Goal: Task Accomplishment & Management: Manage account settings

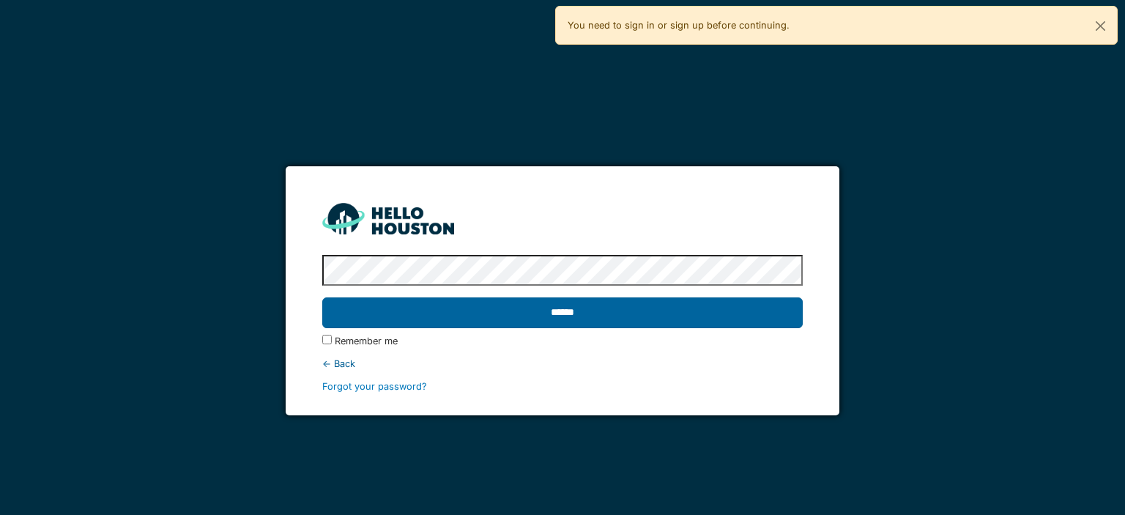
click at [626, 321] on input "******" at bounding box center [562, 312] width 480 height 31
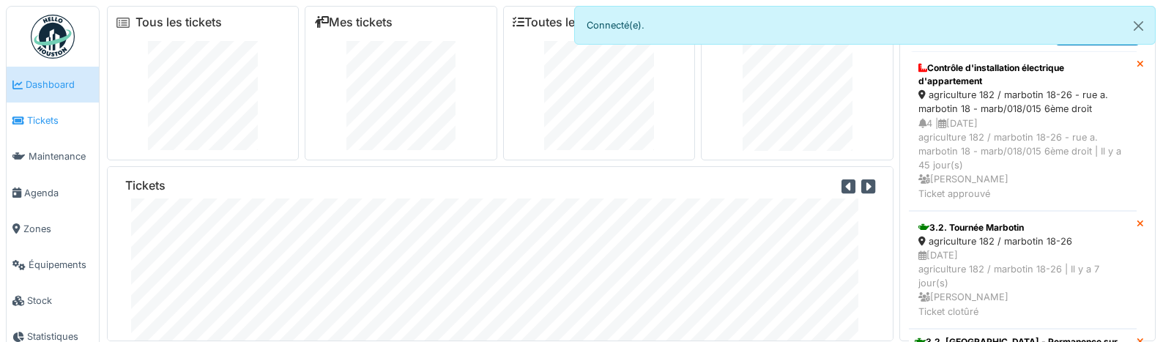
click at [59, 116] on span "Tickets" at bounding box center [60, 121] width 66 height 14
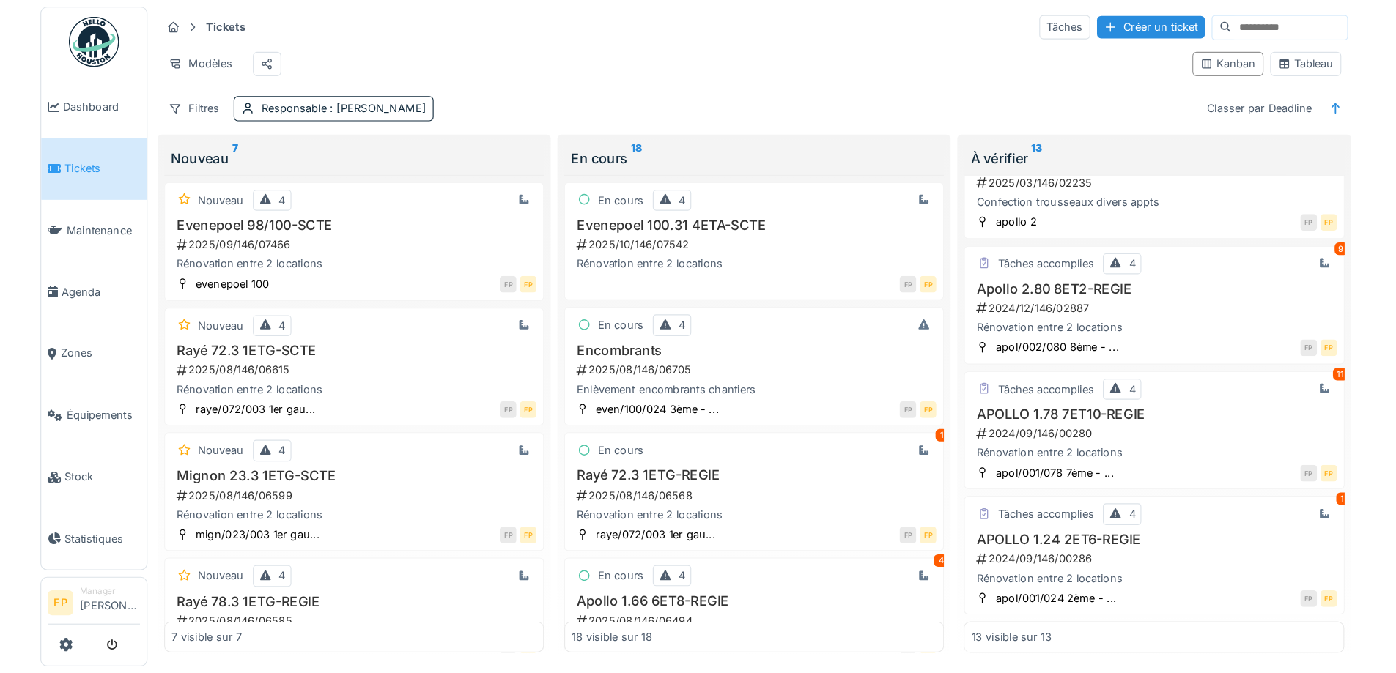
scroll to position [878, 0]
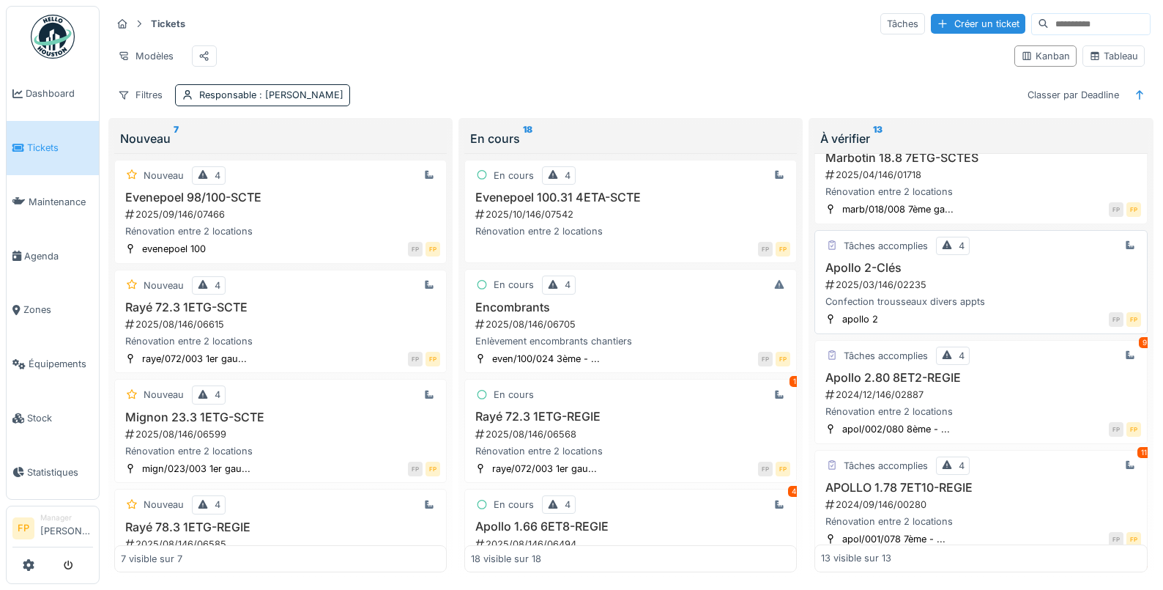
click at [894, 292] on div "2025/03/146/02235" at bounding box center [982, 285] width 317 height 14
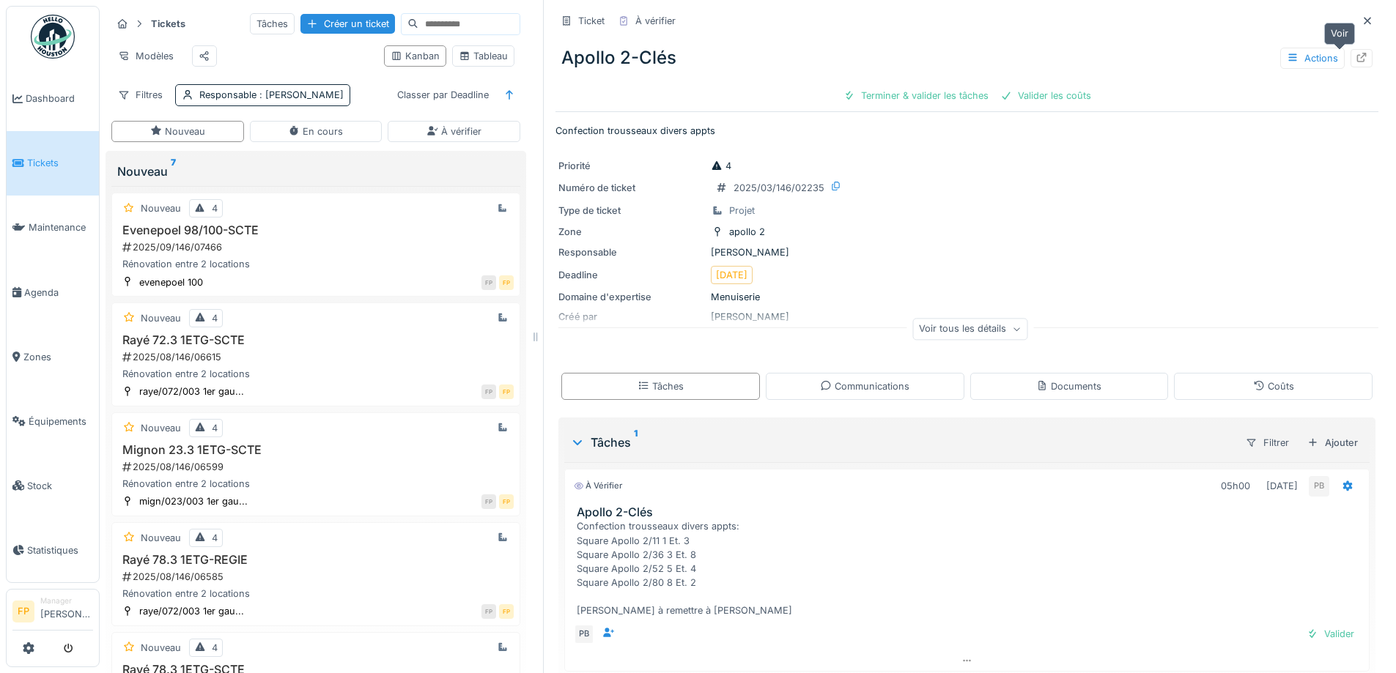
click at [1163, 58] on icon at bounding box center [1361, 58] width 12 height 10
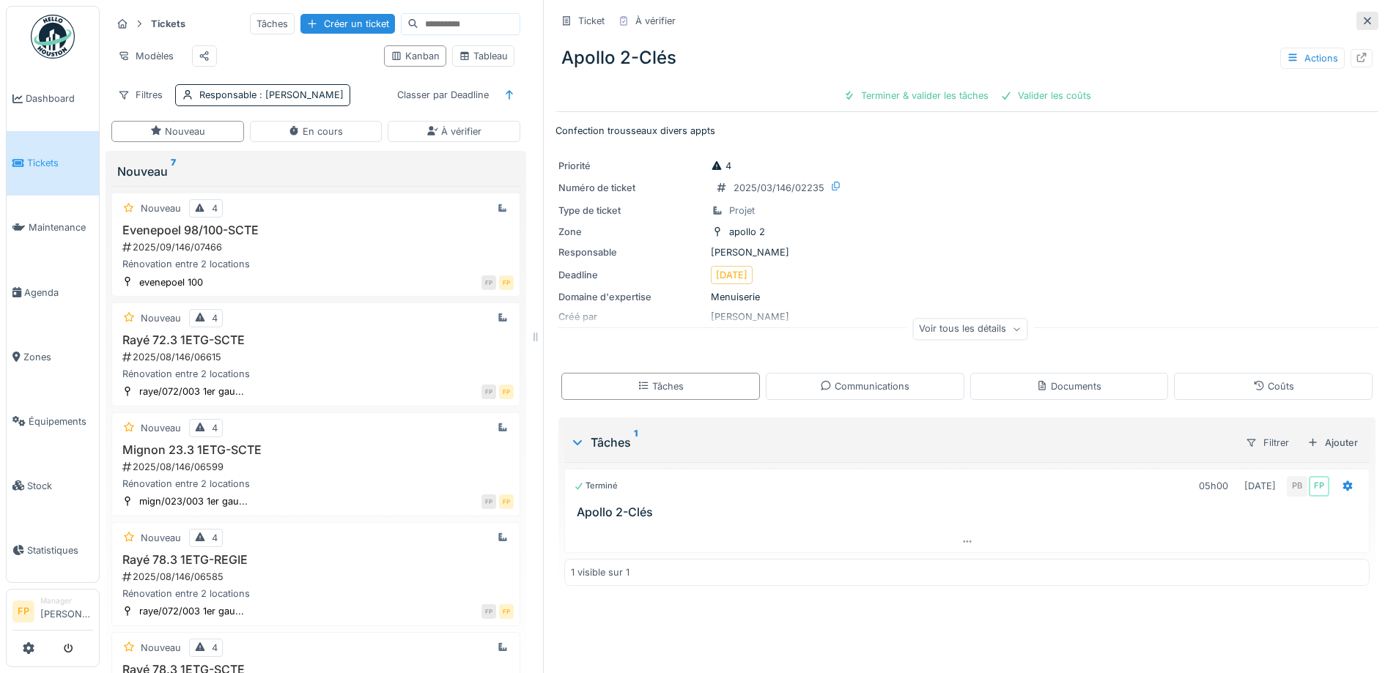
click at [1163, 22] on icon at bounding box center [1367, 21] width 12 height 10
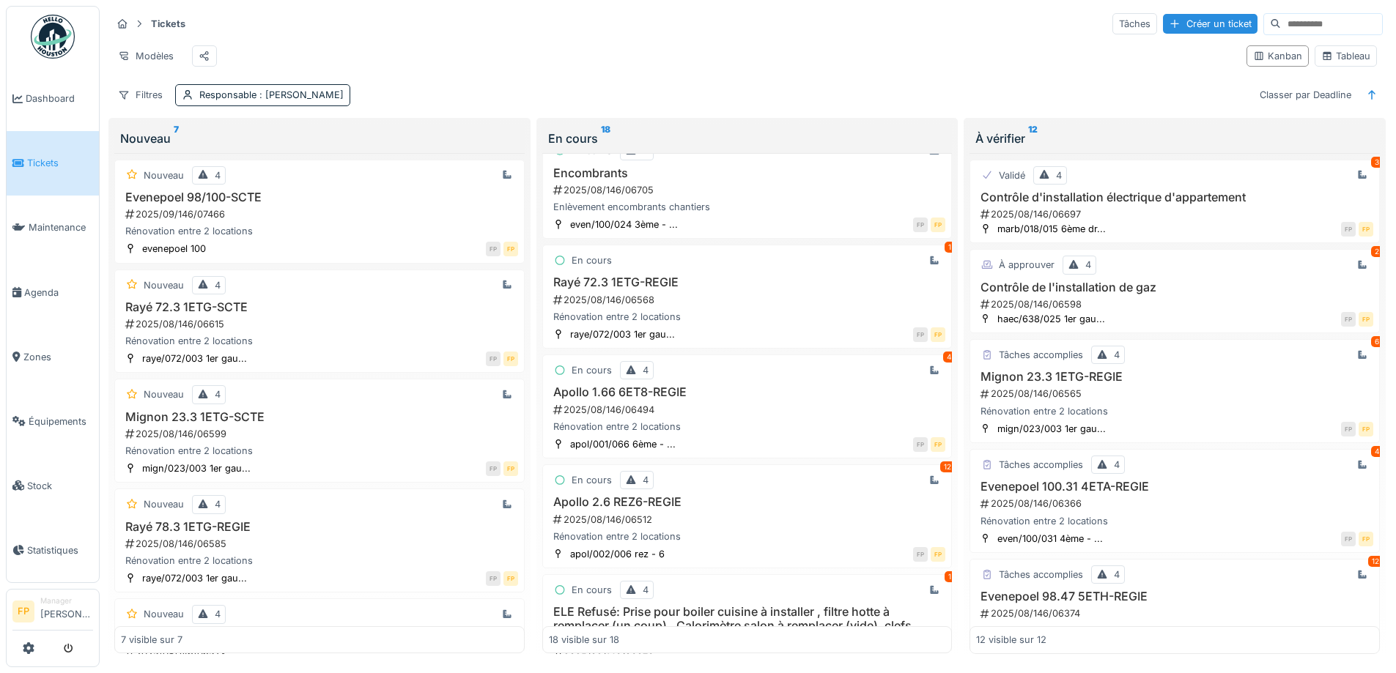
scroll to position [147, 0]
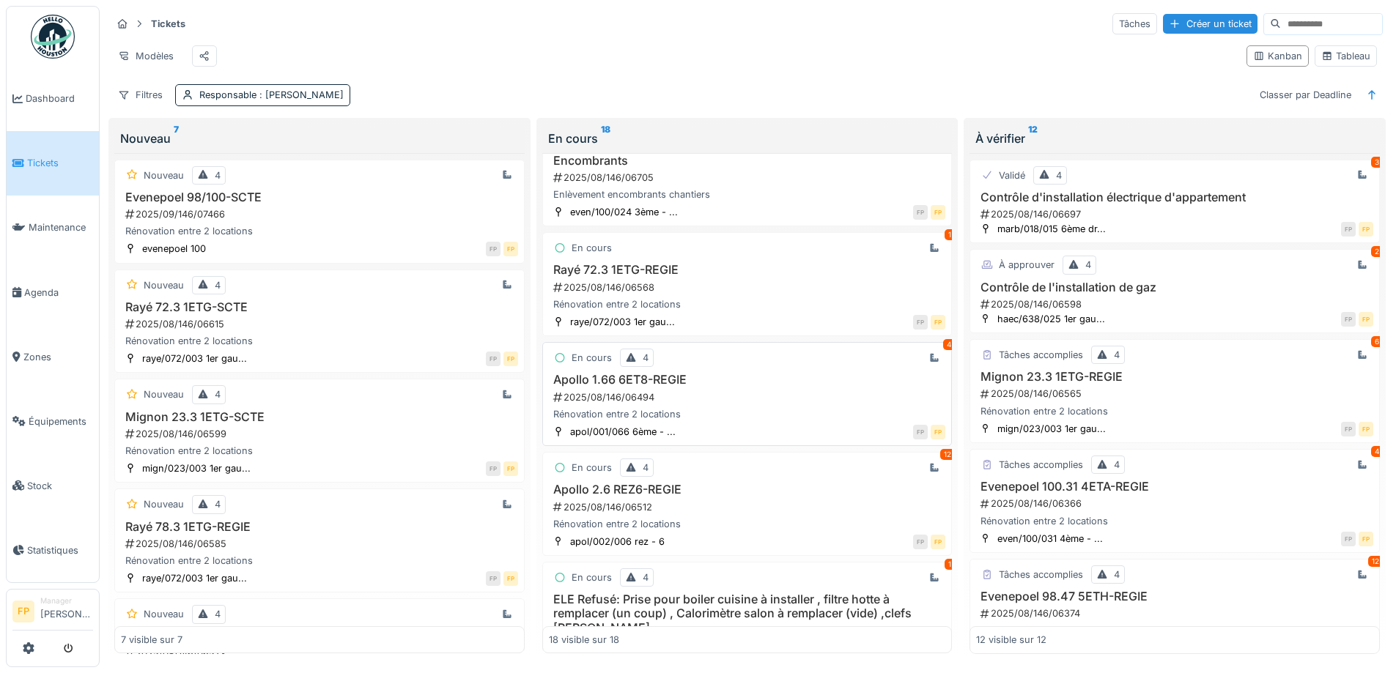
click at [618, 341] on h3 "Apollo 1.66 6ET8-REGIE" at bounding box center [747, 380] width 397 height 14
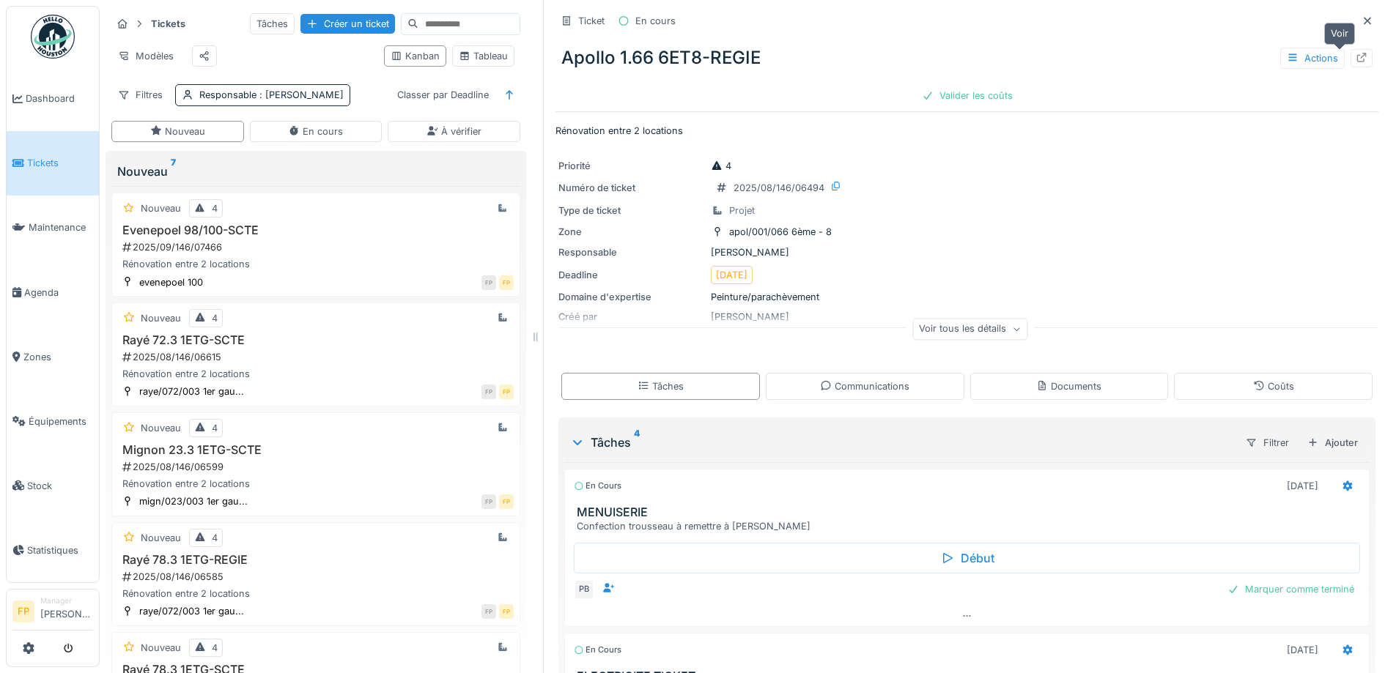
click at [1163, 64] on div at bounding box center [1361, 58] width 12 height 14
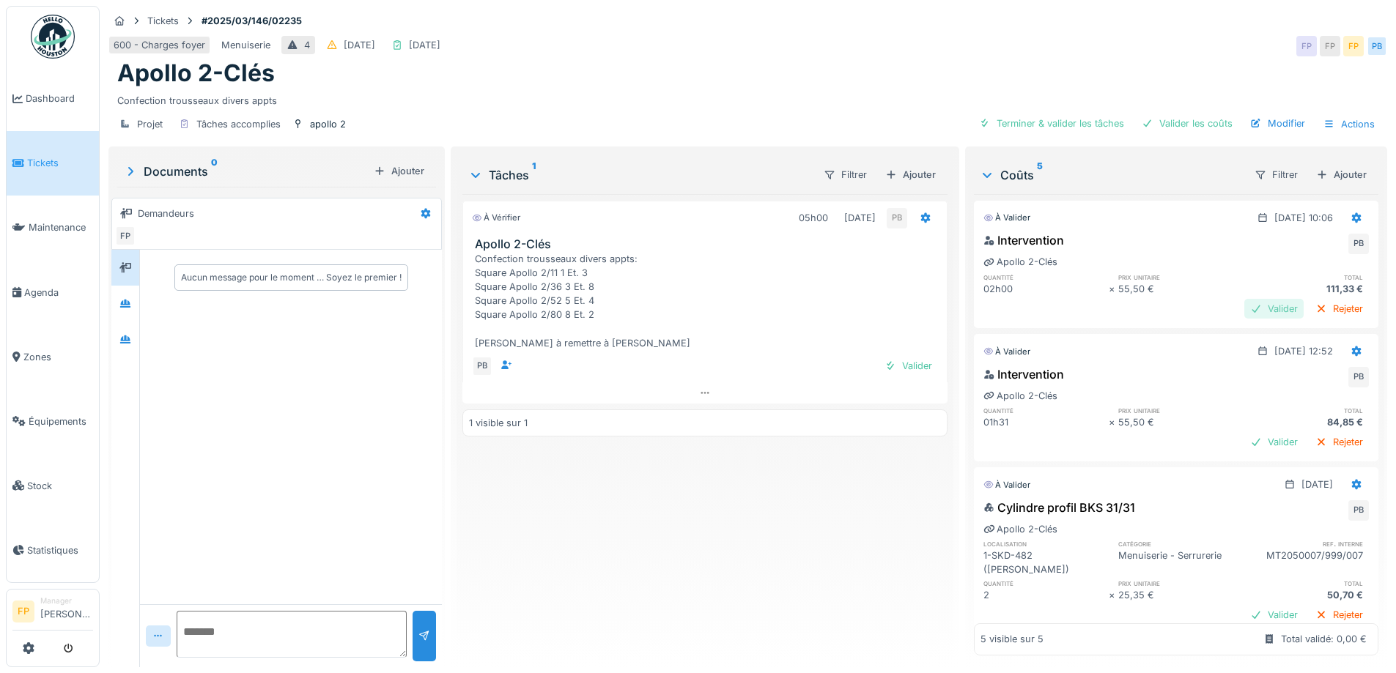
click at [1244, 311] on div "Valider" at bounding box center [1273, 309] width 59 height 20
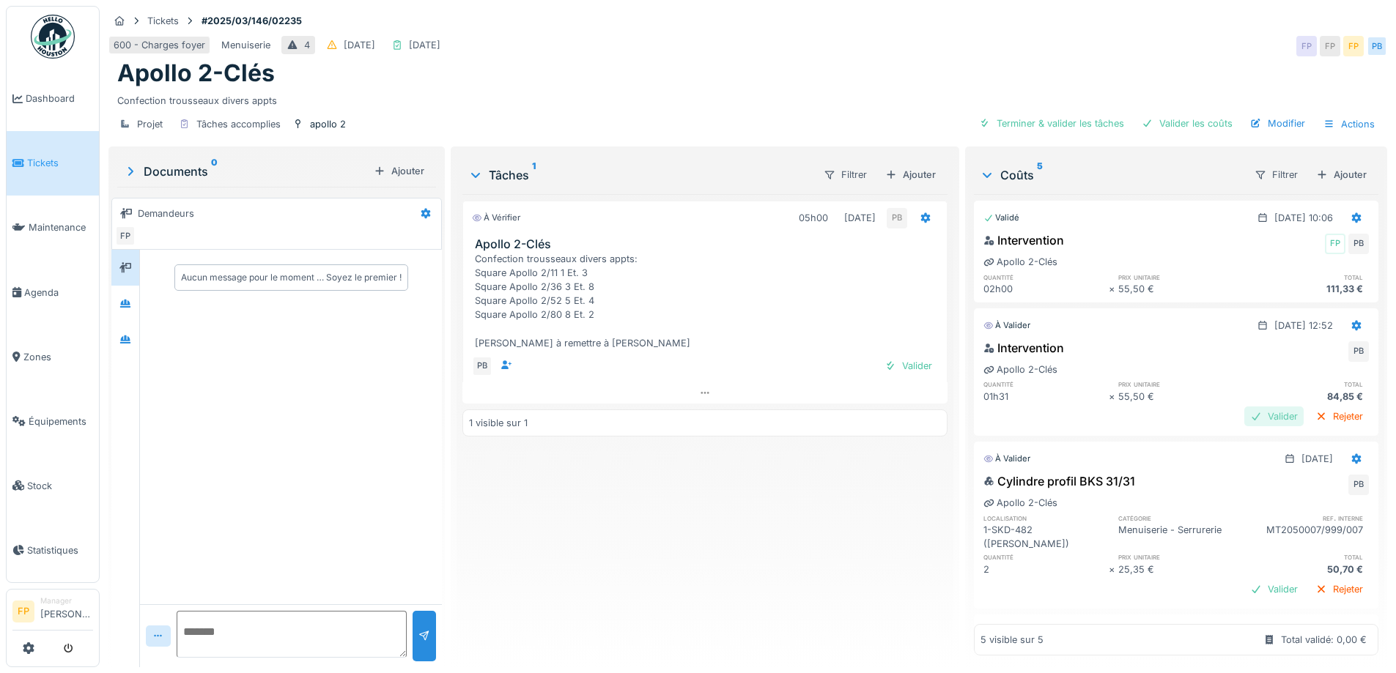
click at [1245, 415] on div "Valider" at bounding box center [1273, 417] width 59 height 20
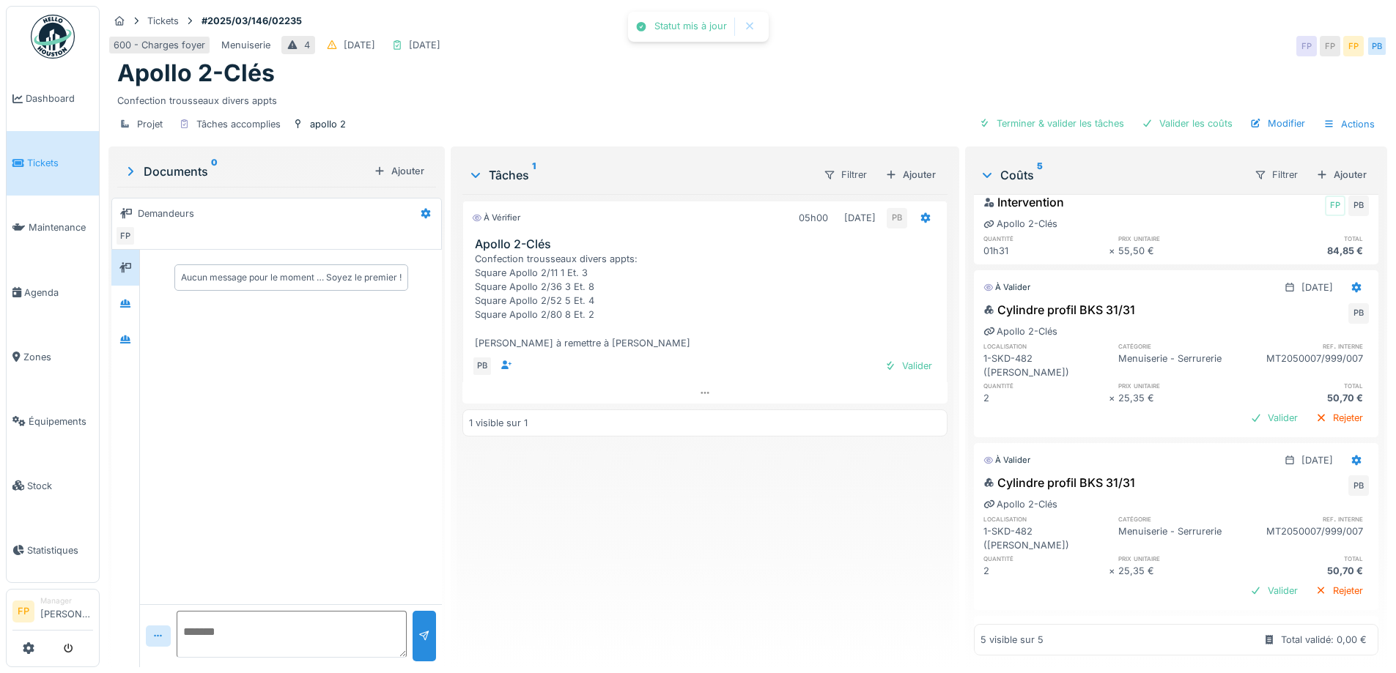
scroll to position [147, 0]
click at [1254, 407] on div "Valider" at bounding box center [1273, 417] width 59 height 20
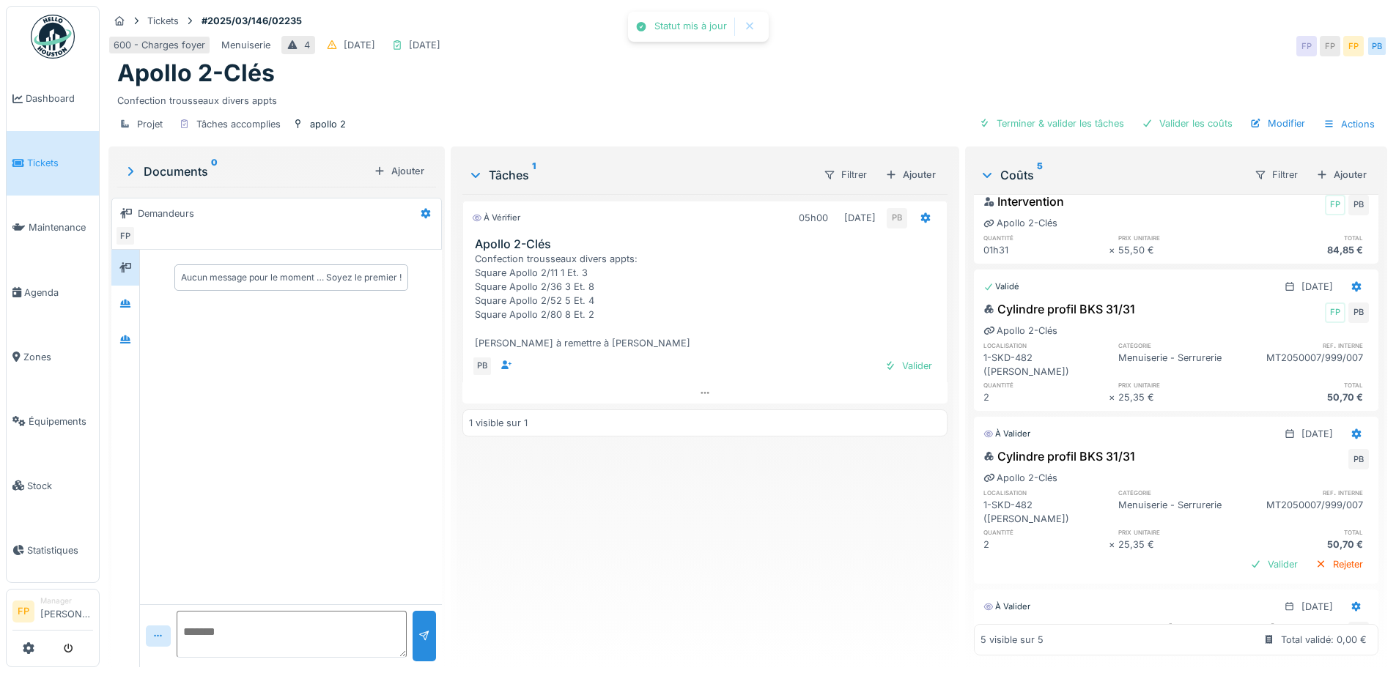
drag, startPoint x: 1259, startPoint y: 536, endPoint x: 1185, endPoint y: 494, distance: 85.0
click at [1257, 555] on div "Valider" at bounding box center [1273, 565] width 59 height 20
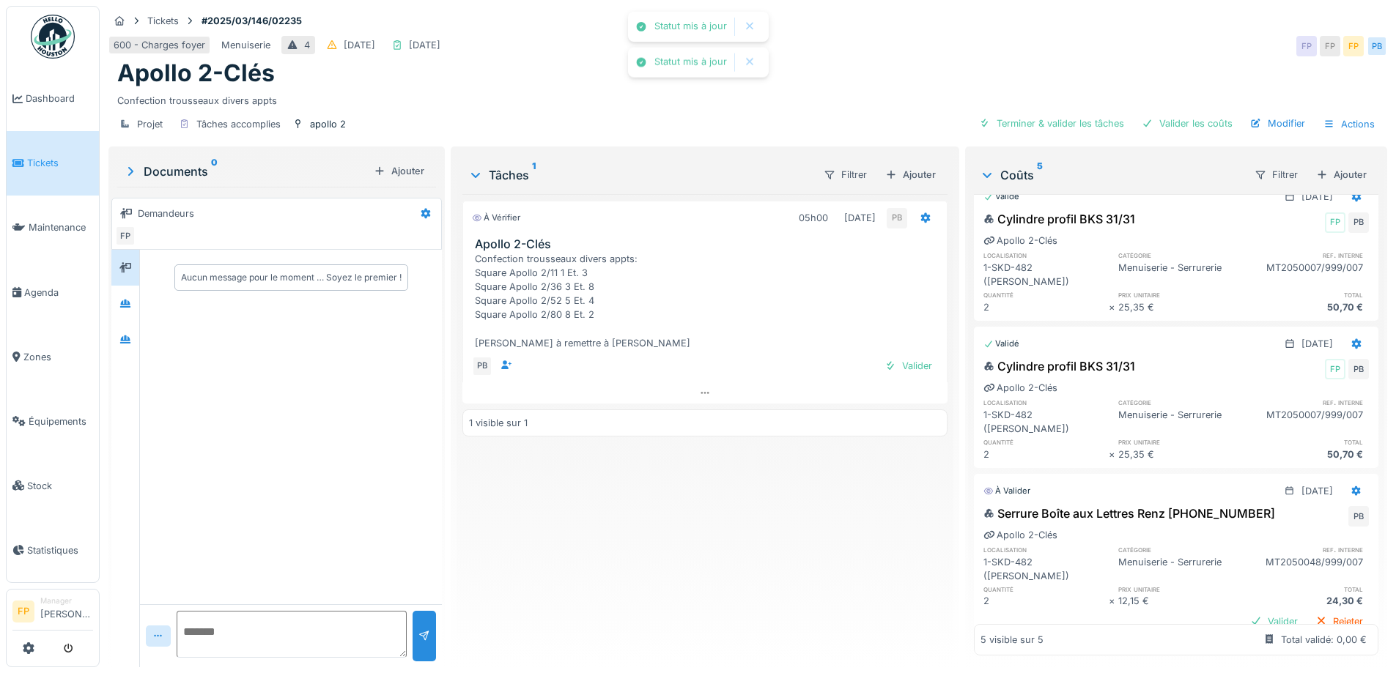
scroll to position [239, 0]
click at [1245, 610] on div "Valider" at bounding box center [1273, 620] width 59 height 20
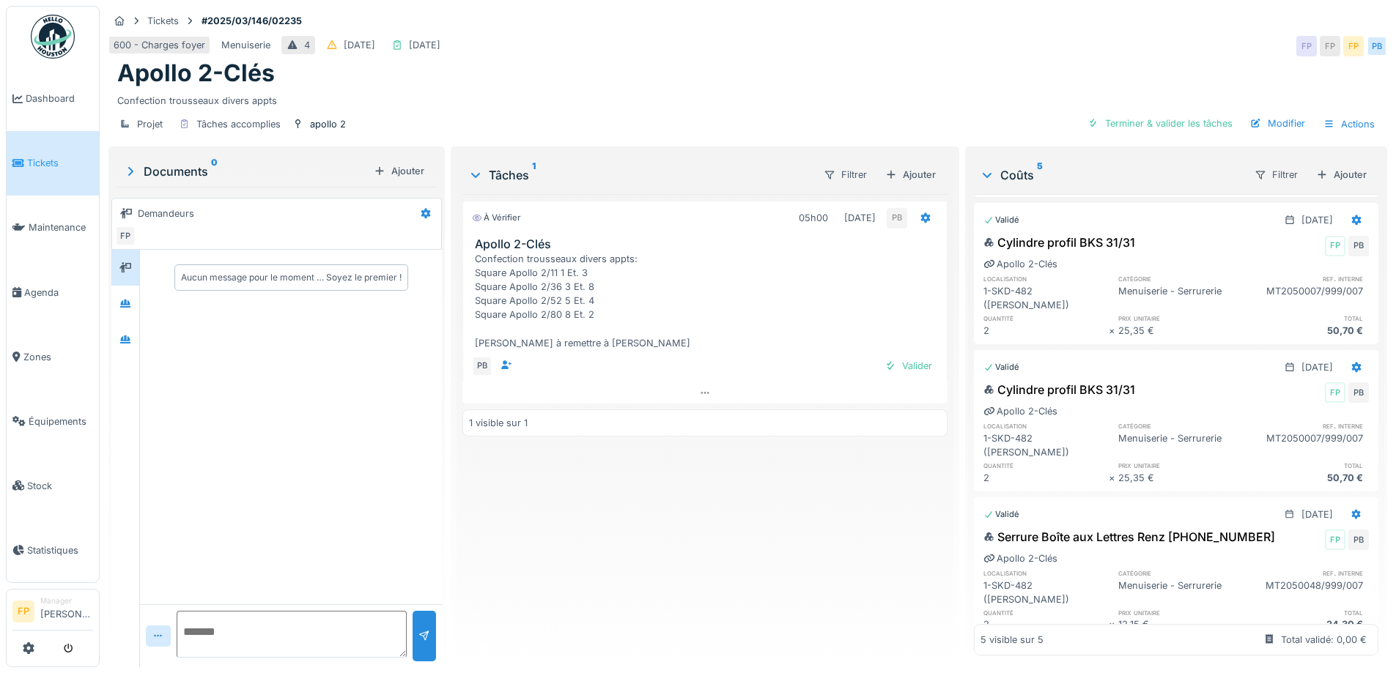
scroll to position [0, 0]
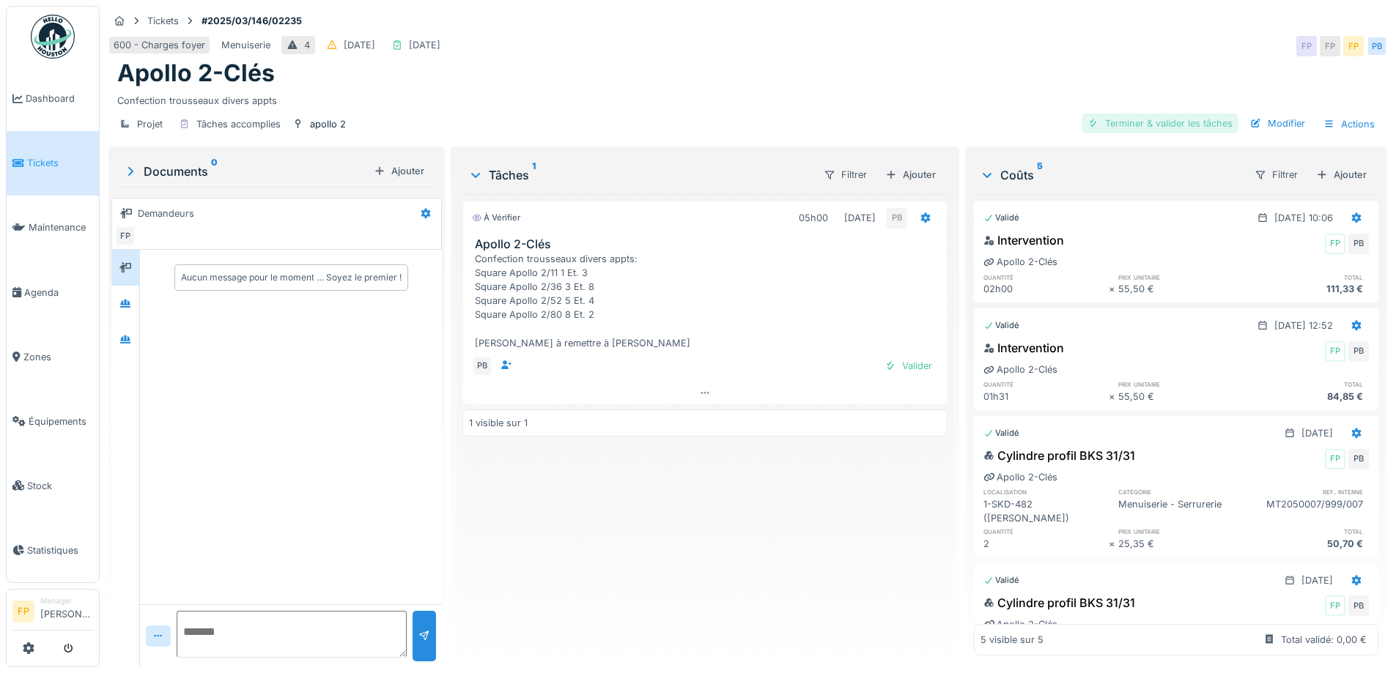
click at [1164, 116] on div "Terminer & valider les tâches" at bounding box center [1159, 124] width 157 height 20
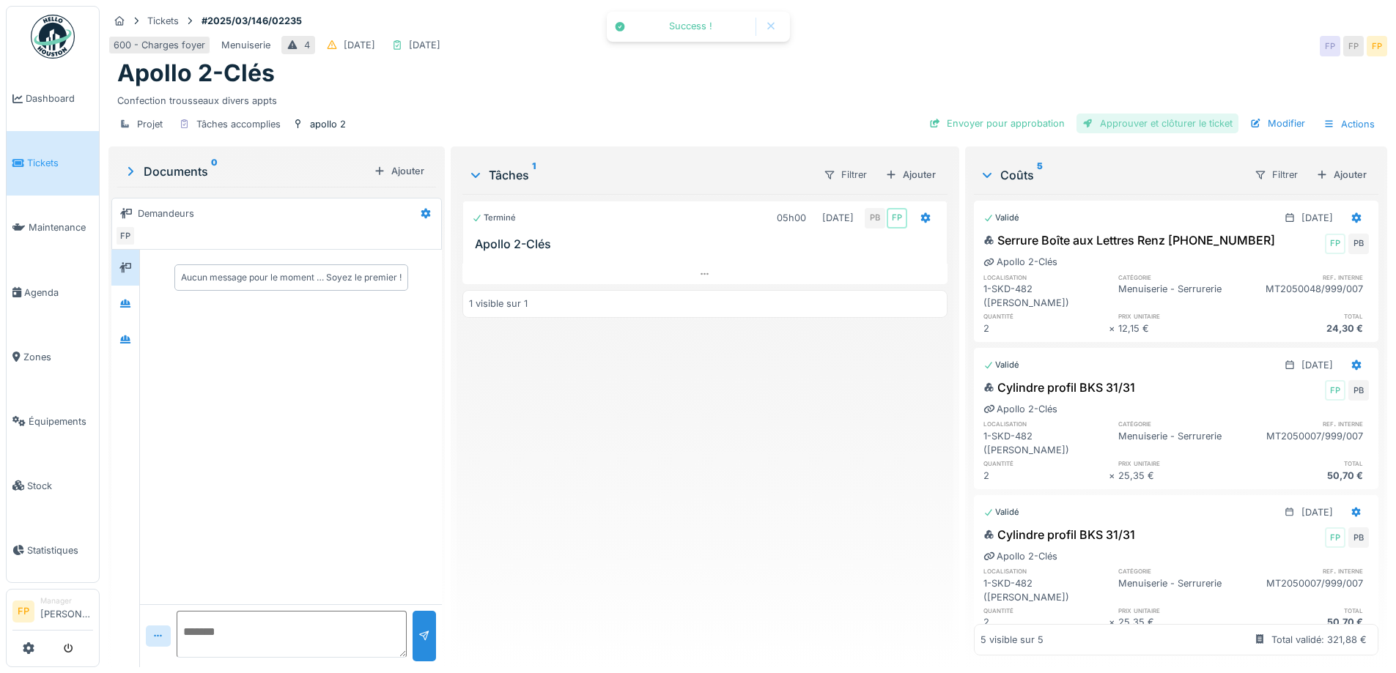
click at [1136, 118] on div "Approuver et clôturer le ticket" at bounding box center [1157, 124] width 162 height 20
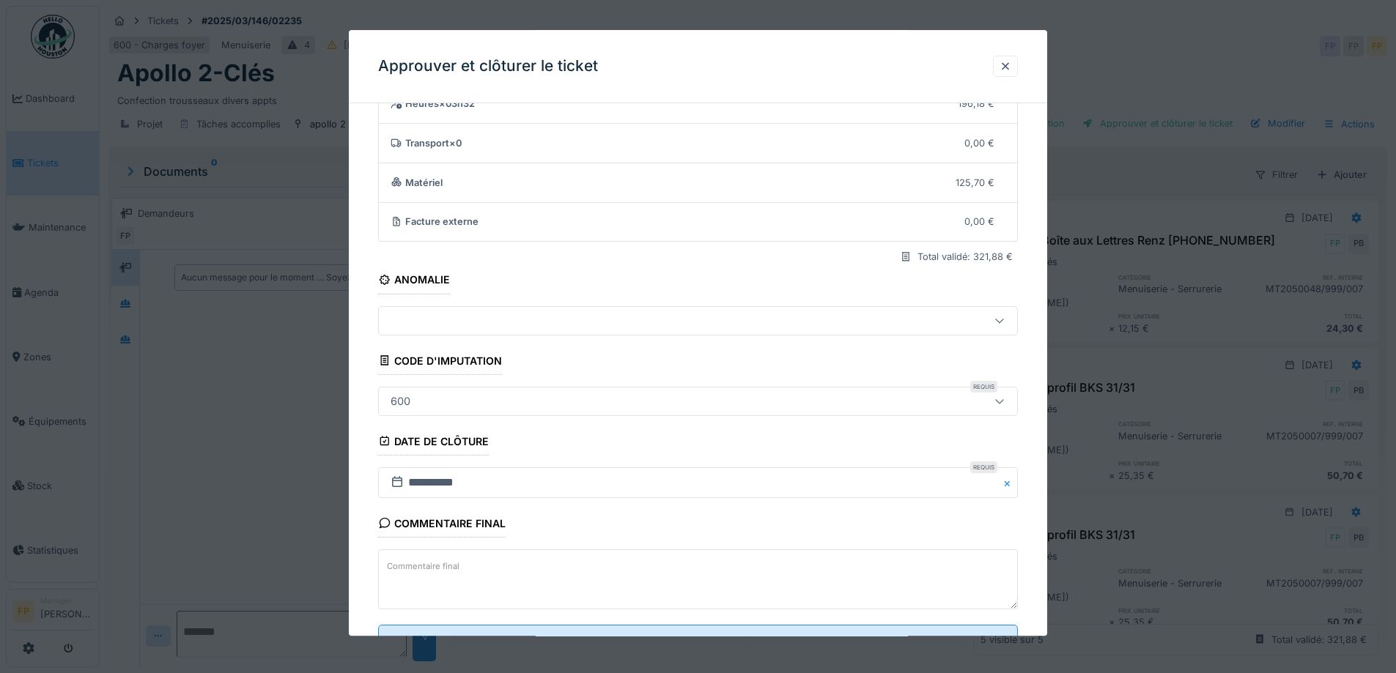
scroll to position [126, 0]
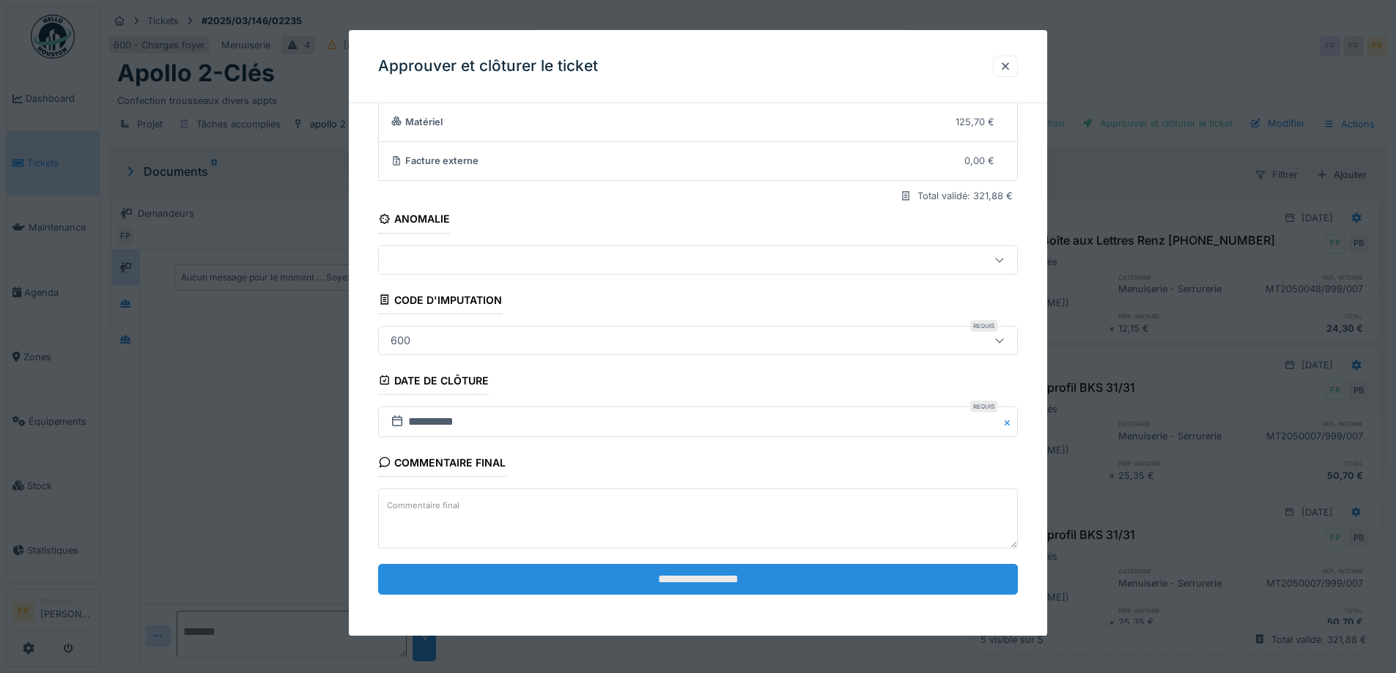
click at [736, 581] on input "**********" at bounding box center [698, 579] width 640 height 31
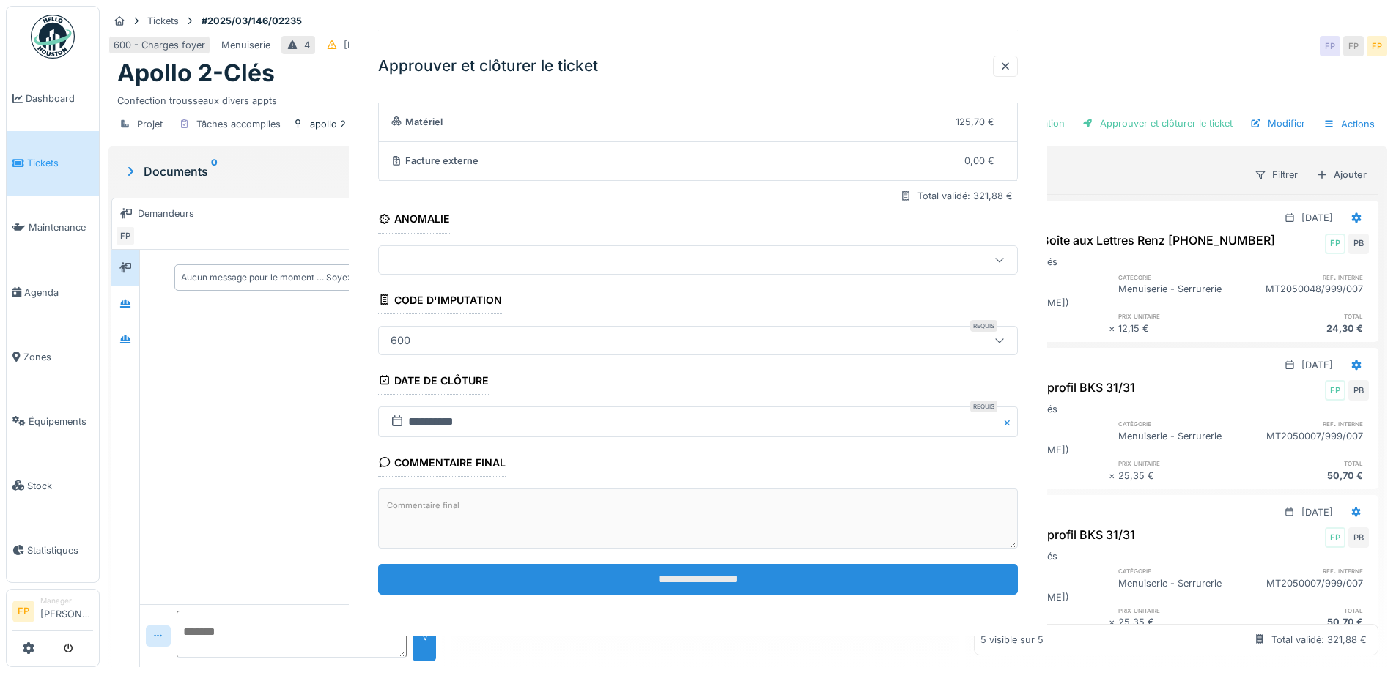
scroll to position [0, 0]
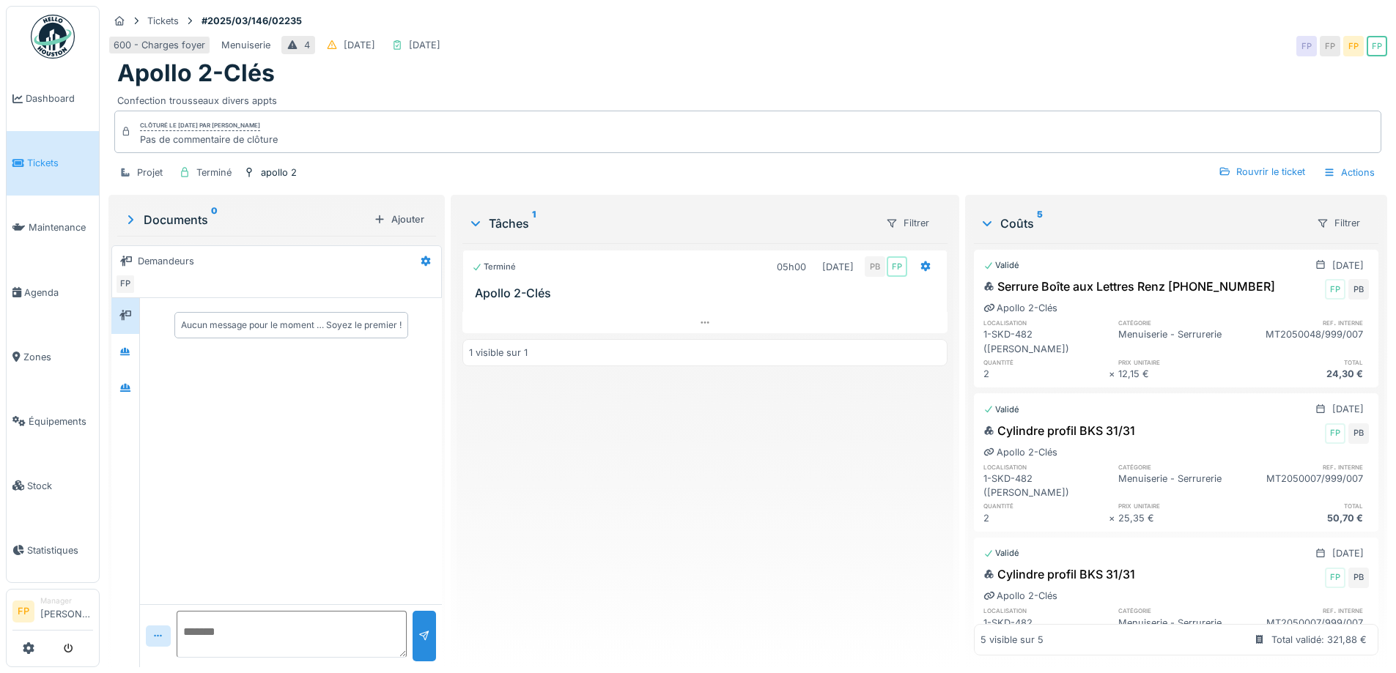
click at [807, 410] on div "Terminé 05h00 05/03/2025 PB FP Apollo 2-Clés 1 visible sur 1" at bounding box center [704, 449] width 484 height 412
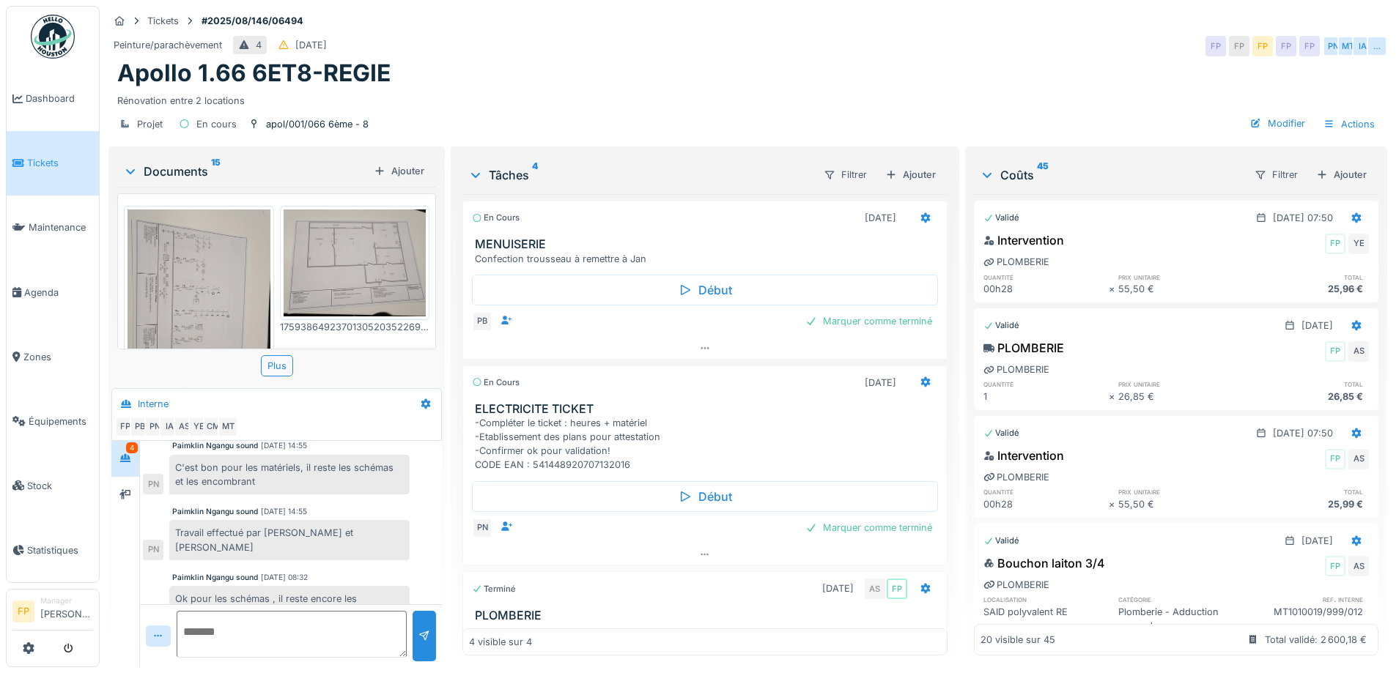
scroll to position [11, 0]
click at [254, 619] on textarea at bounding box center [292, 634] width 230 height 47
type textarea "**********"
click at [423, 629] on div at bounding box center [424, 636] width 12 height 14
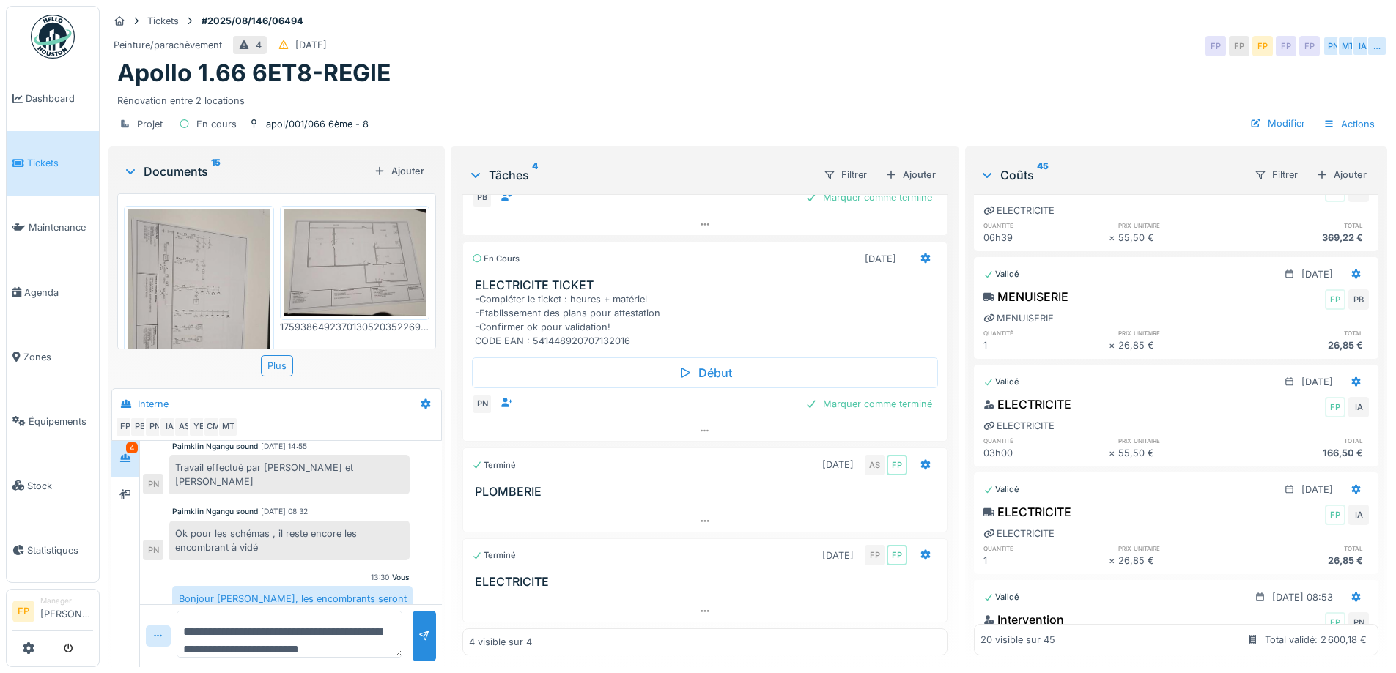
scroll to position [1465, 0]
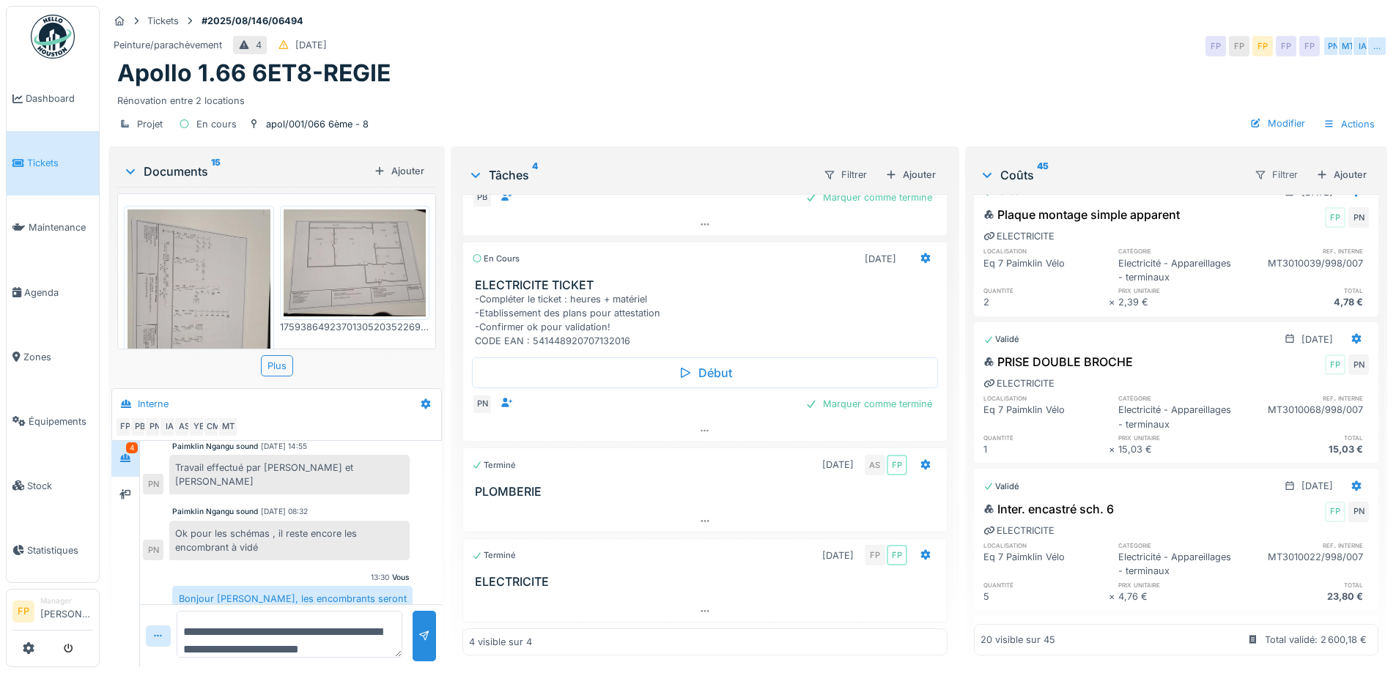
click at [1260, 164] on div "Filtrer" at bounding box center [1276, 174] width 56 height 21
click at [1140, 95] on div "Rénovation entre 2 locations" at bounding box center [747, 98] width 1261 height 20
click at [1265, 164] on div "Filtrer" at bounding box center [1276, 174] width 56 height 21
click at [1265, 196] on div "Statut" at bounding box center [1272, 207] width 85 height 22
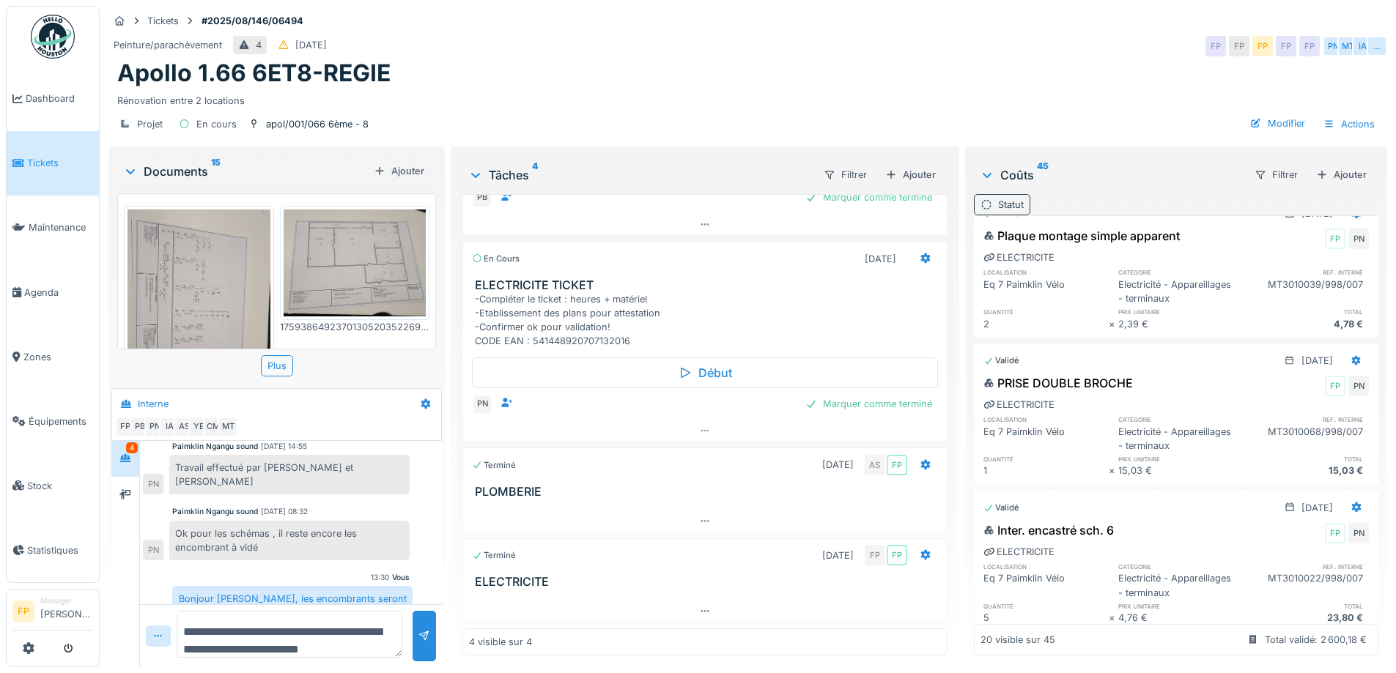
click at [983, 200] on icon at bounding box center [986, 205] width 12 height 10
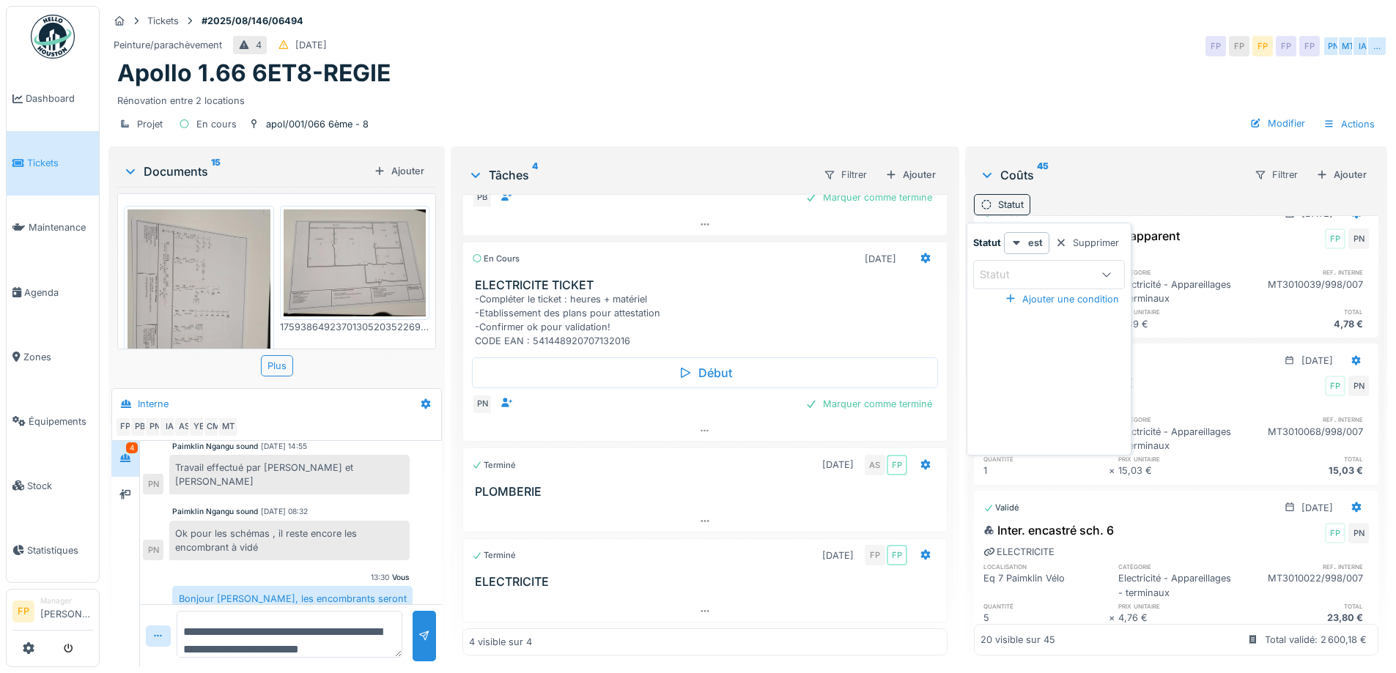
click at [1110, 270] on icon at bounding box center [1106, 275] width 12 height 10
click at [1012, 340] on span "En cours" at bounding box center [991, 338] width 45 height 16
type input "*******"
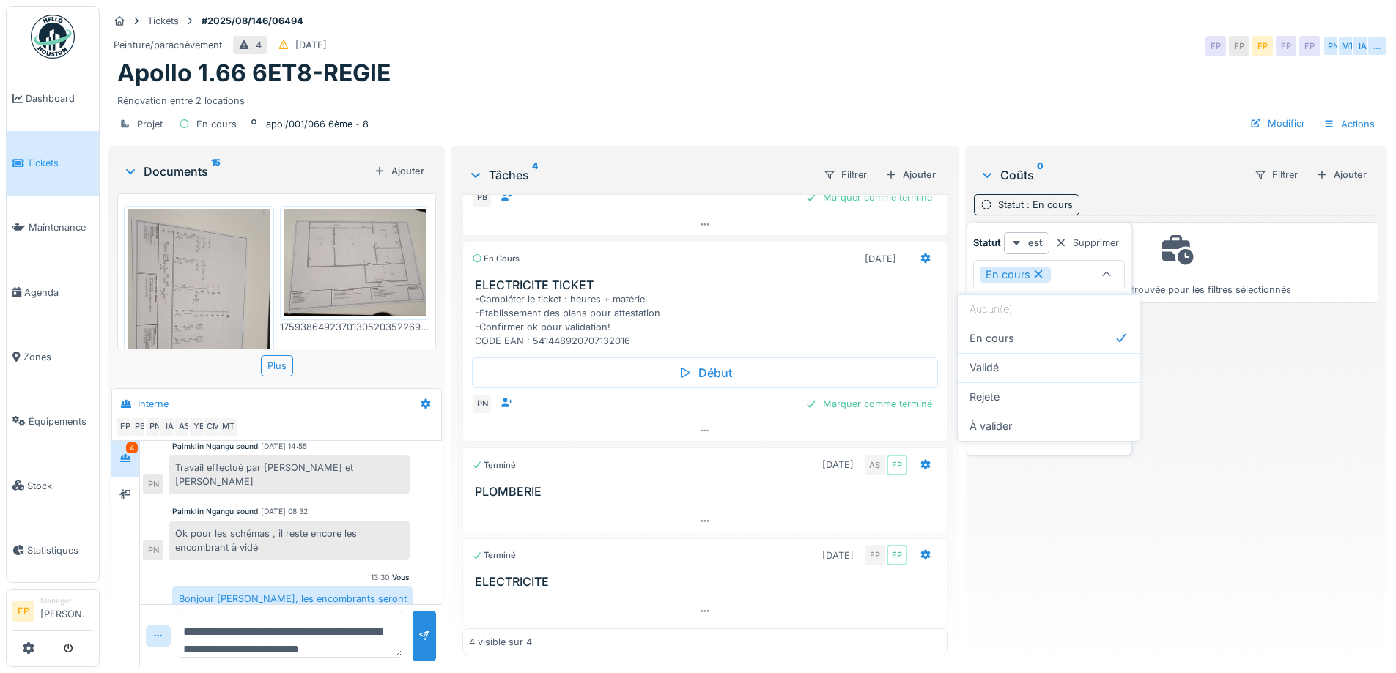
click at [1099, 89] on div "Rénovation entre 2 locations" at bounding box center [747, 98] width 1261 height 20
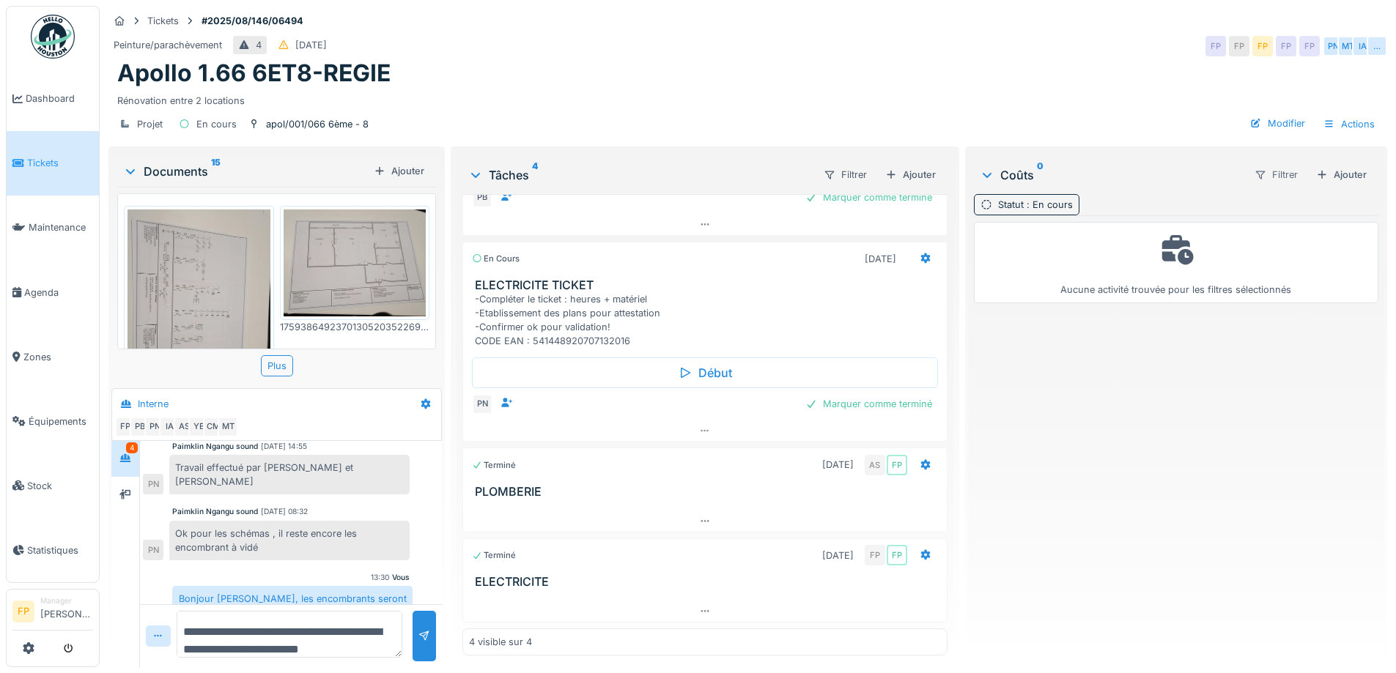
click at [1259, 177] on div "Filtrer" at bounding box center [1276, 174] width 56 height 21
click at [1095, 55] on div "Peinture/parachèvement 4 [DATE] FP FP FP FP FP PN MT IA …" at bounding box center [747, 46] width 1279 height 26
click at [1257, 177] on div "Filtrer" at bounding box center [1276, 174] width 56 height 21
click at [1267, 223] on div "Type de coût" at bounding box center [1272, 229] width 85 height 22
click at [1114, 203] on div "Type de coût" at bounding box center [1135, 205] width 58 height 14
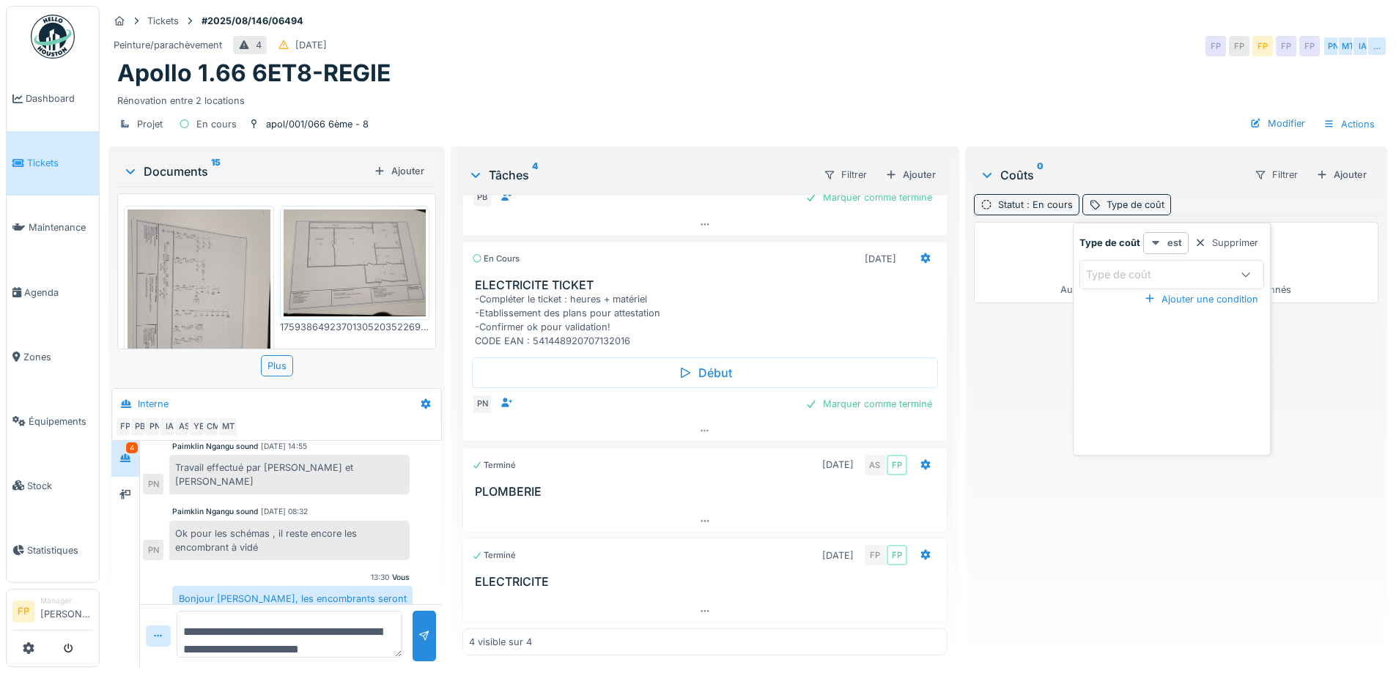
click at [1152, 239] on icon at bounding box center [1156, 243] width 12 height 10
click at [1100, 92] on div "Rénovation entre 2 locations" at bounding box center [747, 98] width 1261 height 20
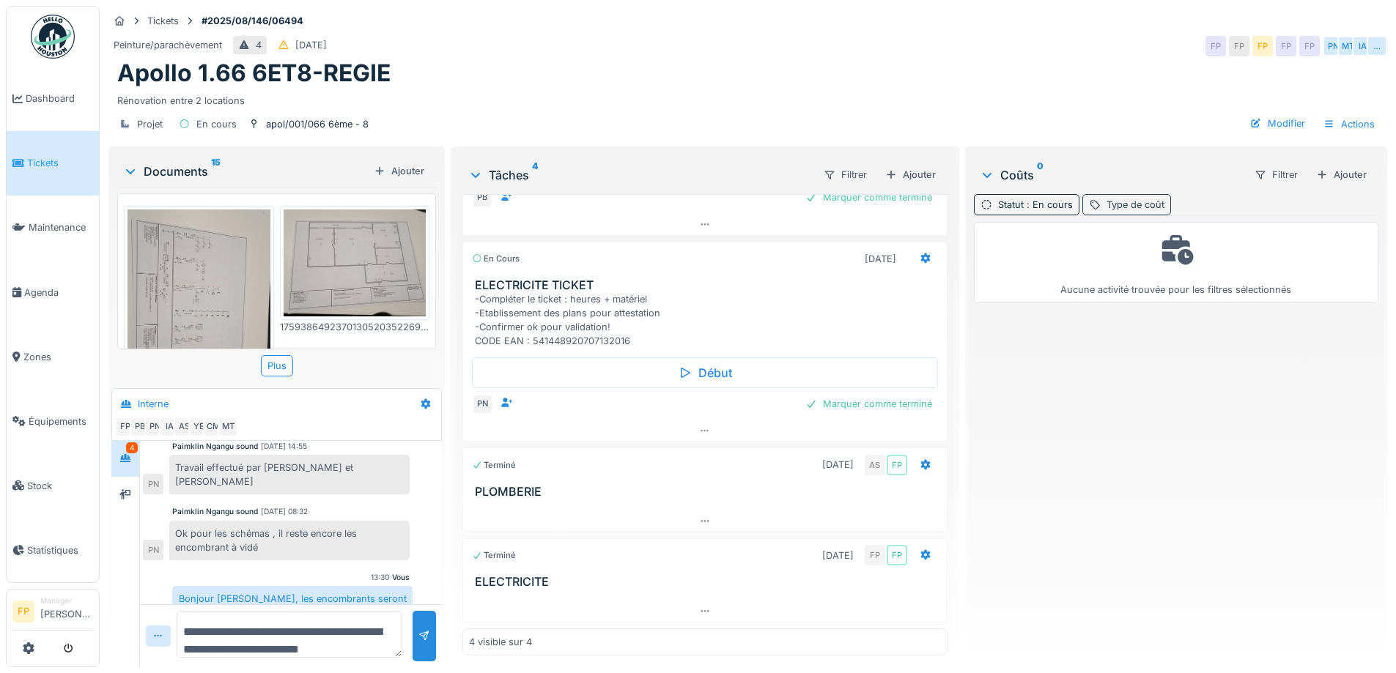
click at [1133, 207] on div "Type de coût" at bounding box center [1135, 205] width 58 height 14
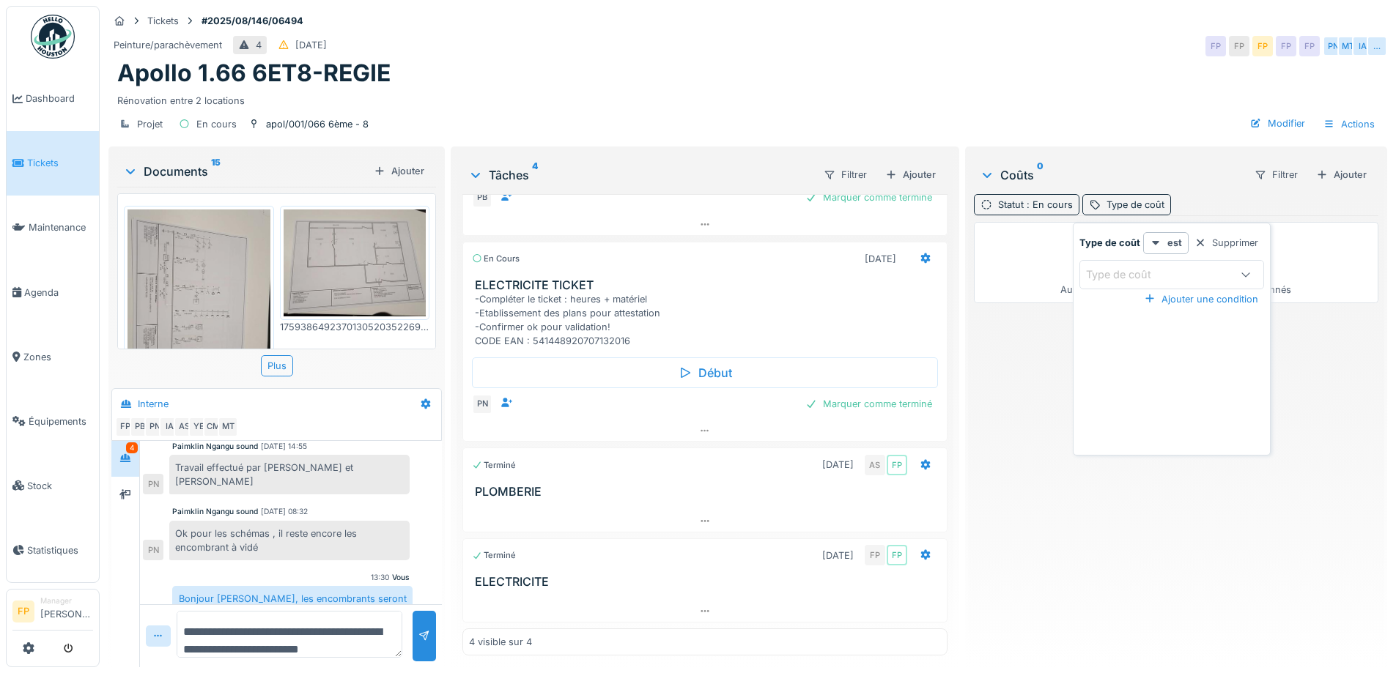
click at [1199, 278] on div "Type de coût" at bounding box center [1157, 275] width 143 height 16
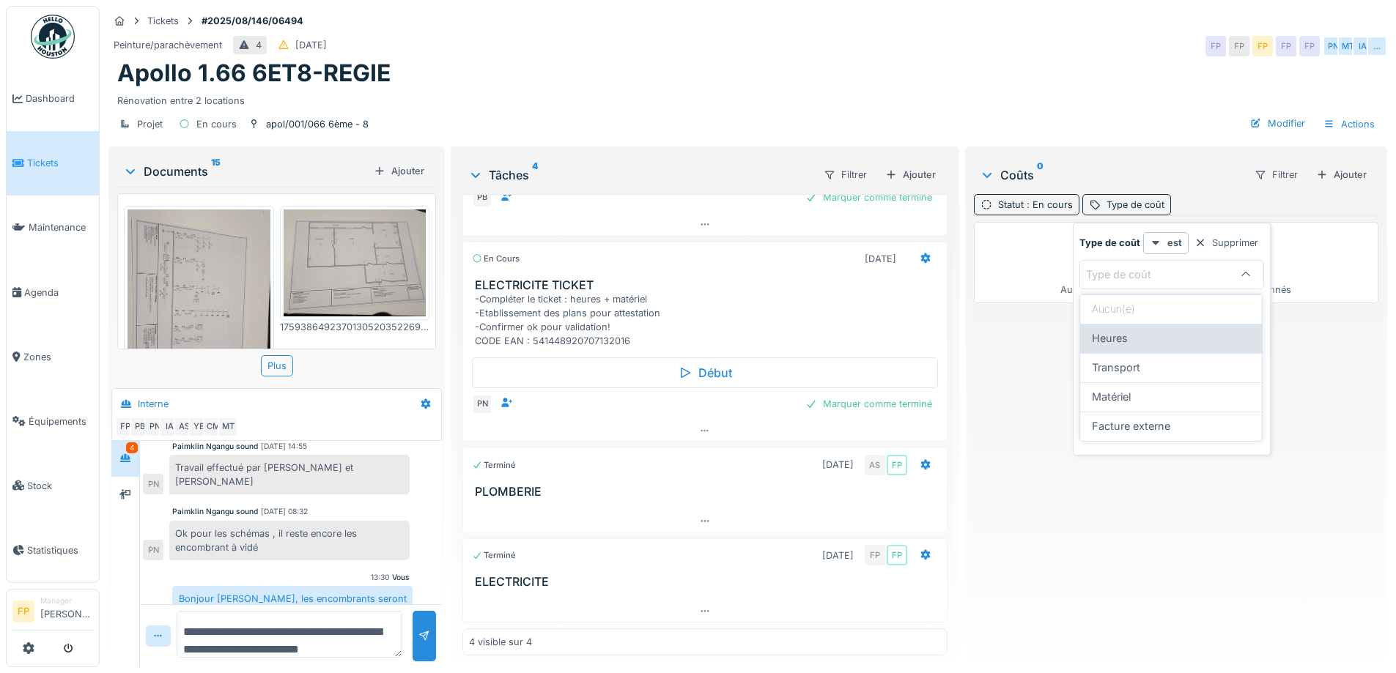
click at [1149, 341] on div "Heures" at bounding box center [1171, 338] width 158 height 16
type input "*****"
click at [1268, 171] on div "Filtrer" at bounding box center [1276, 174] width 56 height 21
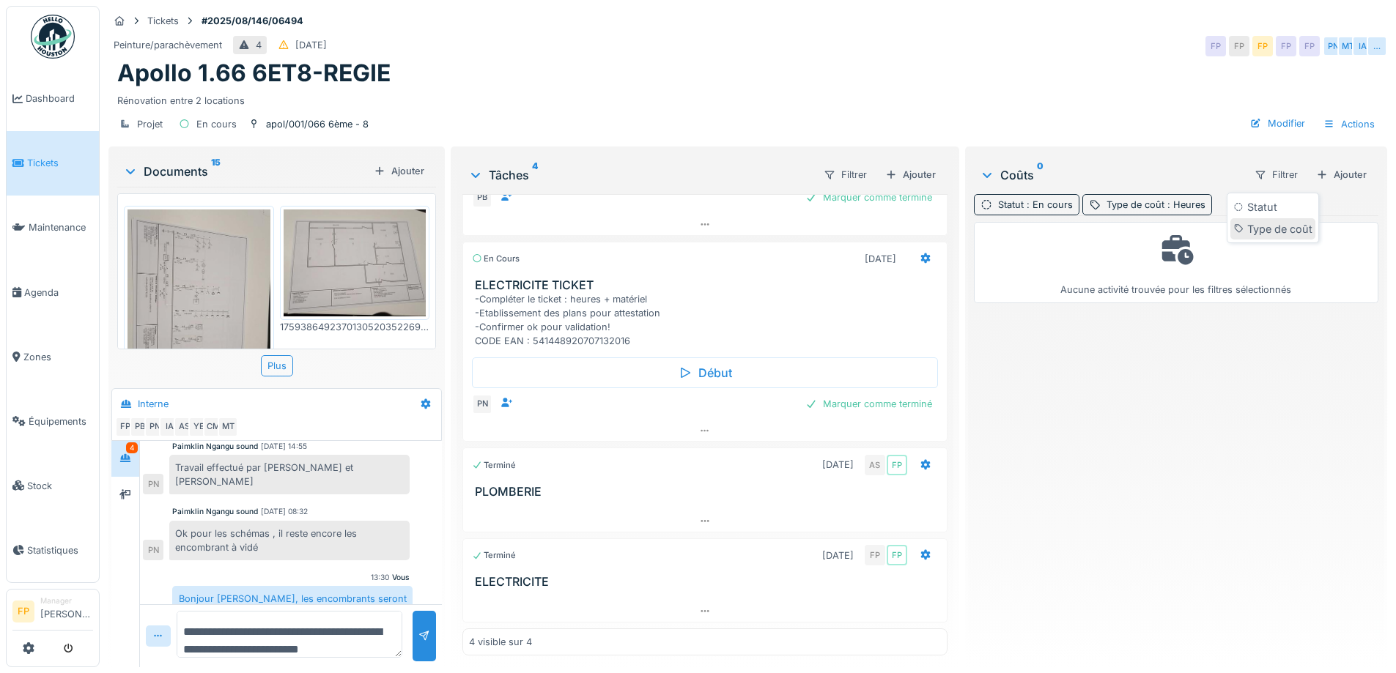
click at [1254, 220] on div "Type de coût" at bounding box center [1272, 229] width 85 height 22
click at [1250, 176] on div "Filtrer" at bounding box center [1276, 174] width 56 height 21
click at [1265, 233] on div "Type de coût" at bounding box center [1272, 229] width 85 height 22
click at [1209, 265] on div "Aucune activité trouvée pour les filtres sélectionnés" at bounding box center [1175, 263] width 385 height 68
click at [1087, 262] on div "Aucune activité trouvée pour les filtres sélectionnés" at bounding box center [1175, 263] width 385 height 68
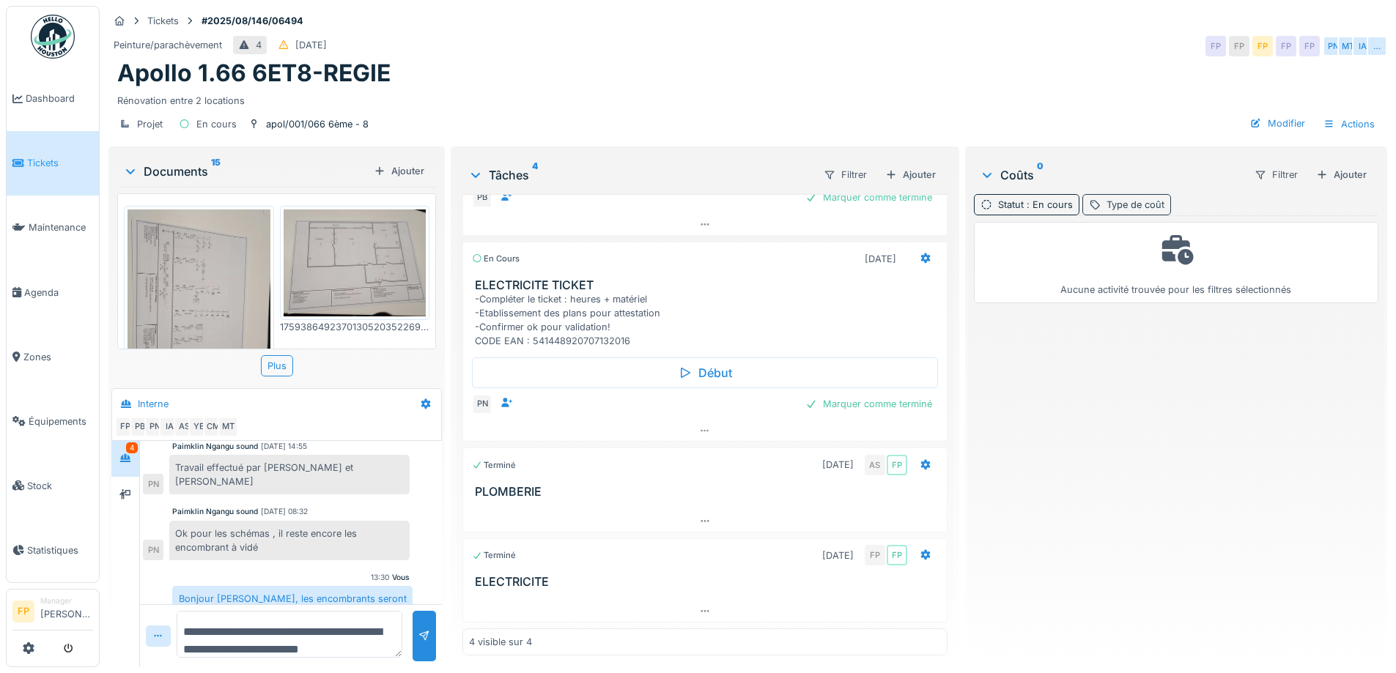
click at [1091, 197] on div "Type de coût" at bounding box center [1126, 204] width 89 height 21
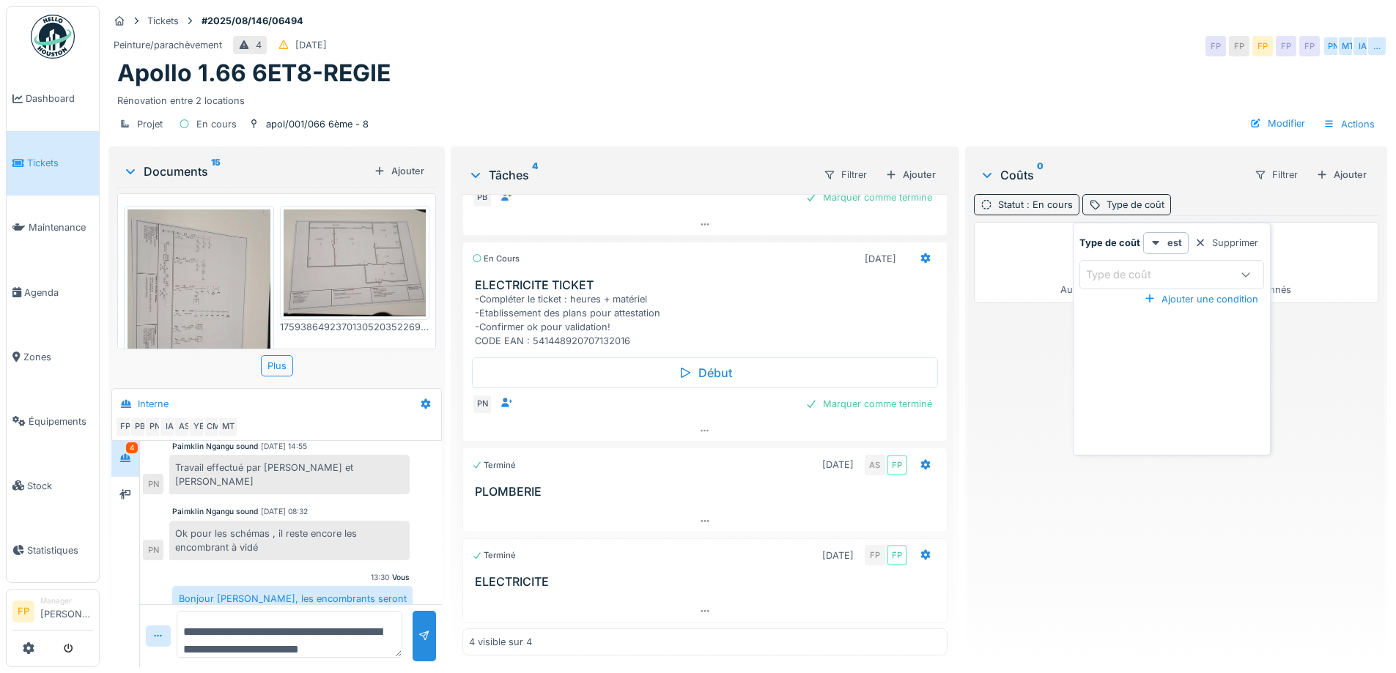
click at [1241, 273] on icon at bounding box center [1246, 275] width 12 height 10
click at [1197, 363] on div "Transport" at bounding box center [1171, 368] width 158 height 16
type input "*********"
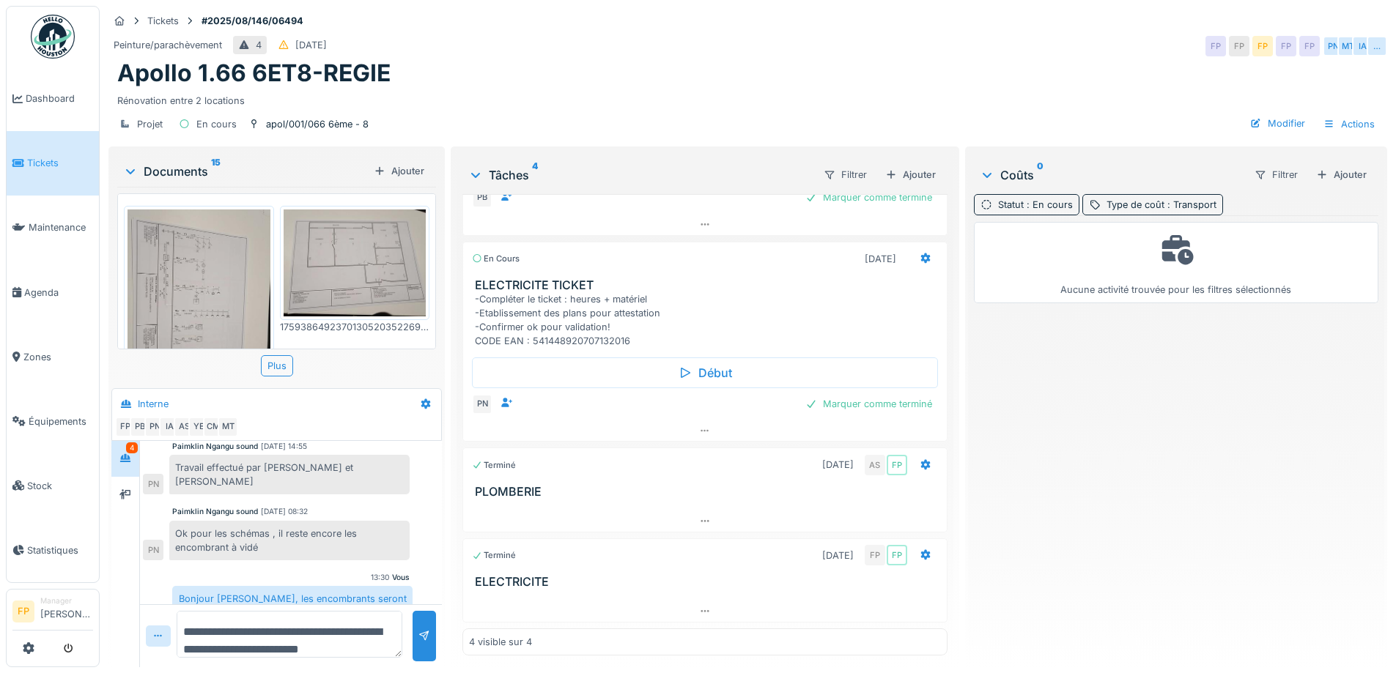
click at [1162, 113] on div "Projet En cours apol/001/066 6ème - 8 Modifier Actions" at bounding box center [747, 124] width 1279 height 33
click at [1117, 198] on div "Type de coût : Transport" at bounding box center [1161, 205] width 110 height 14
click at [1112, 108] on div "Projet En cours apol/001/066 6ème - 8 Modifier Actions" at bounding box center [747, 124] width 1279 height 33
click at [1149, 198] on div "Type de coût : Transport" at bounding box center [1161, 205] width 110 height 14
click at [1142, 73] on div "Apollo 1.66 6ET8-REGIE" at bounding box center [747, 73] width 1261 height 28
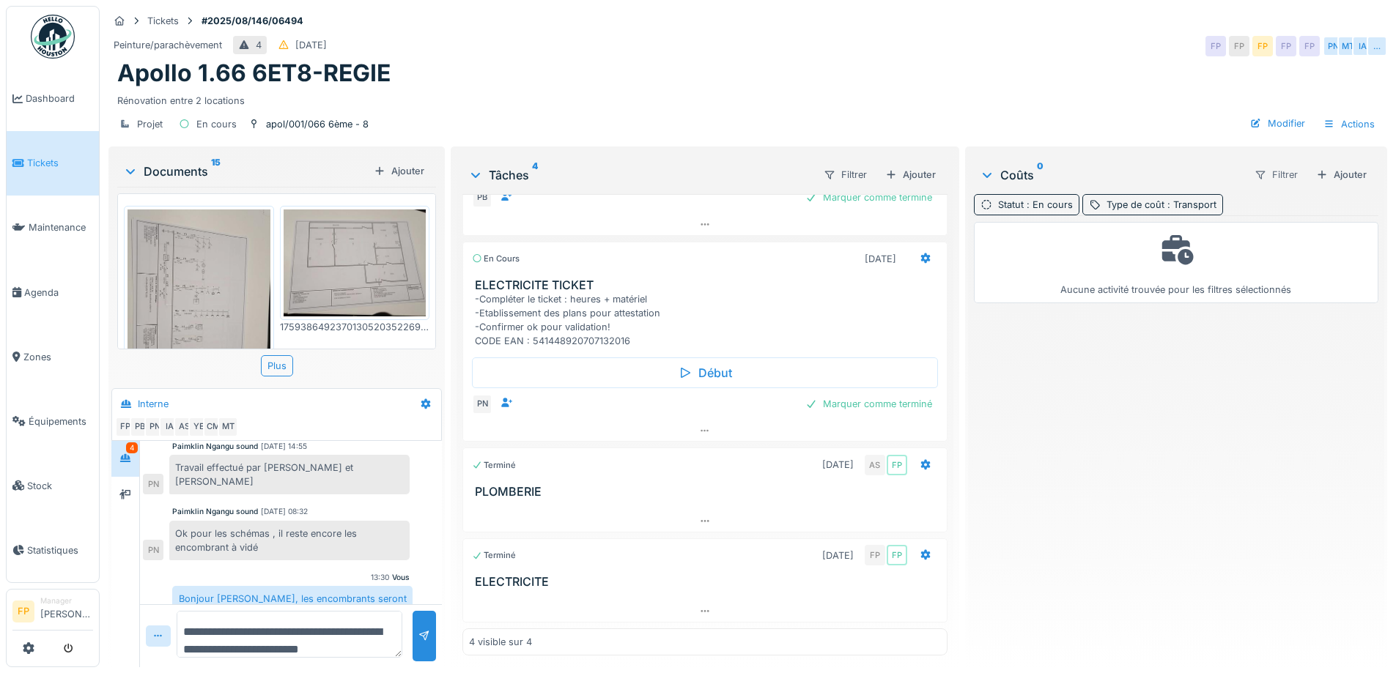
click at [1255, 164] on div "Filtrer" at bounding box center [1276, 174] width 56 height 21
click at [1257, 201] on div "Statut" at bounding box center [1272, 207] width 85 height 22
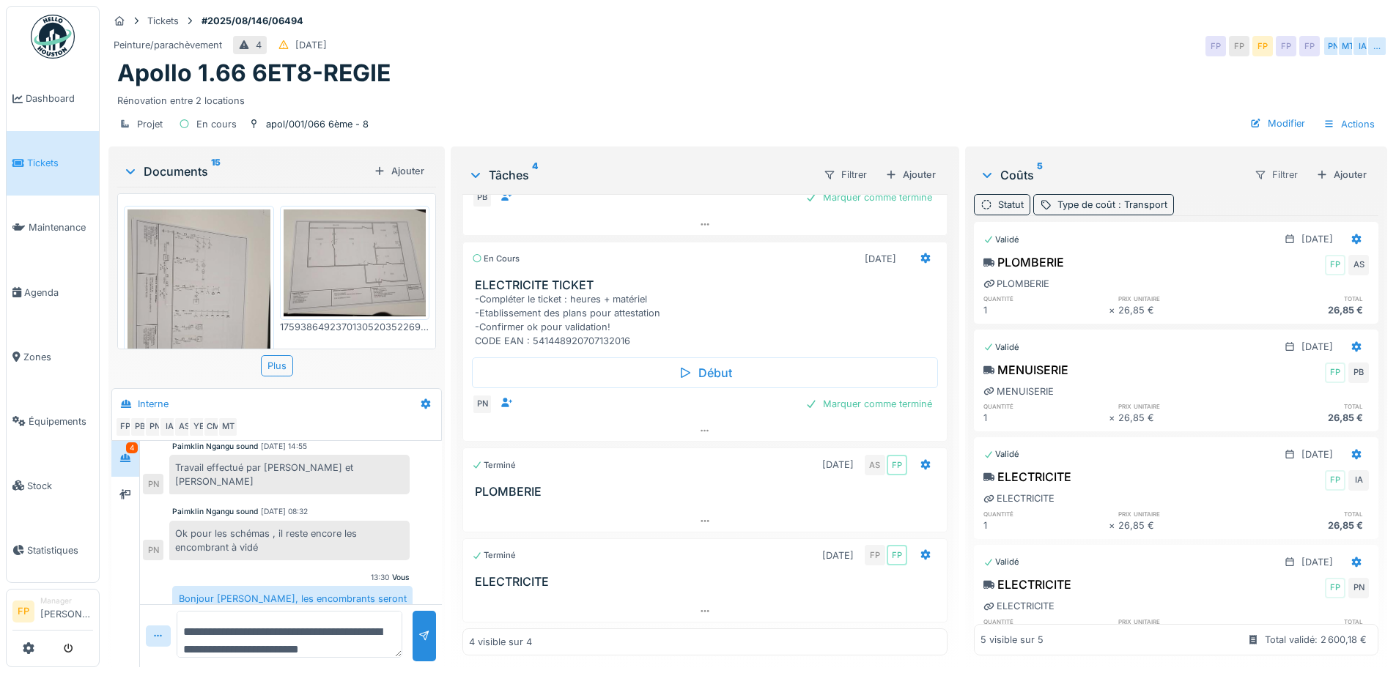
click at [1248, 164] on div "Filtrer" at bounding box center [1276, 174] width 56 height 21
click at [1281, 221] on div "Type de coût" at bounding box center [1272, 229] width 85 height 22
click at [1248, 164] on div "Filtrer" at bounding box center [1276, 174] width 56 height 21
click at [1254, 218] on div "Type de coût" at bounding box center [1272, 229] width 85 height 22
click at [1097, 198] on div "Type de coût" at bounding box center [1086, 205] width 58 height 14
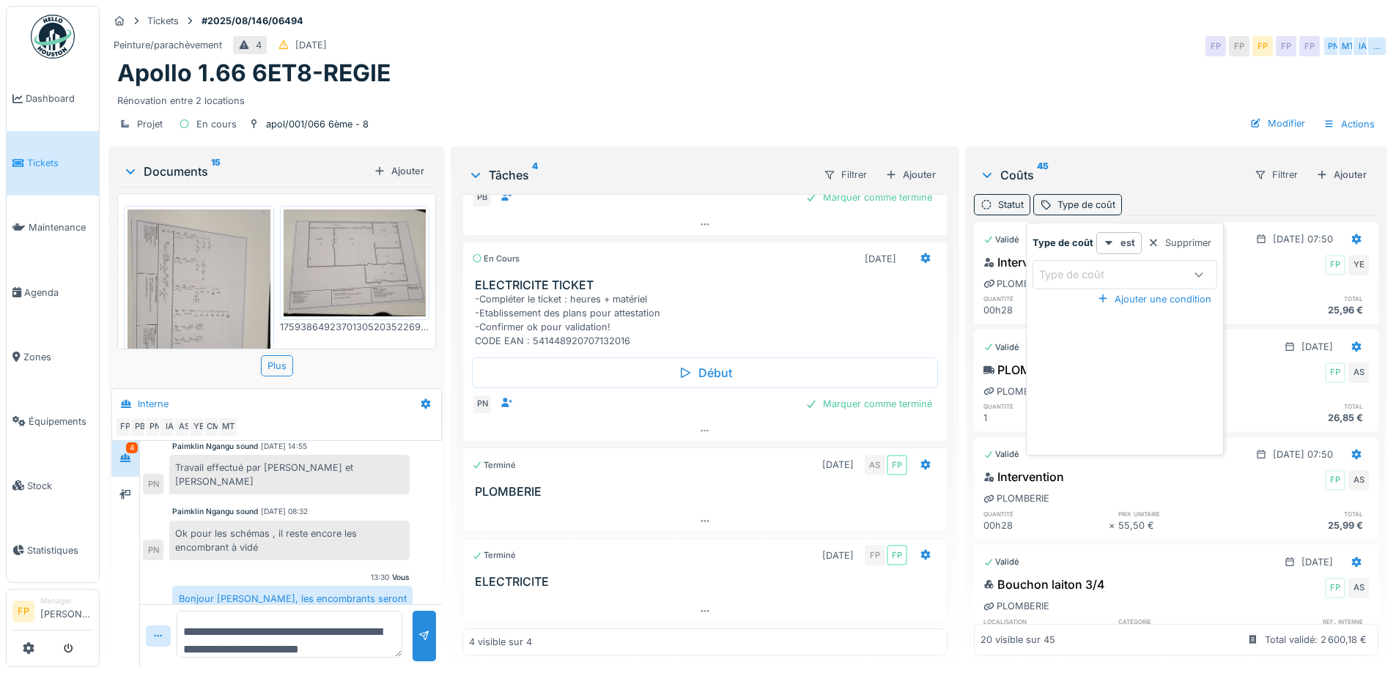
click at [1144, 267] on div "Type de coût" at bounding box center [1110, 275] width 143 height 16
click at [1100, 337] on div "Heures" at bounding box center [1124, 338] width 158 height 16
type input "*****"
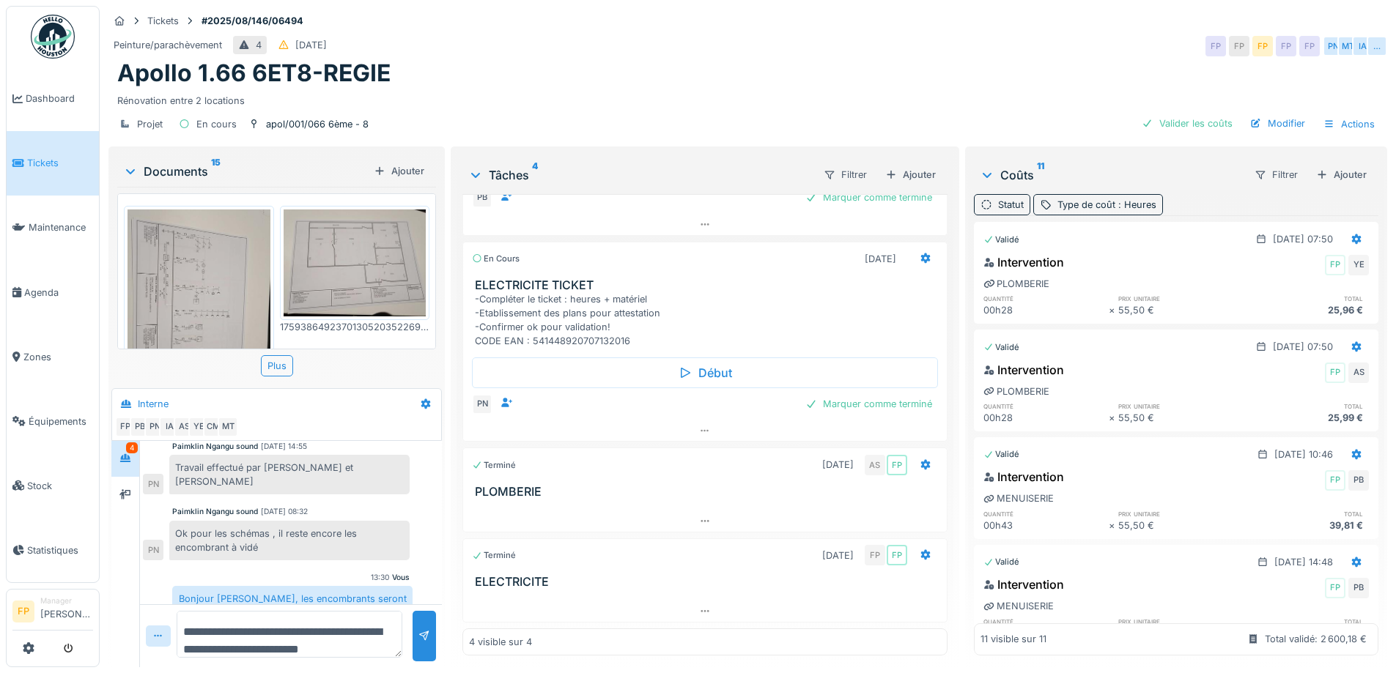
click at [1127, 172] on div "Coûts 11" at bounding box center [1111, 175] width 262 height 18
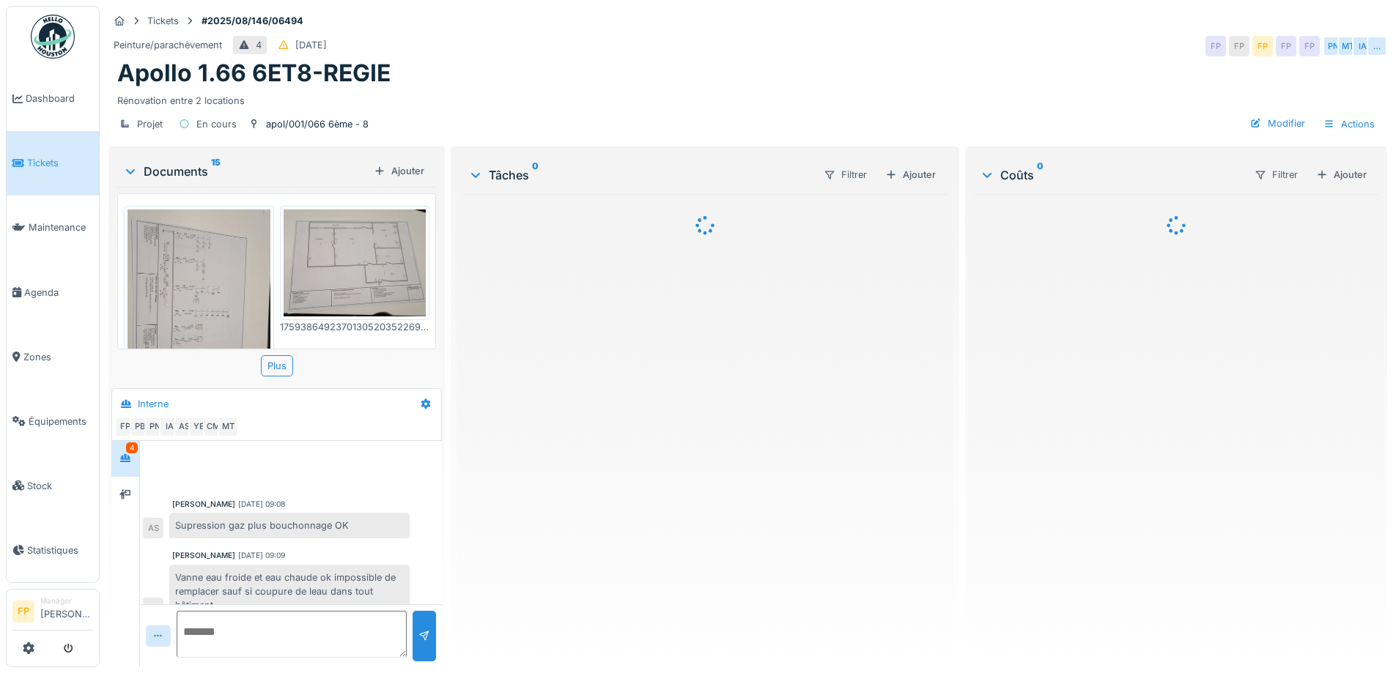
scroll to position [504, 0]
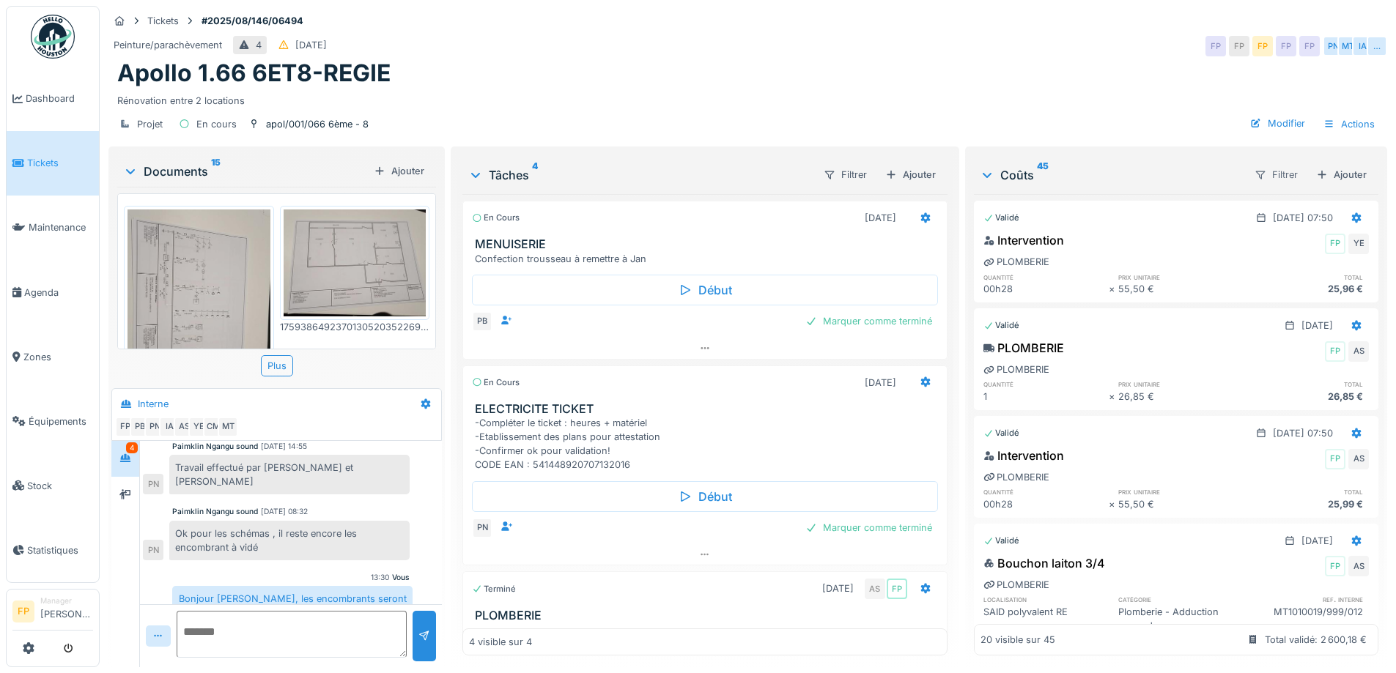
click at [1254, 175] on div "Filtrer" at bounding box center [1276, 174] width 56 height 21
drag, startPoint x: 1109, startPoint y: 50, endPoint x: 1107, endPoint y: 42, distance: 8.2
click at [1108, 42] on div "Peinture/parachèvement 4 [DATE] FP FP FP FP FP PN MT IA …" at bounding box center [747, 46] width 1279 height 26
click at [1254, 173] on div "Filtrer" at bounding box center [1276, 174] width 56 height 21
click at [1263, 231] on div "Type de coût" at bounding box center [1272, 229] width 85 height 22
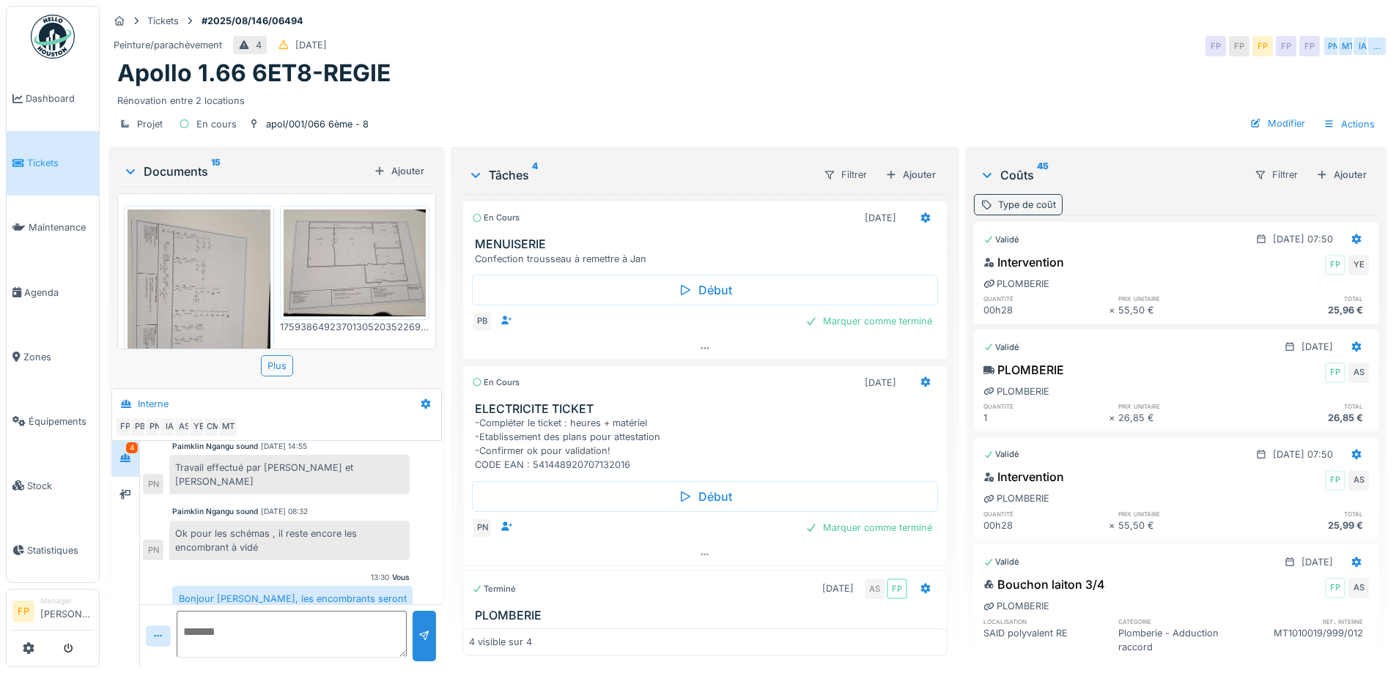
click at [1002, 200] on div "Type de coût" at bounding box center [1027, 205] width 58 height 14
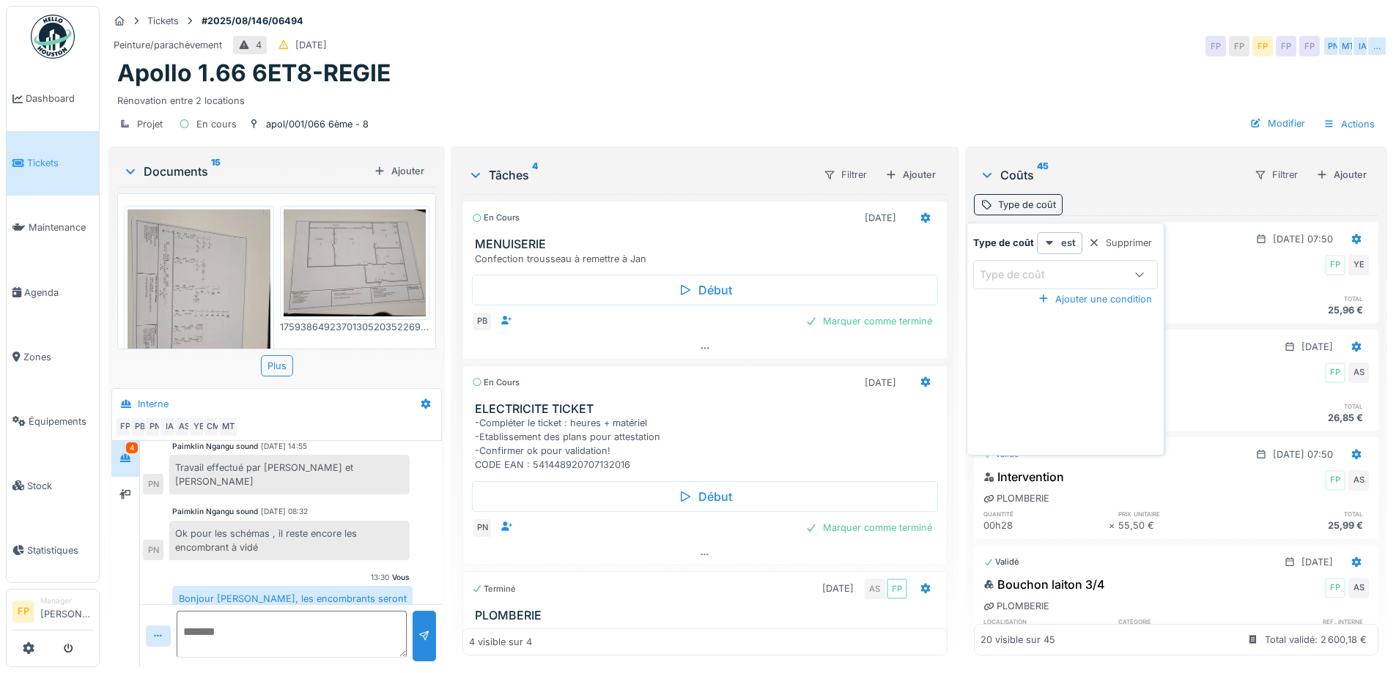
click at [1130, 274] on div at bounding box center [1139, 275] width 35 height 28
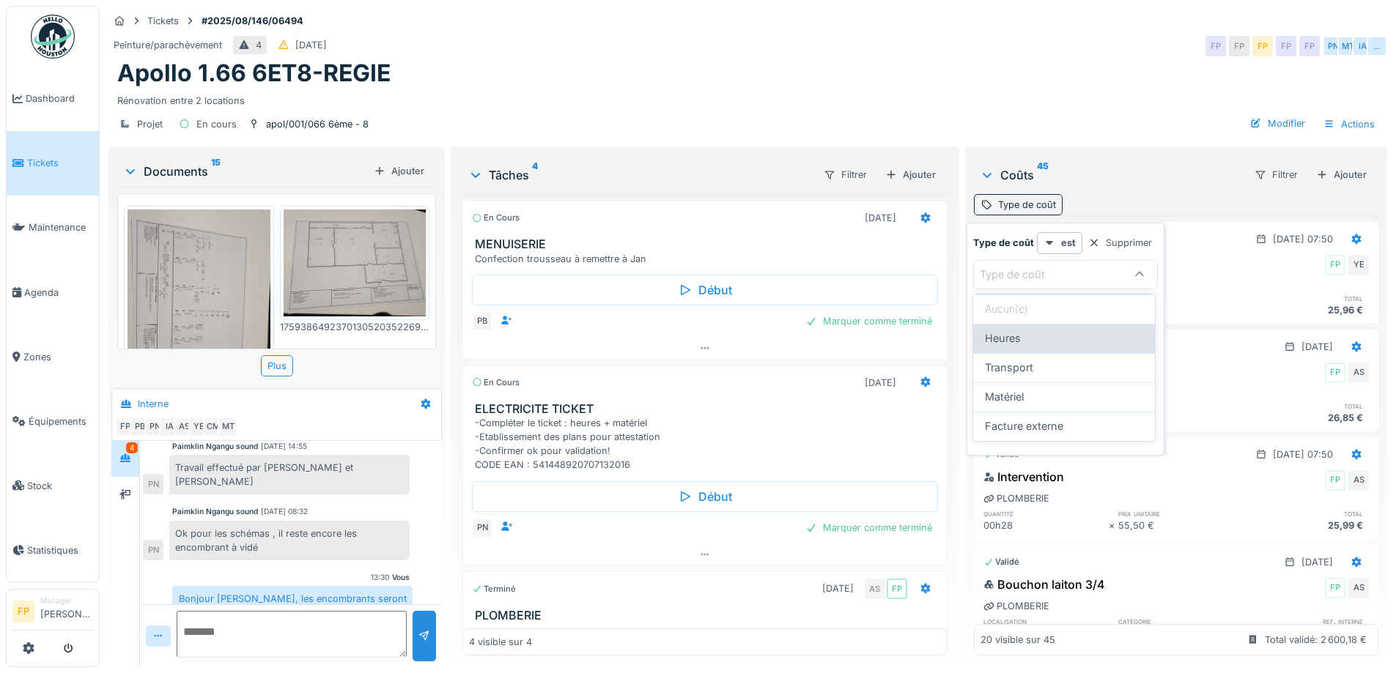
click at [1014, 339] on span "Heures" at bounding box center [1003, 338] width 36 height 16
type input "*****"
click at [1075, 88] on div "Rénovation entre 2 locations" at bounding box center [747, 98] width 1261 height 20
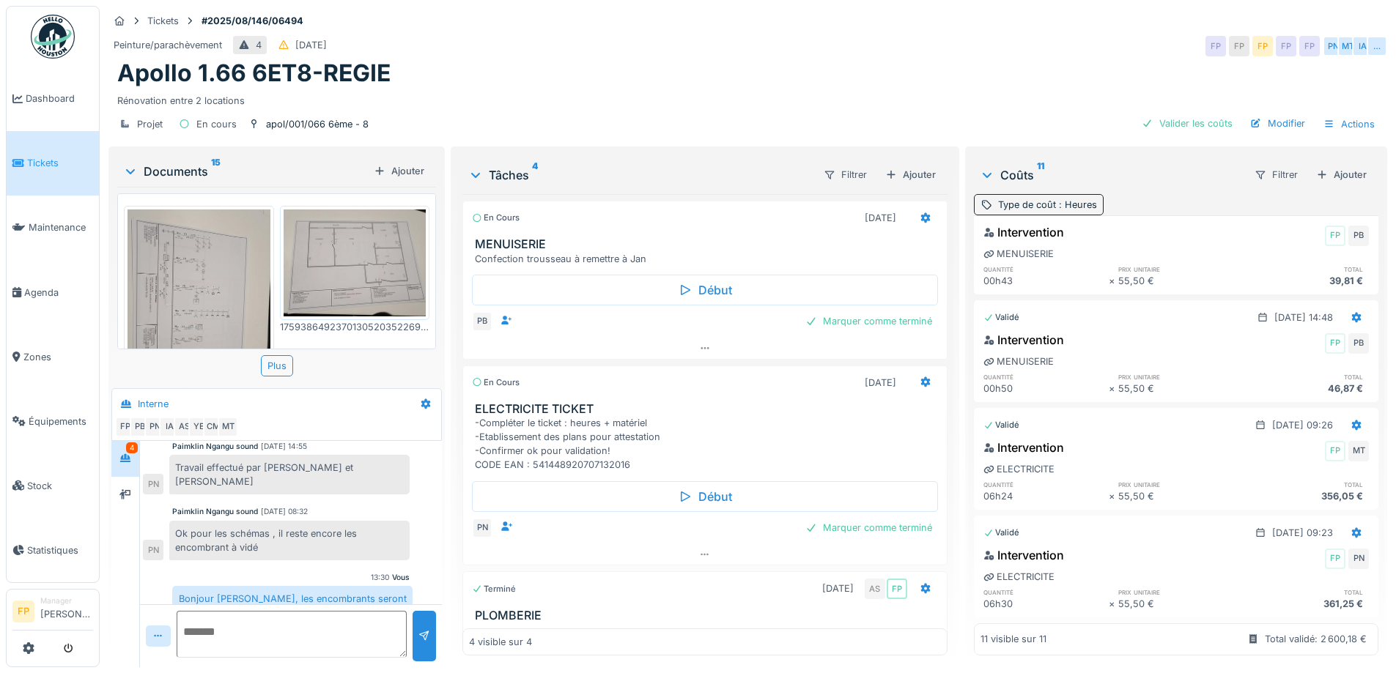
scroll to position [0, 0]
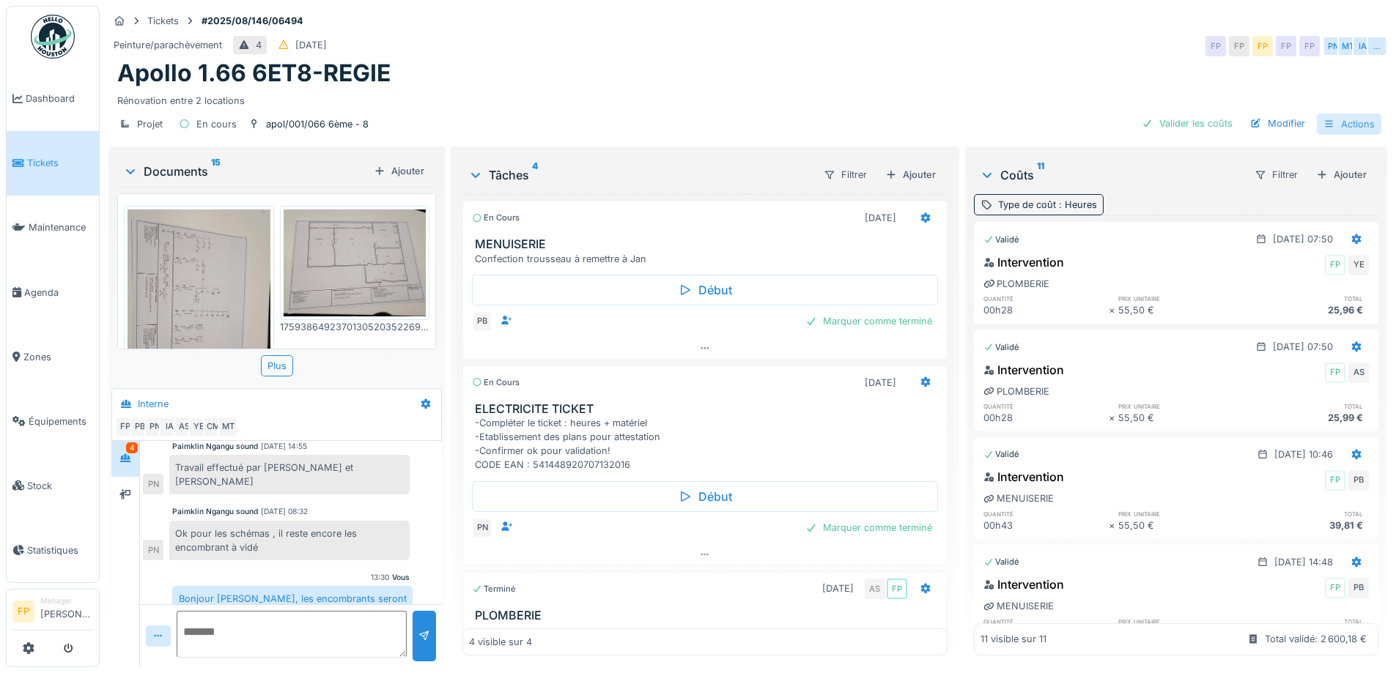
click at [1345, 122] on div "Actions" at bounding box center [1349, 124] width 64 height 21
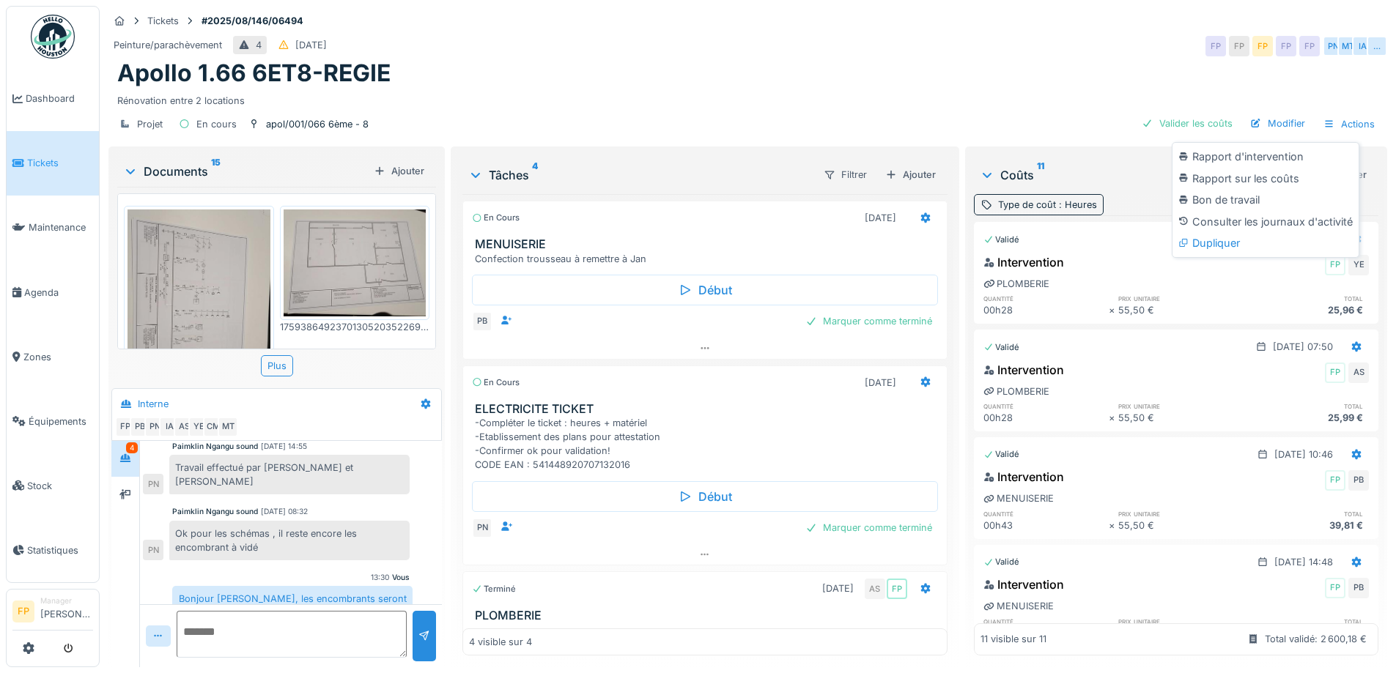
click at [1055, 98] on div "Rénovation entre 2 locations" at bounding box center [747, 98] width 1261 height 20
click at [1110, 88] on div "Rénovation entre 2 locations" at bounding box center [747, 98] width 1261 height 20
click at [1256, 174] on icon at bounding box center [1261, 175] width 10 height 8
click at [1270, 231] on div "Type de coût" at bounding box center [1272, 229] width 85 height 22
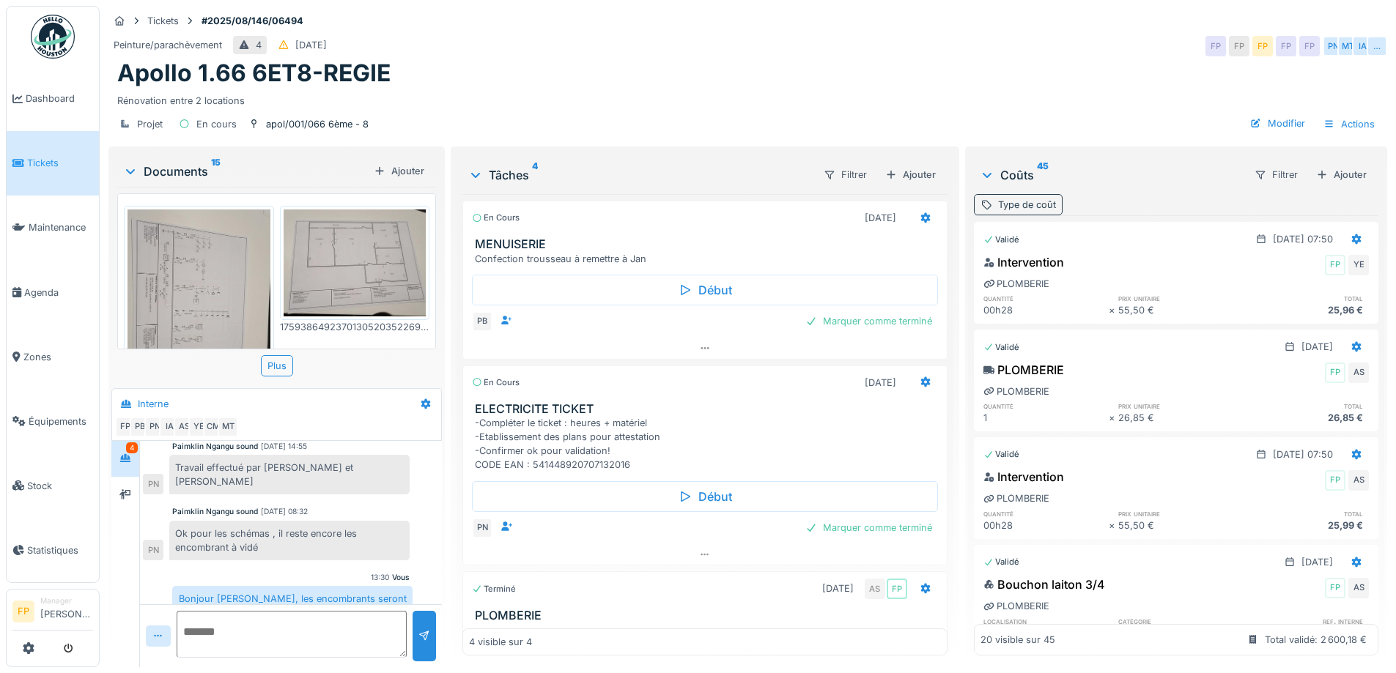
click at [1039, 207] on div "Type de coût" at bounding box center [1027, 205] width 58 height 14
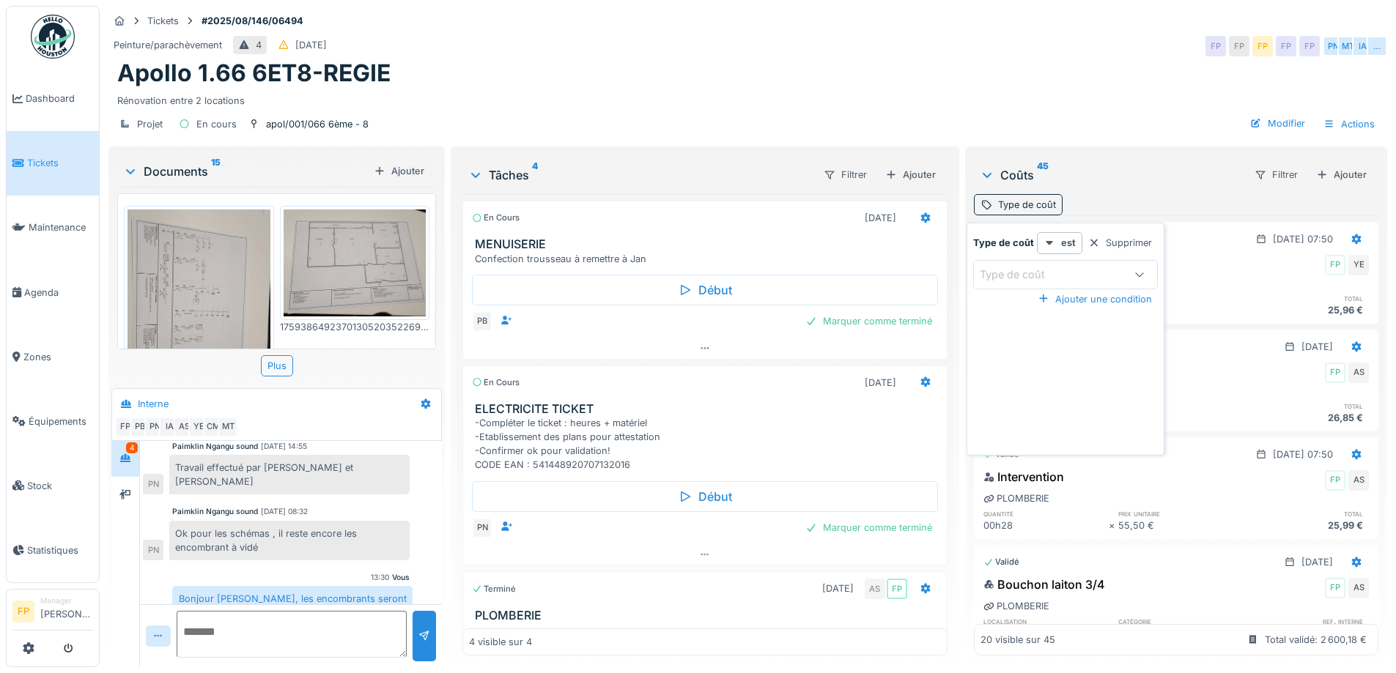
click at [1072, 283] on div "Type de coût" at bounding box center [1065, 274] width 185 height 29
drag, startPoint x: 1054, startPoint y: 367, endPoint x: 1043, endPoint y: 372, distance: 11.5
click at [1054, 367] on div "Transport" at bounding box center [1064, 368] width 158 height 16
type input "*********"
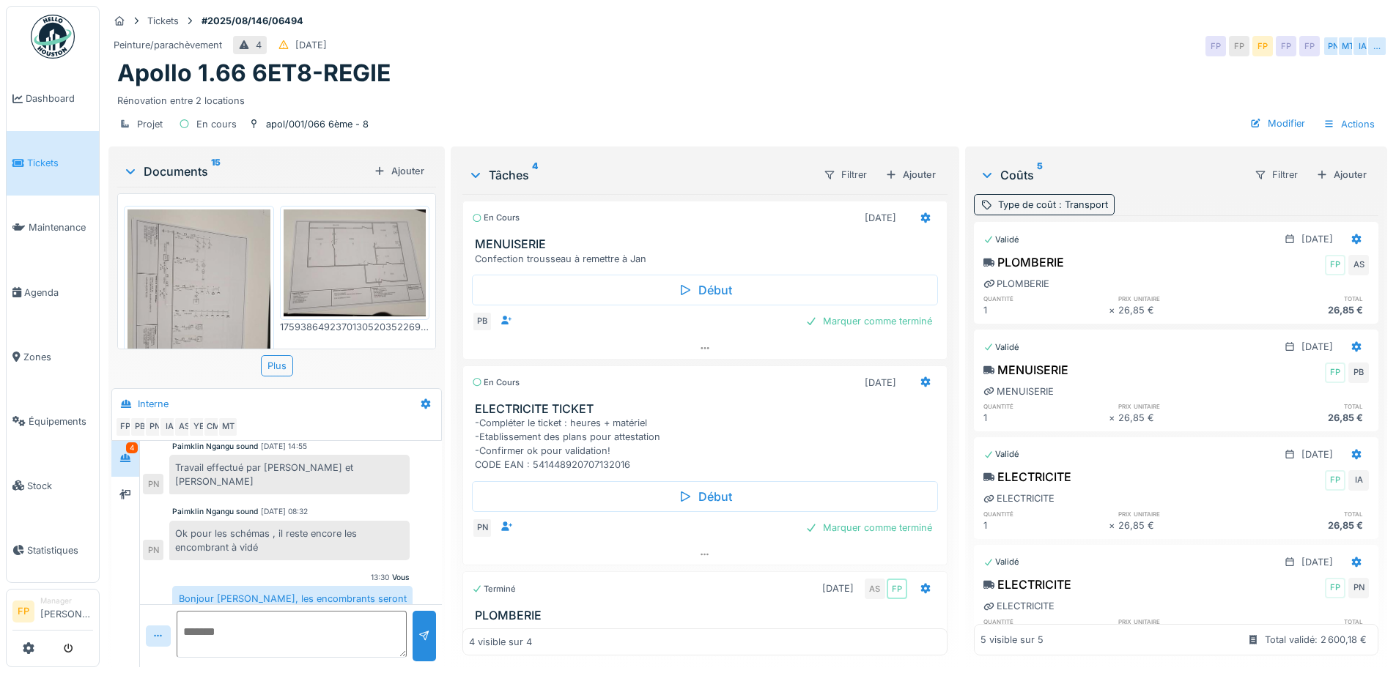
click at [1100, 67] on div "Apollo 1.66 6ET8-REGIE" at bounding box center [747, 73] width 1261 height 28
click at [1034, 206] on div "Type de coût : Transport" at bounding box center [1053, 205] width 110 height 14
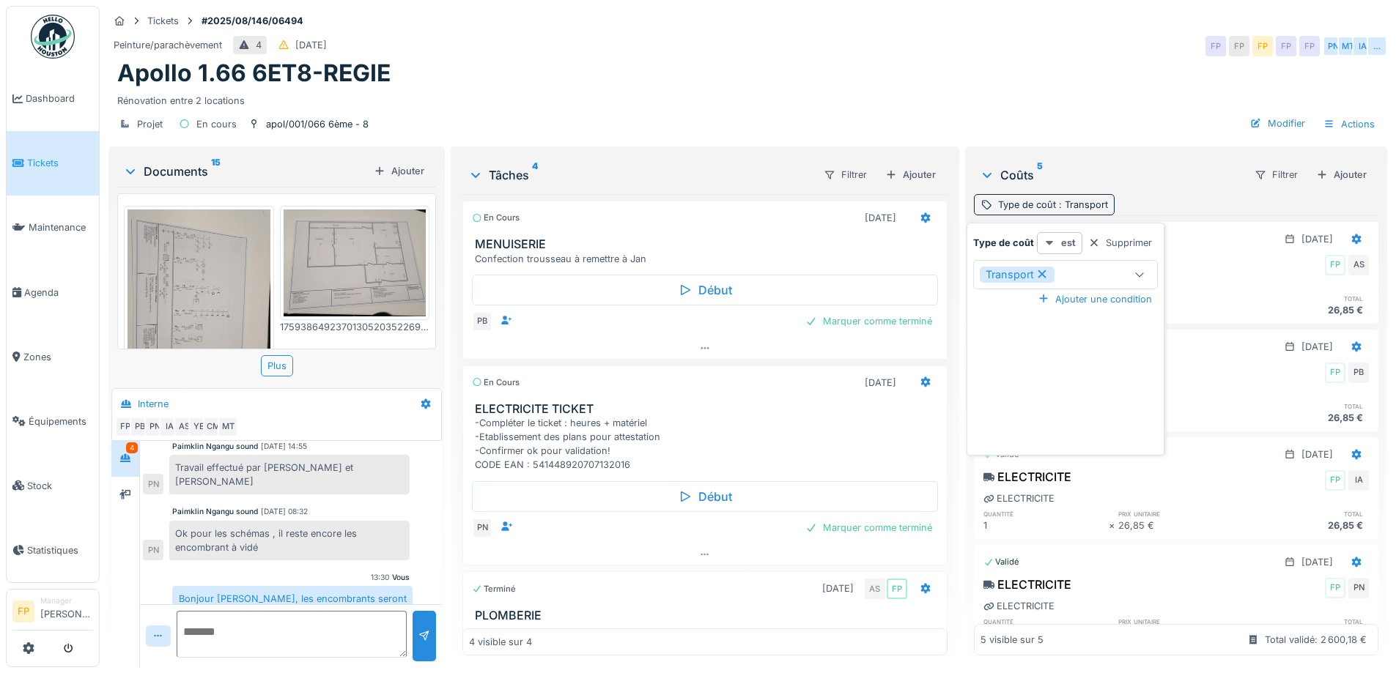
click at [1046, 241] on icon at bounding box center [1049, 243] width 12 height 10
click at [1013, 275] on div "Transport" at bounding box center [1017, 275] width 75 height 16
click at [1017, 275] on div "Type de coût" at bounding box center [1023, 275] width 86 height 16
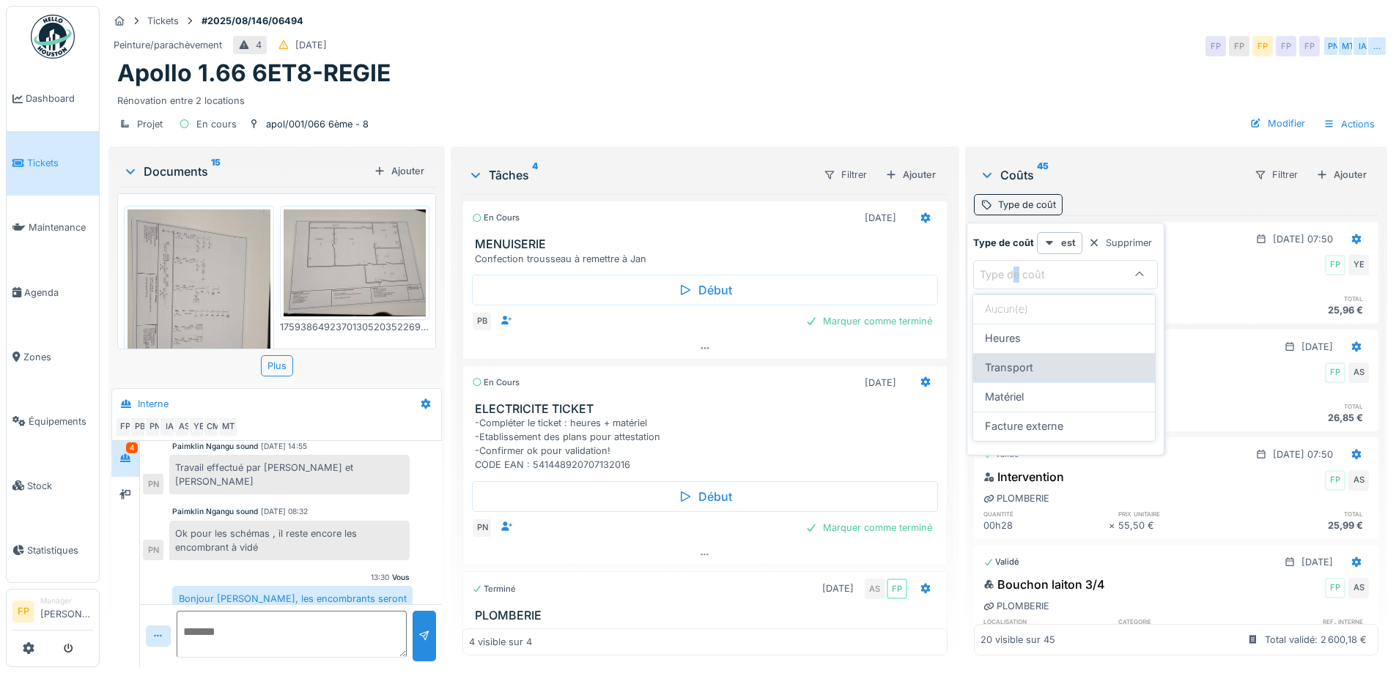
click at [1021, 363] on span "Transport" at bounding box center [1009, 368] width 48 height 16
type input "*********"
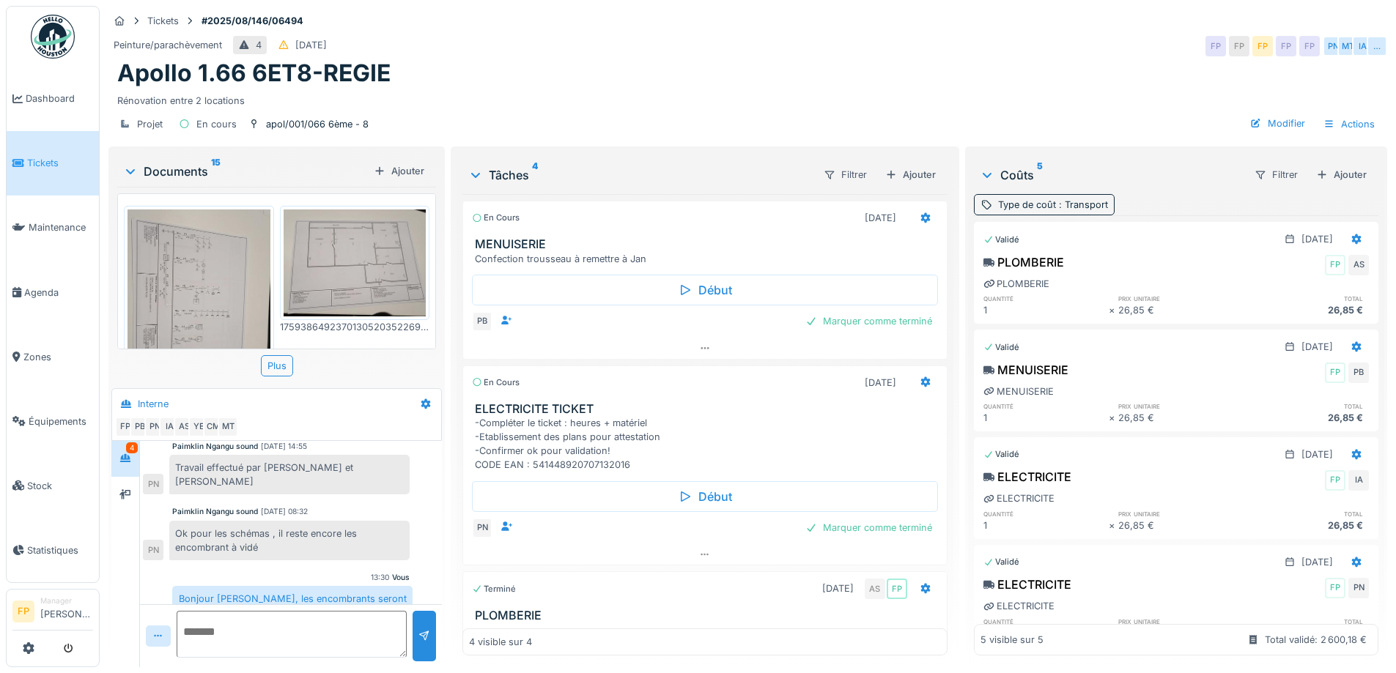
click at [1047, 108] on div "Projet En cours apol/001/066 6ème - 8 Modifier Actions" at bounding box center [747, 124] width 1279 height 33
click at [999, 207] on div "Type de coût : Transport" at bounding box center [1053, 205] width 110 height 14
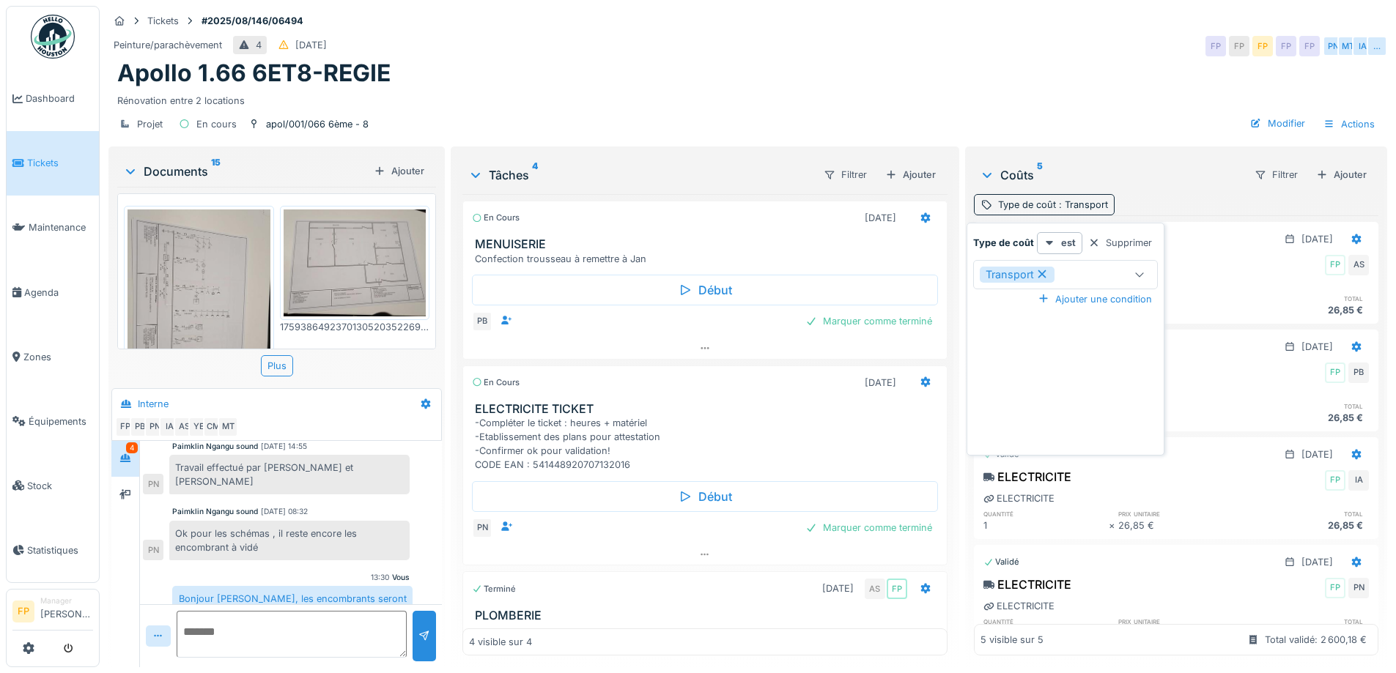
click at [1043, 275] on icon at bounding box center [1041, 274] width 8 height 8
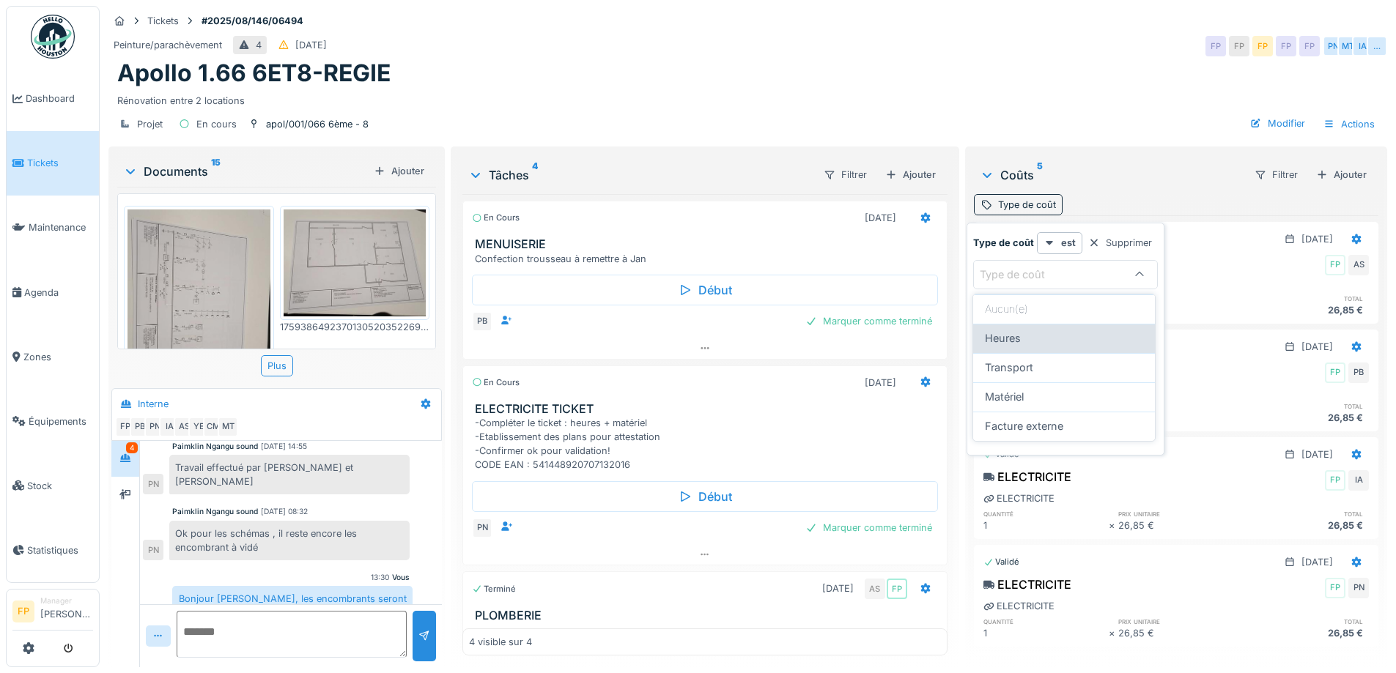
click at [1059, 333] on div "Heures" at bounding box center [1064, 338] width 158 height 16
type input "*****"
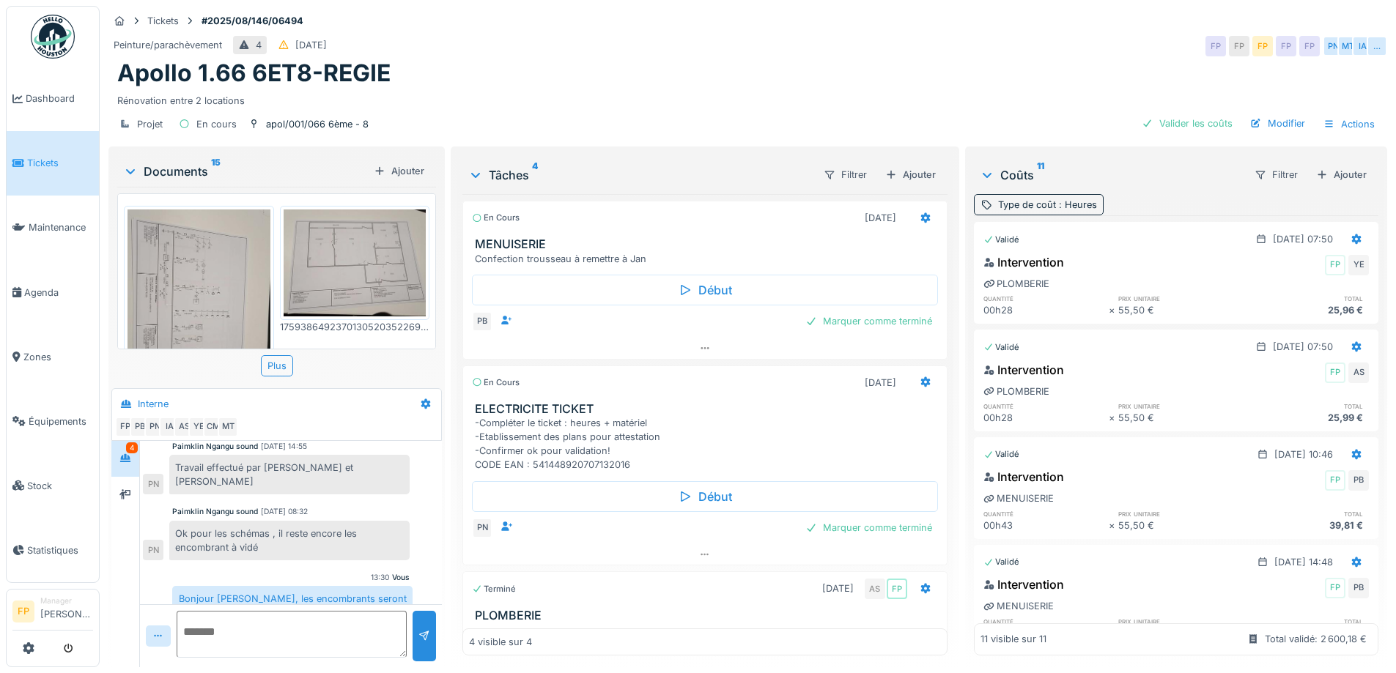
click at [1071, 88] on div "Rénovation entre 2 locations" at bounding box center [747, 98] width 1261 height 20
click at [1028, 207] on div "Type de coût : Heures" at bounding box center [1047, 205] width 99 height 14
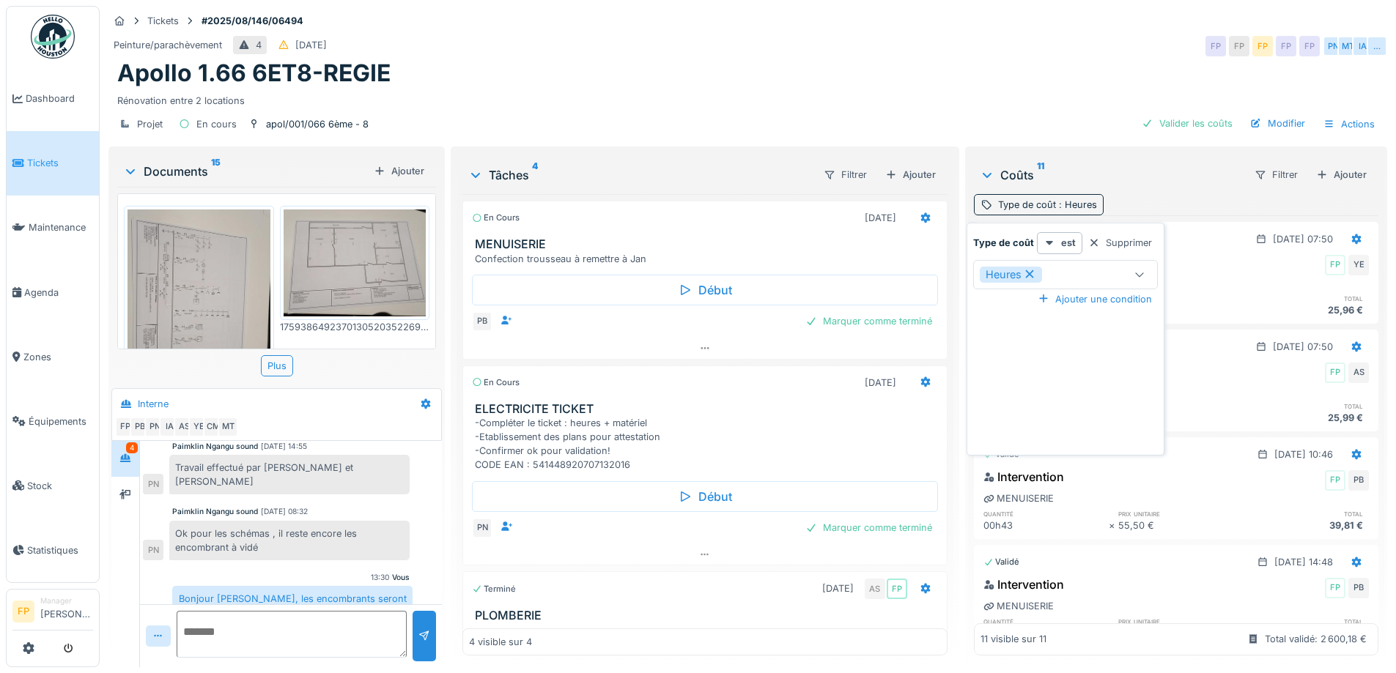
click at [1063, 256] on div "Type de coût est Supprimer Heures *****" at bounding box center [1065, 260] width 185 height 56
click at [1080, 278] on div "Heures" at bounding box center [1051, 275] width 143 height 16
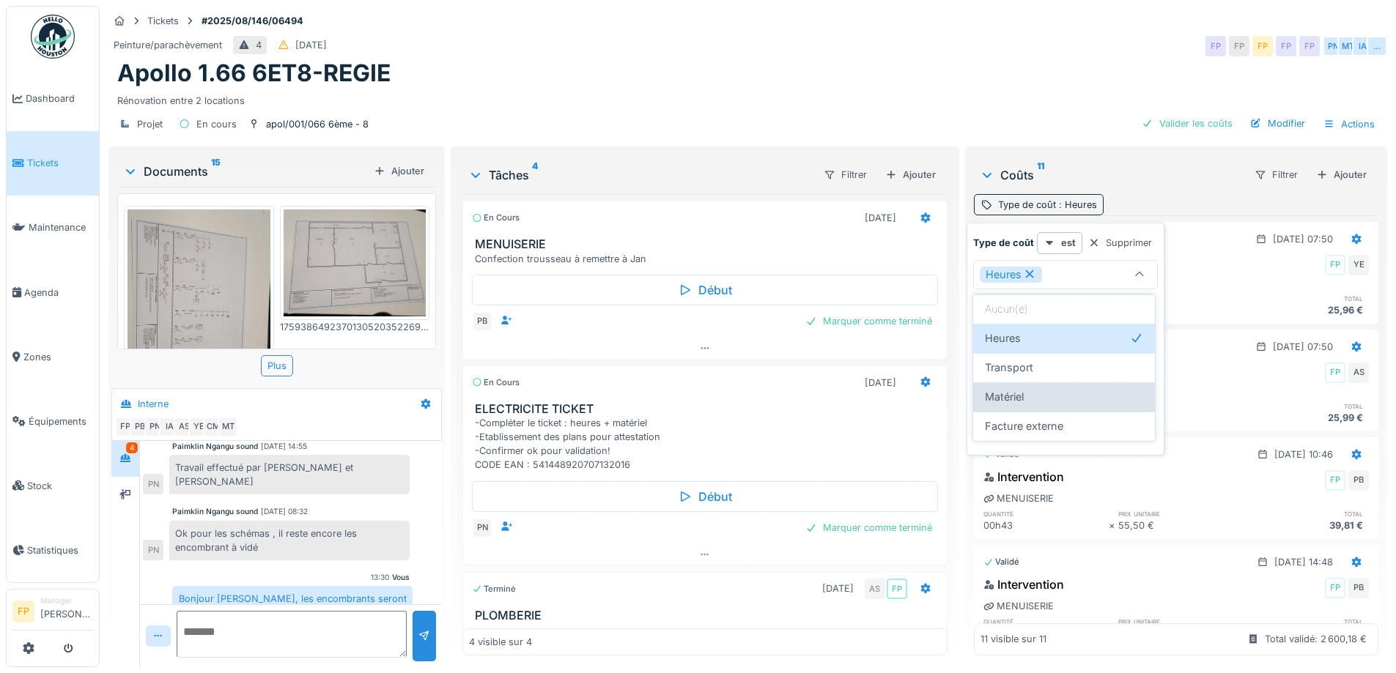
click at [1063, 397] on div "Matériel" at bounding box center [1064, 397] width 158 height 16
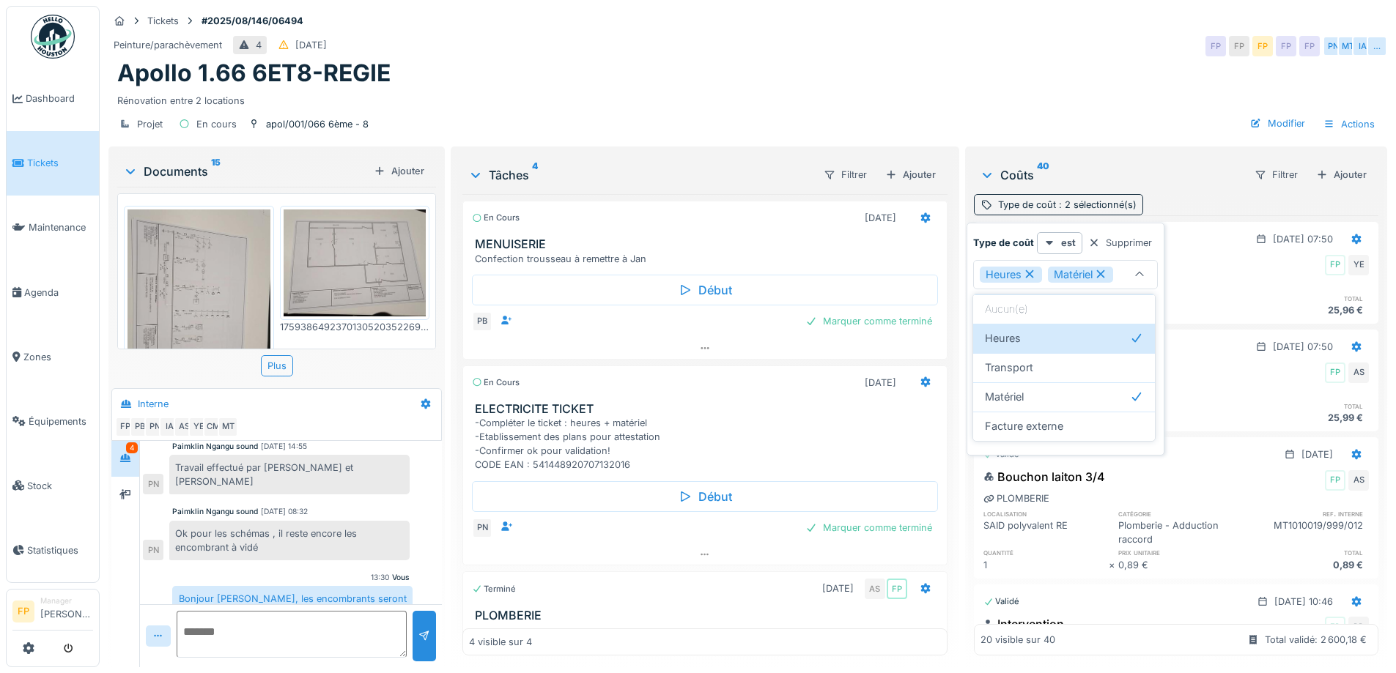
click at [1033, 279] on icon at bounding box center [1029, 274] width 13 height 10
type input "*********"
click at [1036, 84] on div "Apollo 1.66 6ET8-REGIE" at bounding box center [747, 73] width 1261 height 28
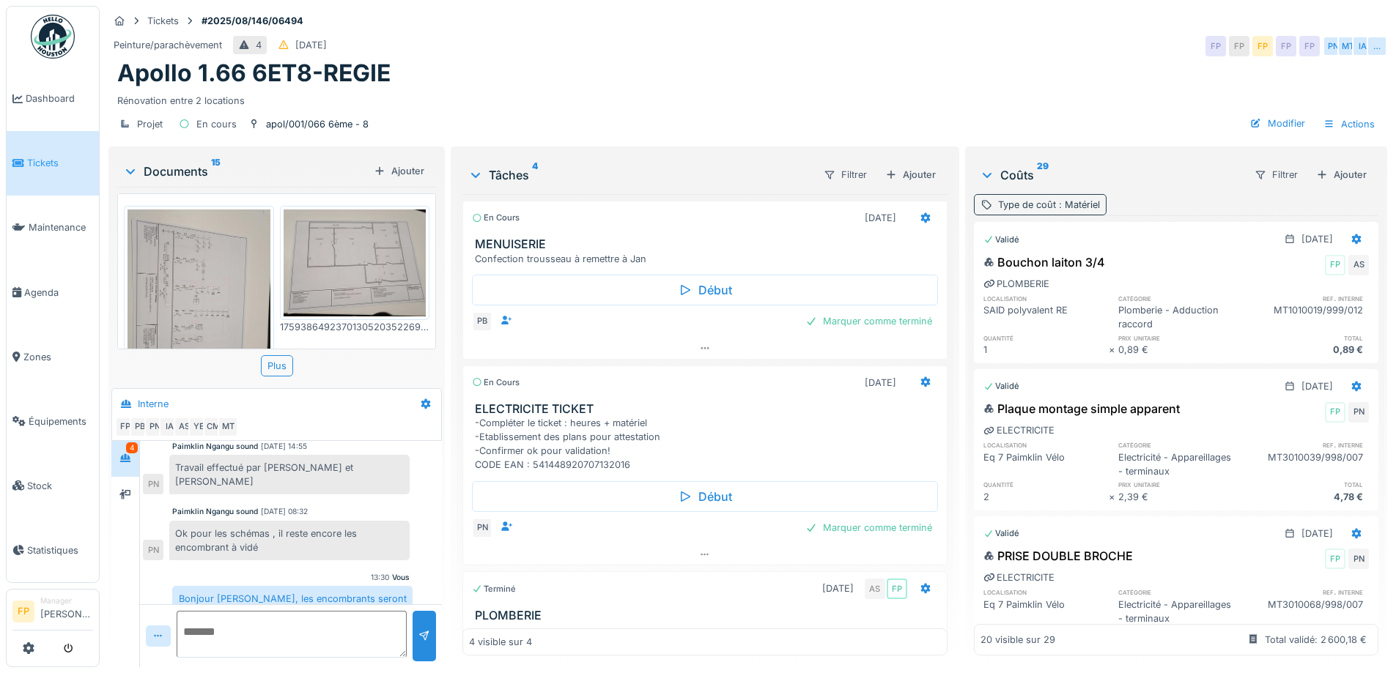
click at [1061, 199] on span ": Matériel" at bounding box center [1078, 204] width 44 height 11
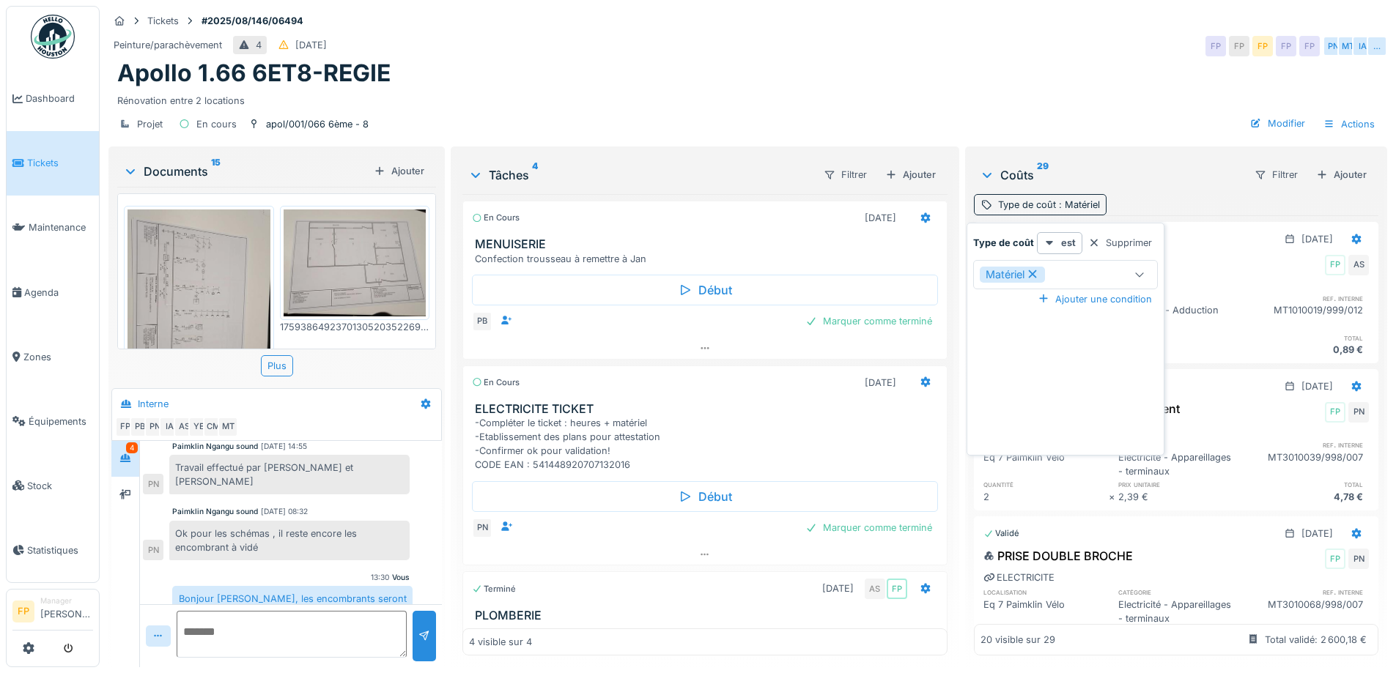
click at [1034, 269] on icon at bounding box center [1032, 274] width 13 height 10
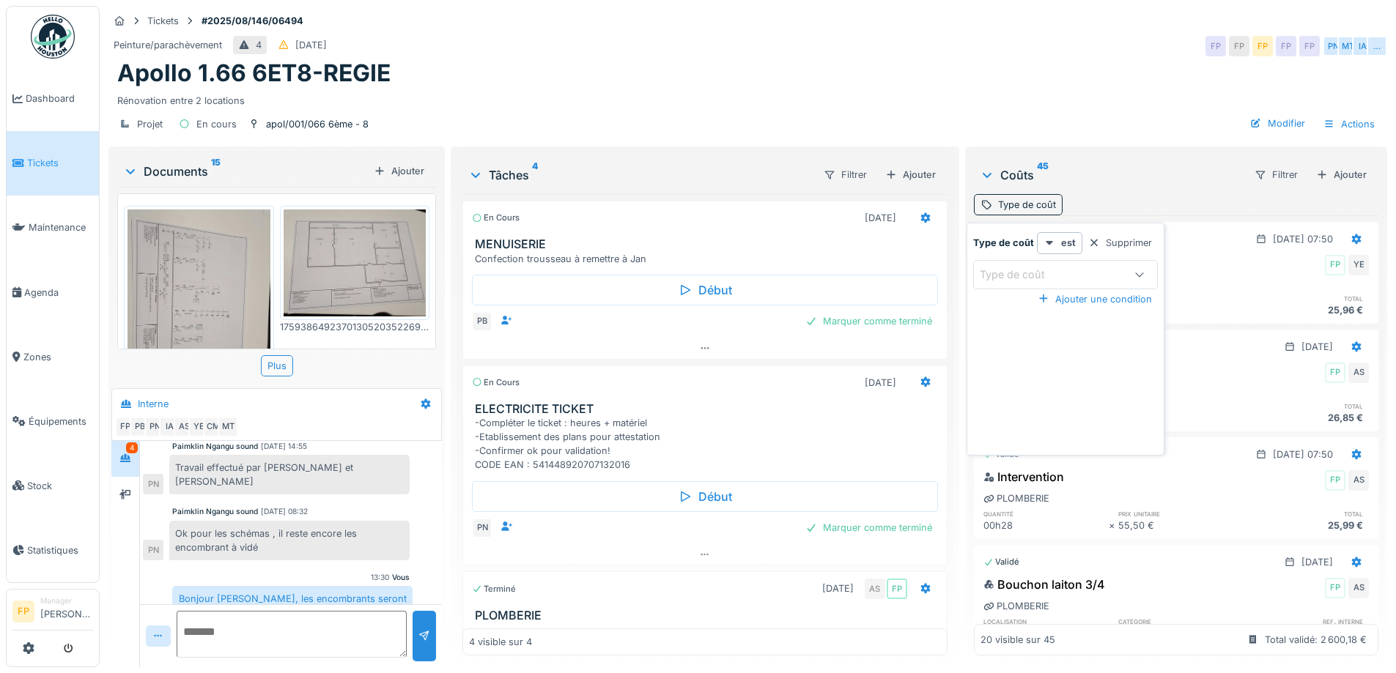
click at [1050, 267] on div "Type de coût" at bounding box center [1023, 275] width 86 height 16
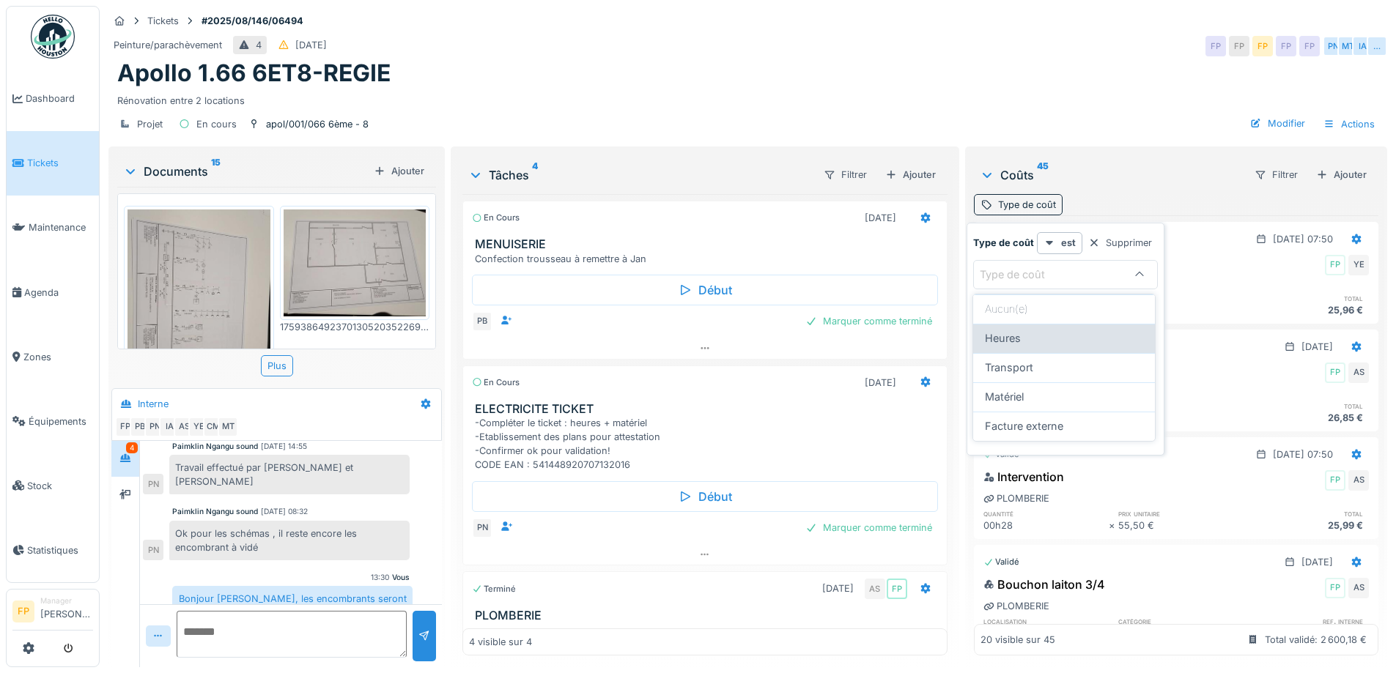
click at [1036, 343] on div "Heures" at bounding box center [1064, 338] width 158 height 16
type input "*****"
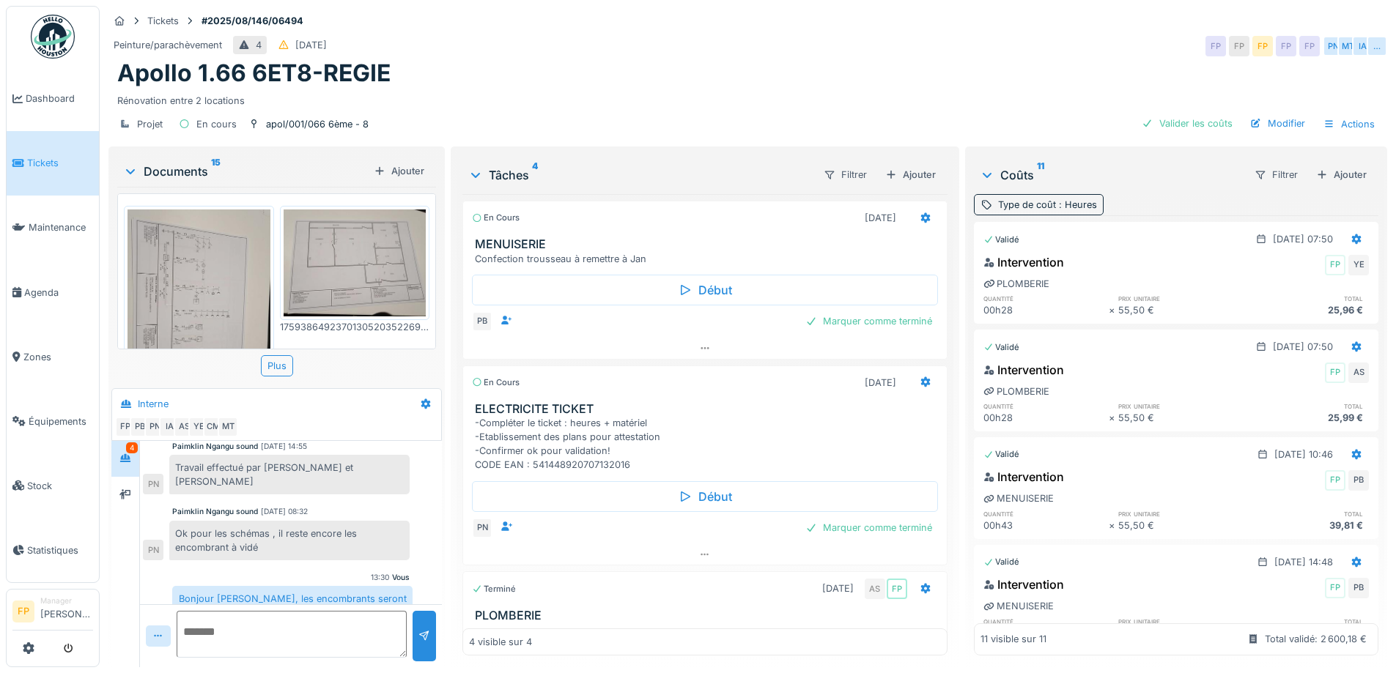
click at [1046, 81] on div "Apollo 1.66 6ET8-REGIE" at bounding box center [747, 73] width 1261 height 28
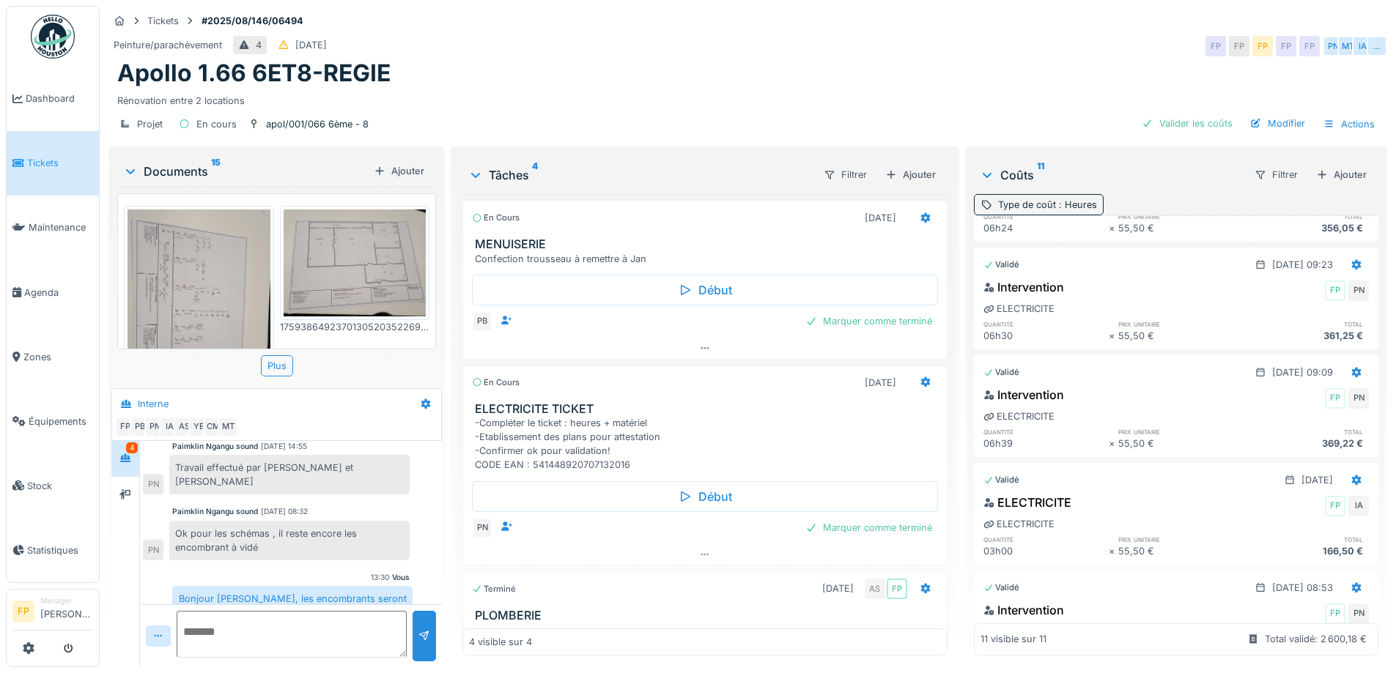
scroll to position [830, 0]
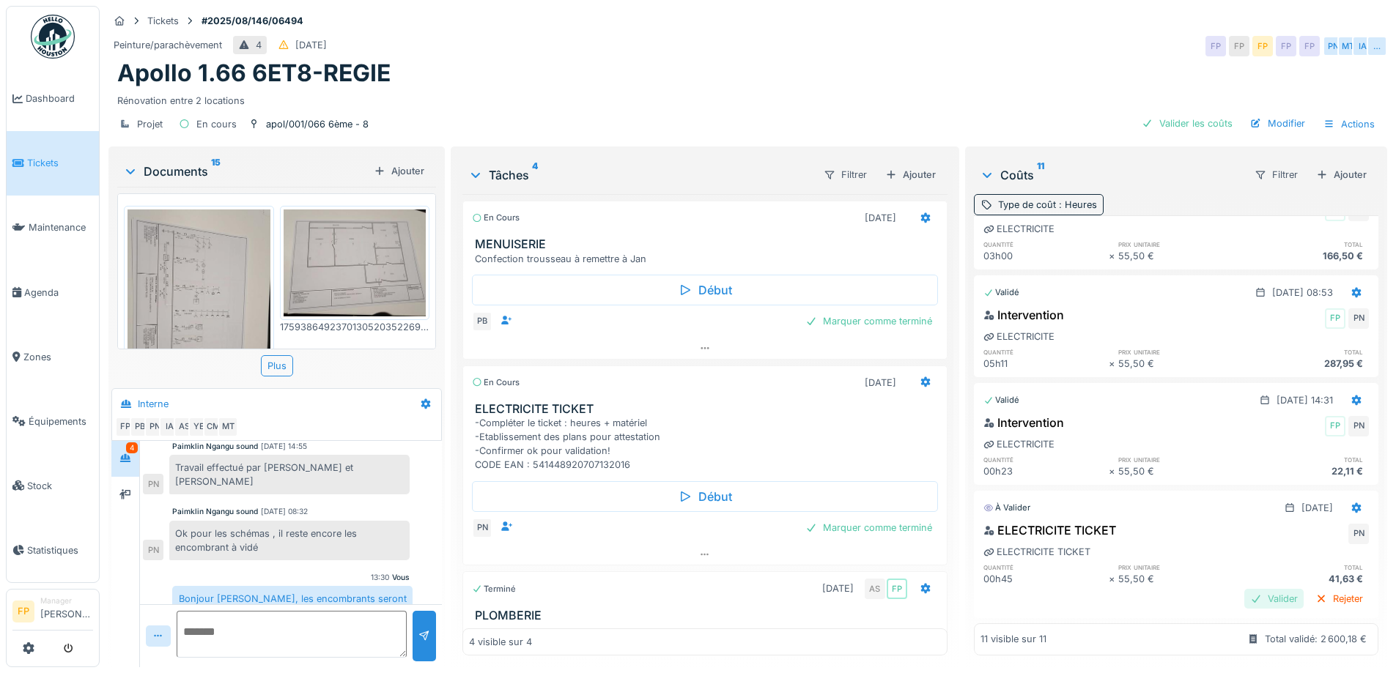
click at [1257, 589] on div "Valider" at bounding box center [1273, 599] width 59 height 20
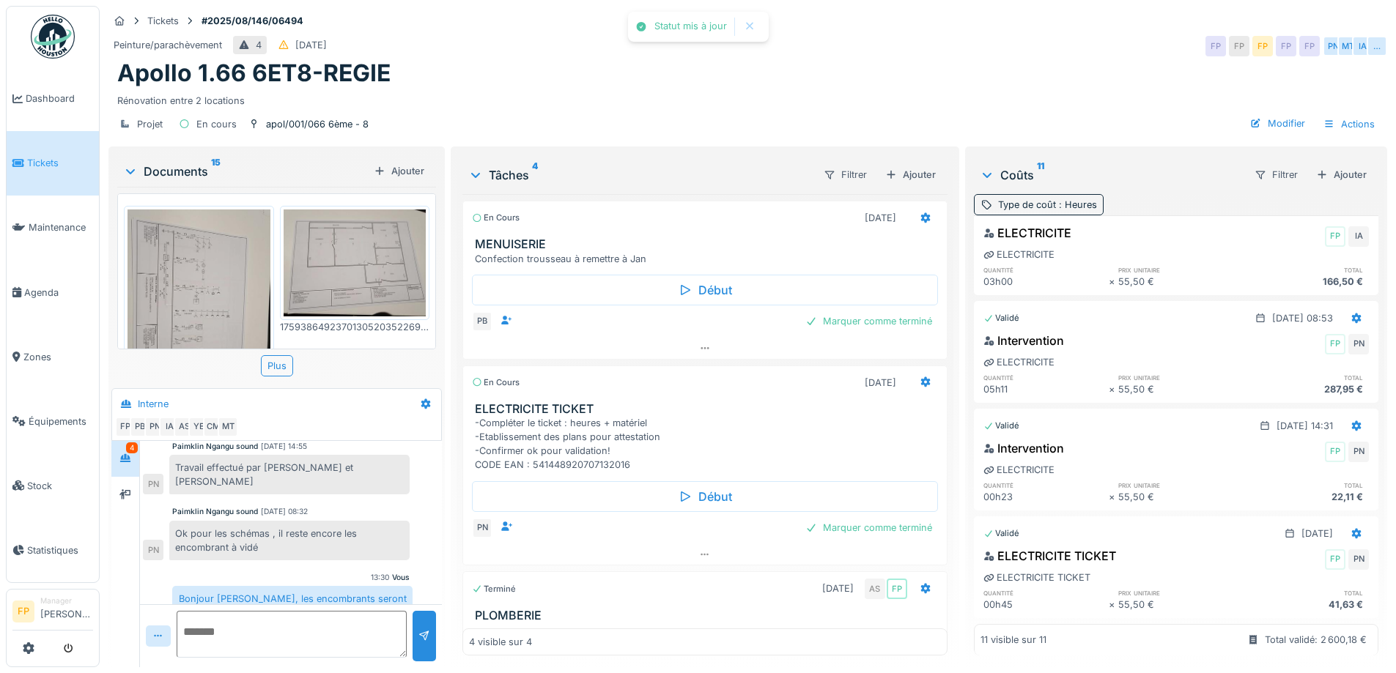
scroll to position [804, 0]
click at [1250, 174] on div "Filtrer" at bounding box center [1276, 174] width 56 height 21
click at [1259, 209] on div "Statut" at bounding box center [1272, 207] width 85 height 22
click at [1136, 201] on div "Statut" at bounding box center [1144, 205] width 26 height 14
click at [1143, 281] on div "Statut" at bounding box center [1136, 275] width 51 height 16
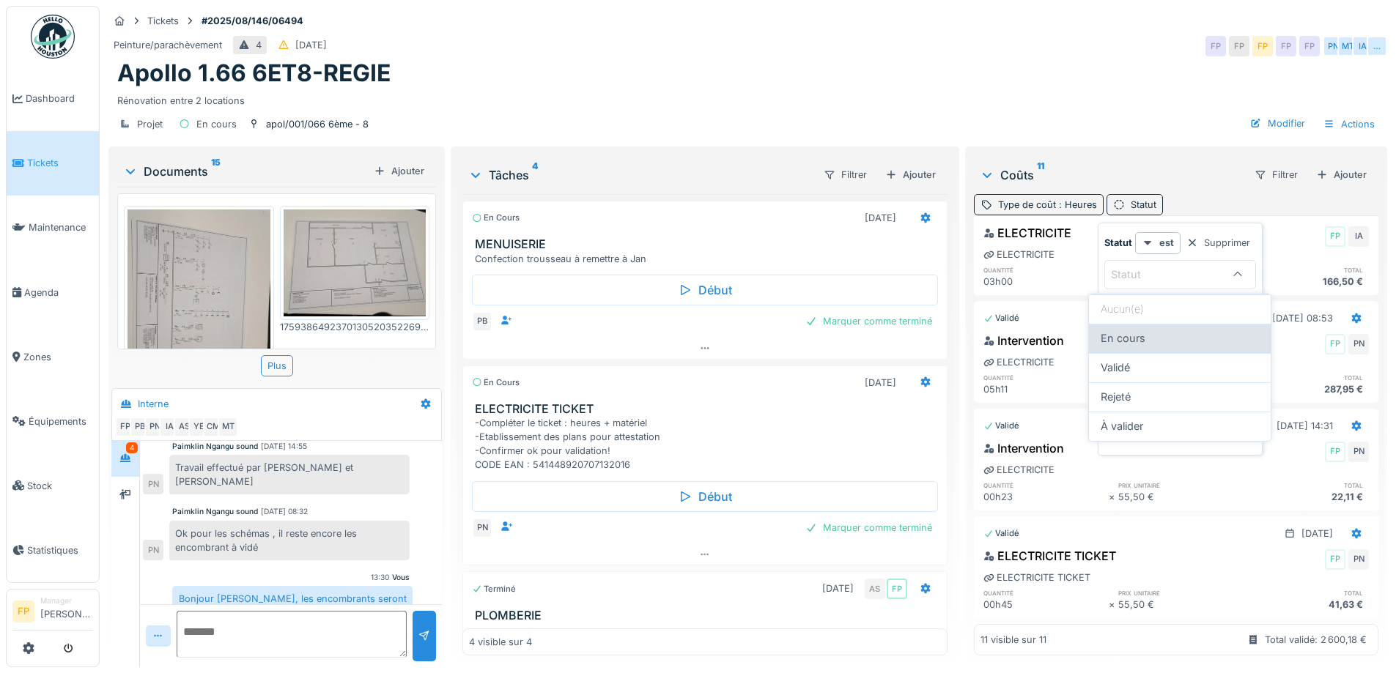
click at [1155, 340] on div "En cours" at bounding box center [1179, 338] width 158 height 16
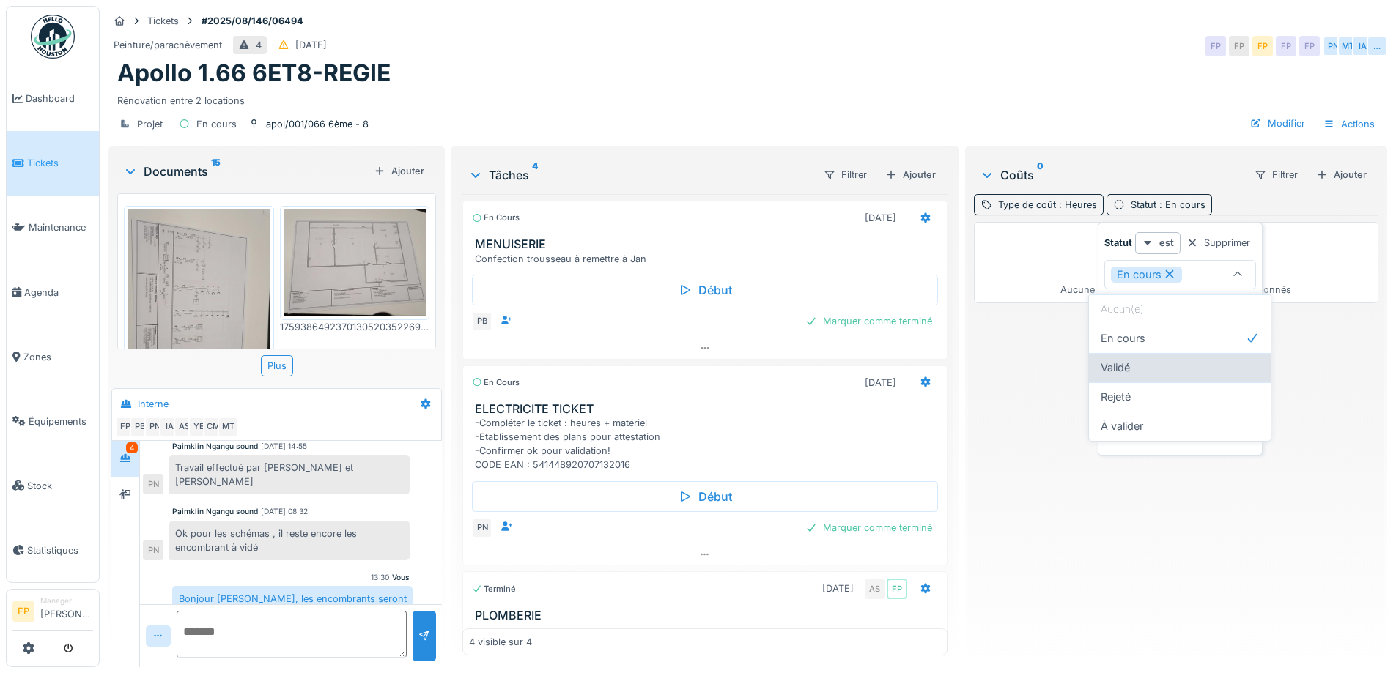
click at [1161, 360] on div "Validé" at bounding box center [1179, 368] width 158 height 16
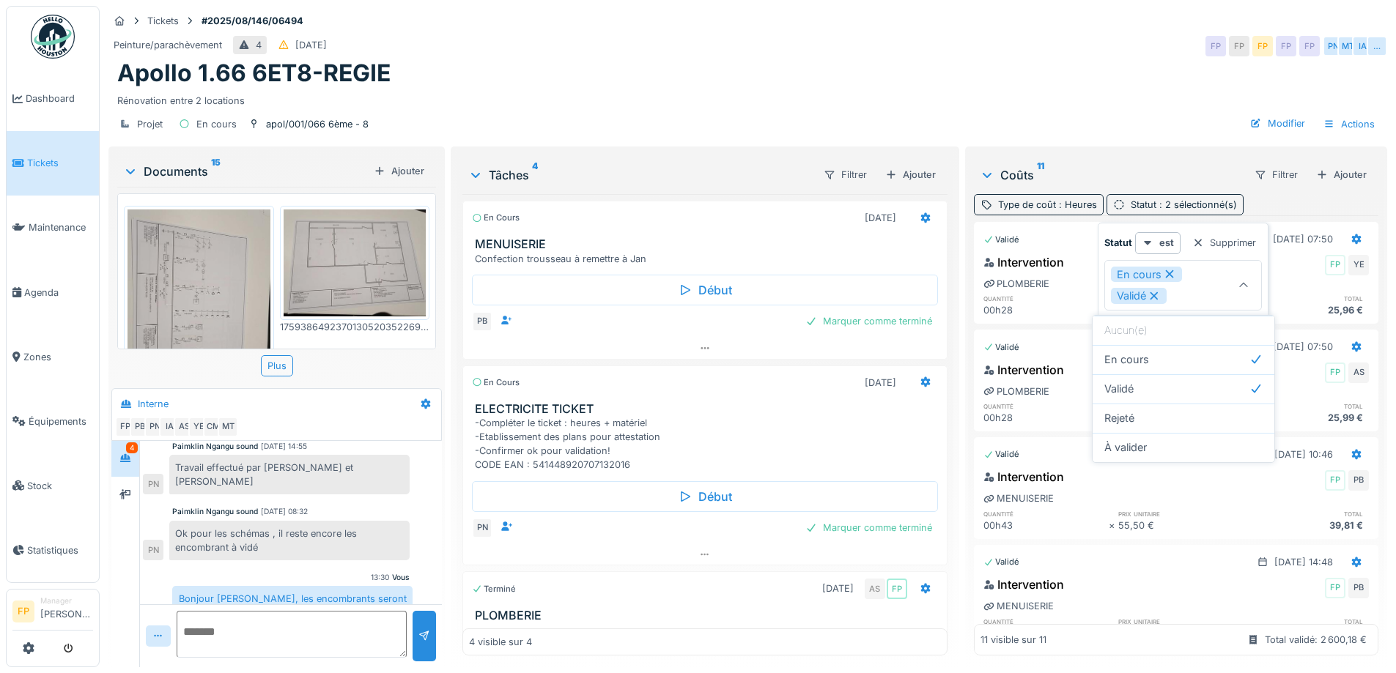
click at [1172, 273] on icon at bounding box center [1169, 274] width 13 height 10
type input "********"
click at [1151, 275] on icon at bounding box center [1153, 274] width 13 height 10
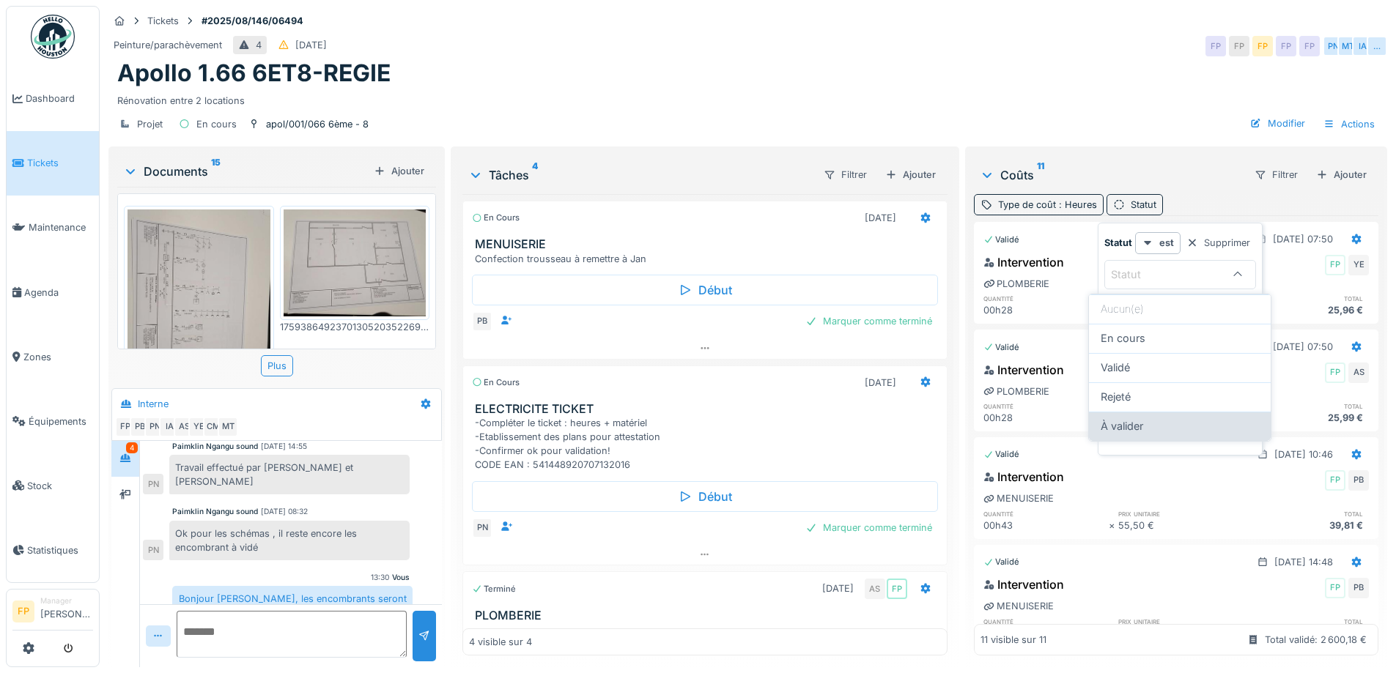
click at [1161, 429] on div "À valider" at bounding box center [1179, 426] width 158 height 16
type input "**********"
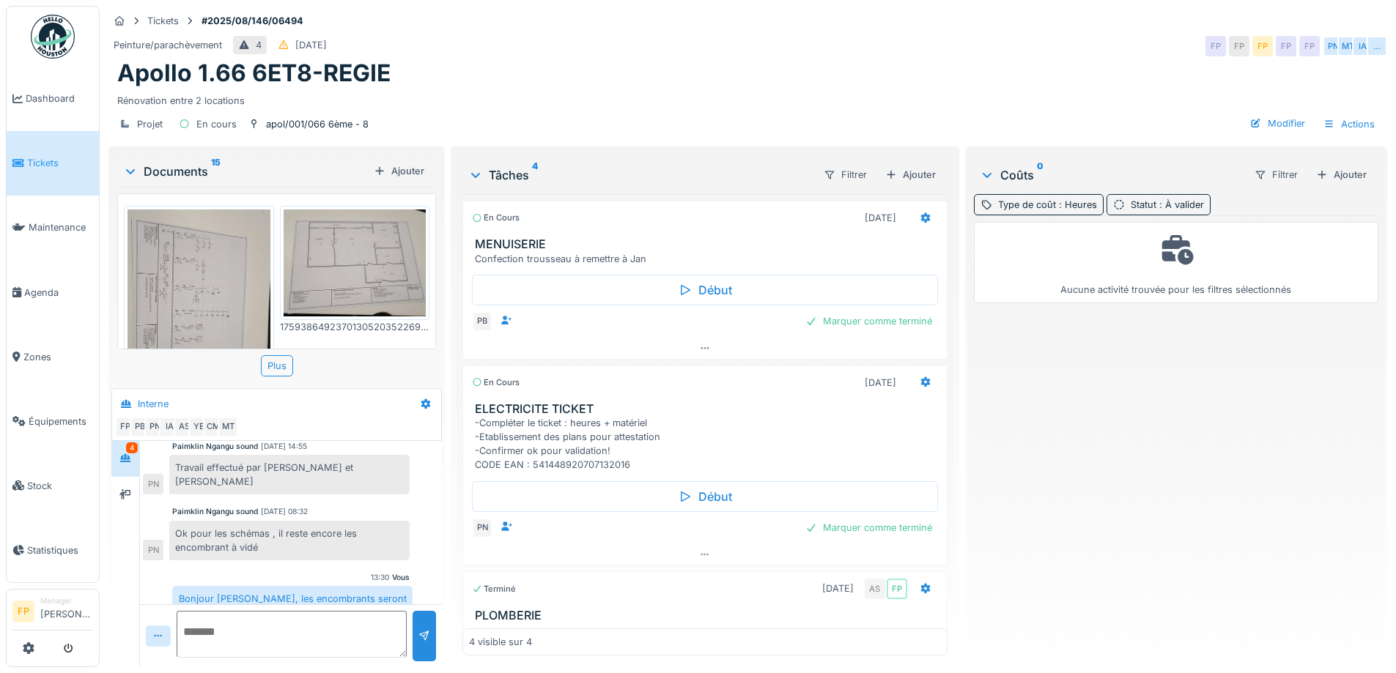
click at [1070, 109] on div "Projet En cours apol/001/066 6ème - 8 Modifier Actions" at bounding box center [747, 124] width 1279 height 33
click at [1057, 210] on span ": Heures" at bounding box center [1076, 204] width 41 height 11
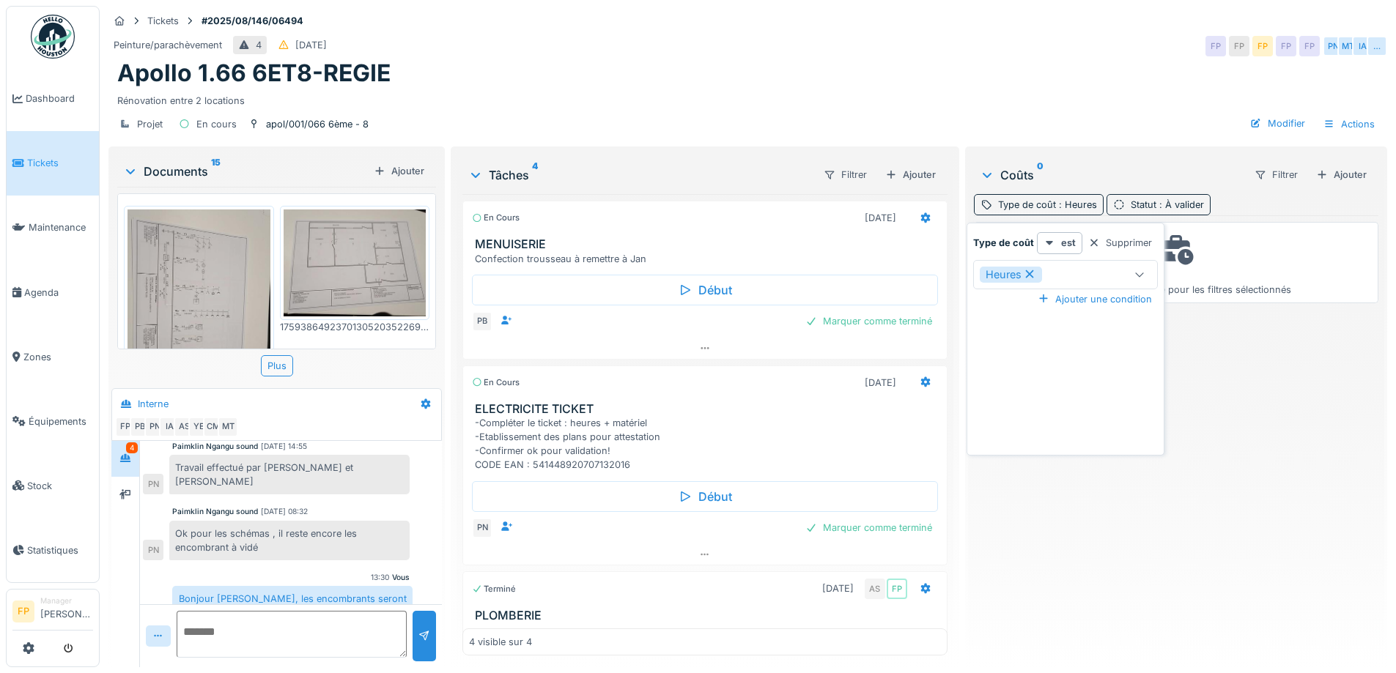
click at [1032, 275] on icon at bounding box center [1029, 274] width 13 height 10
click at [1056, 277] on div "Type de coût" at bounding box center [1023, 275] width 86 height 16
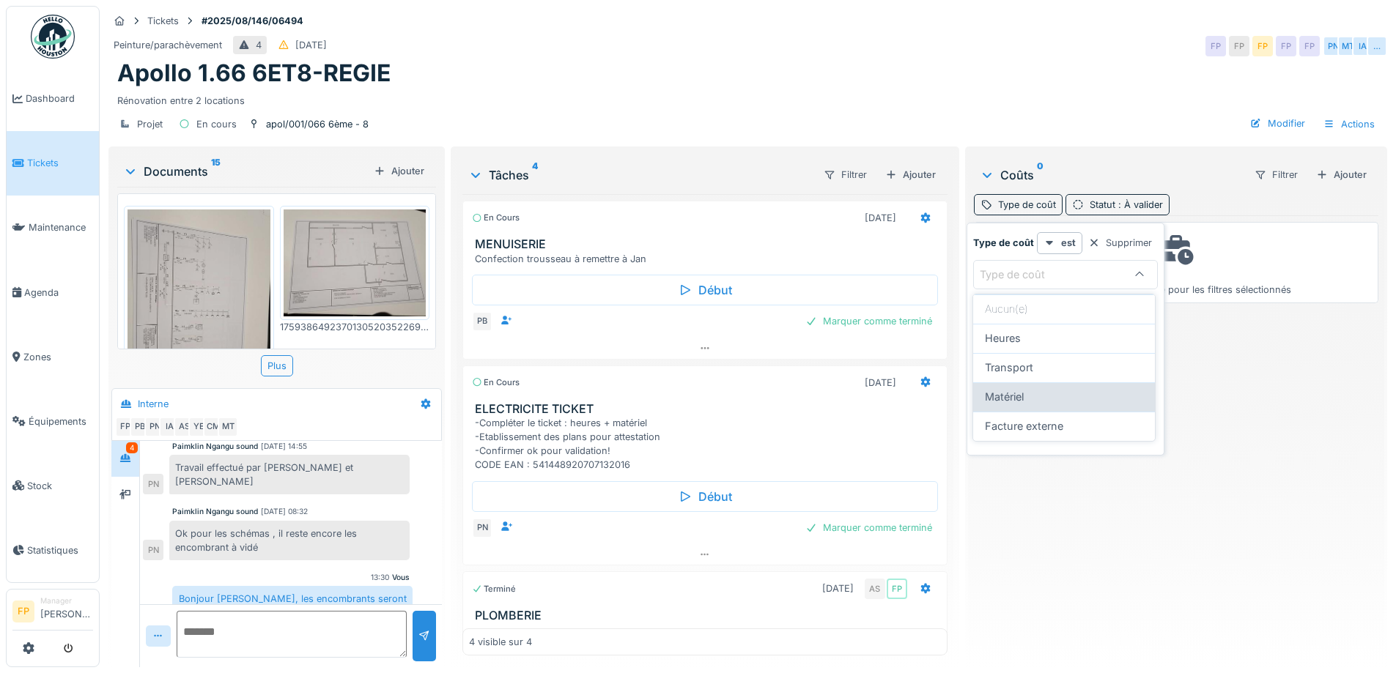
click at [1043, 397] on div "Matériel" at bounding box center [1064, 397] width 158 height 16
click at [1071, 271] on div "Matériel" at bounding box center [1051, 275] width 143 height 16
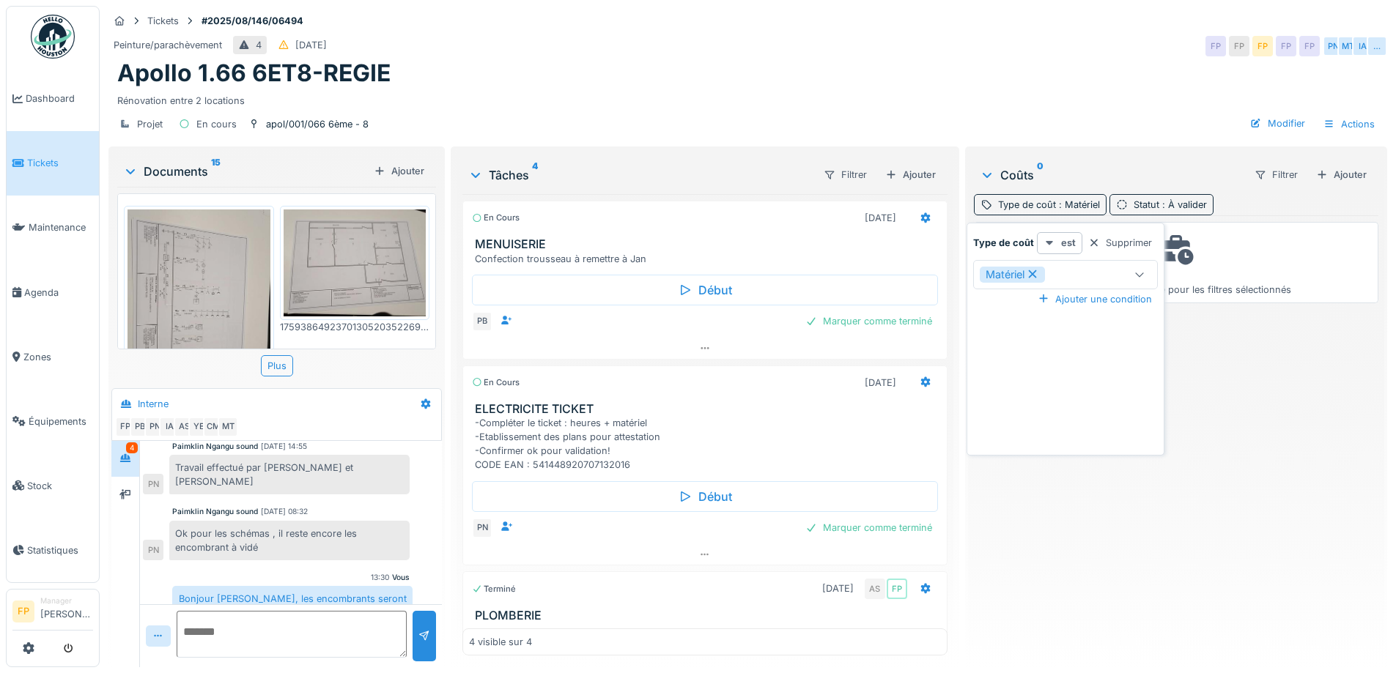
click at [1056, 240] on div "est" at bounding box center [1059, 242] width 45 height 21
click at [1012, 264] on div "Matériel" at bounding box center [1065, 274] width 185 height 29
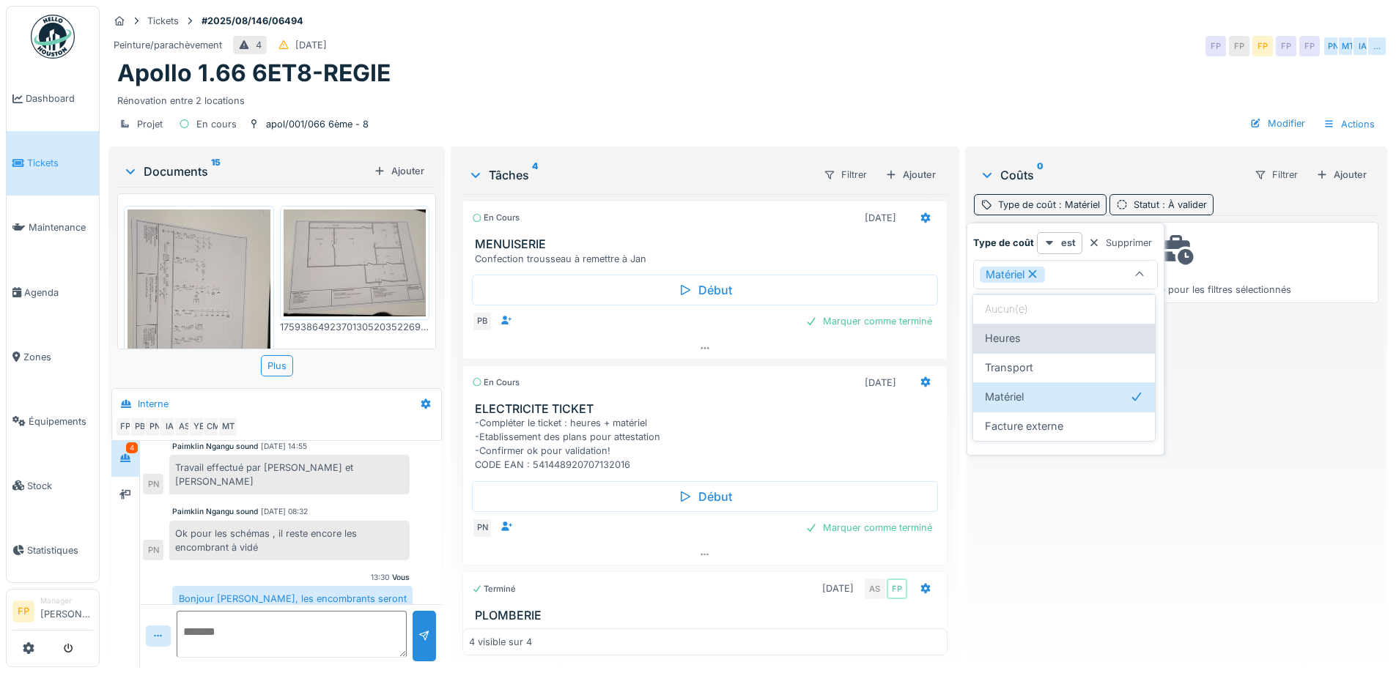
click at [1036, 366] on div "Transport" at bounding box center [1064, 368] width 158 height 16
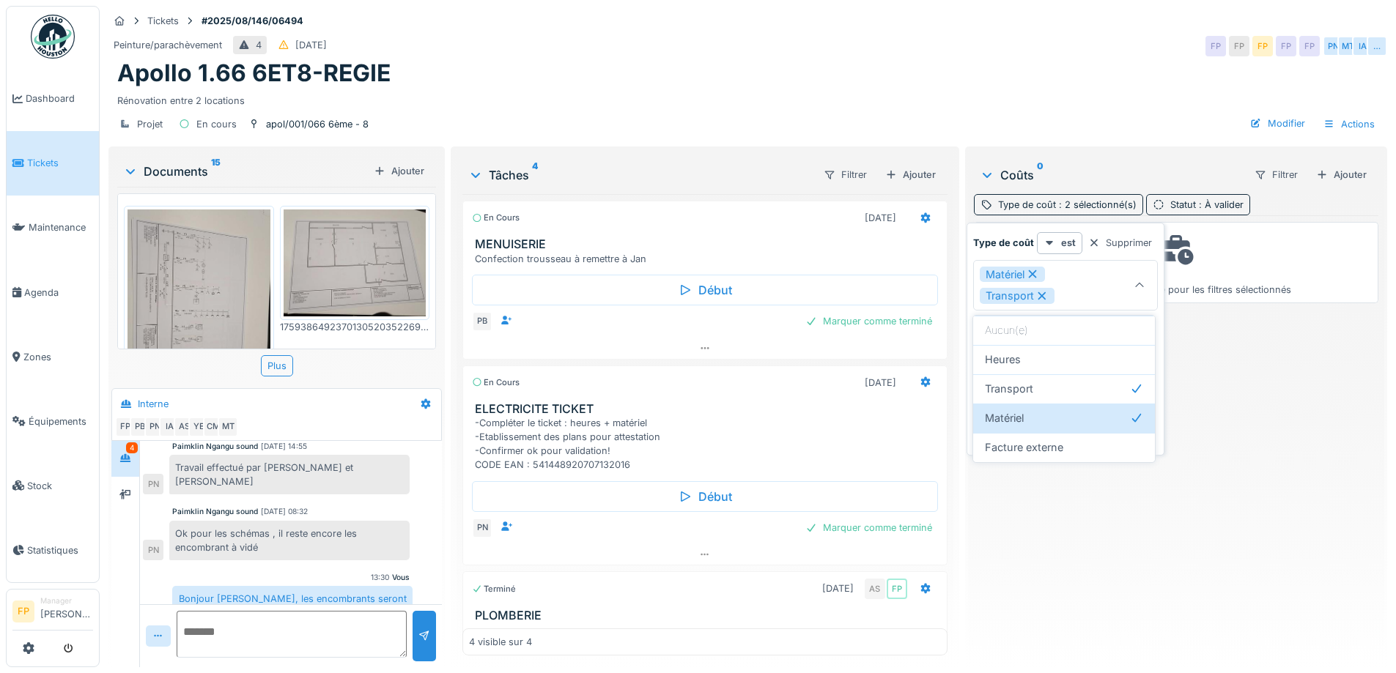
click at [1037, 267] on div "Matériel" at bounding box center [1012, 275] width 65 height 16
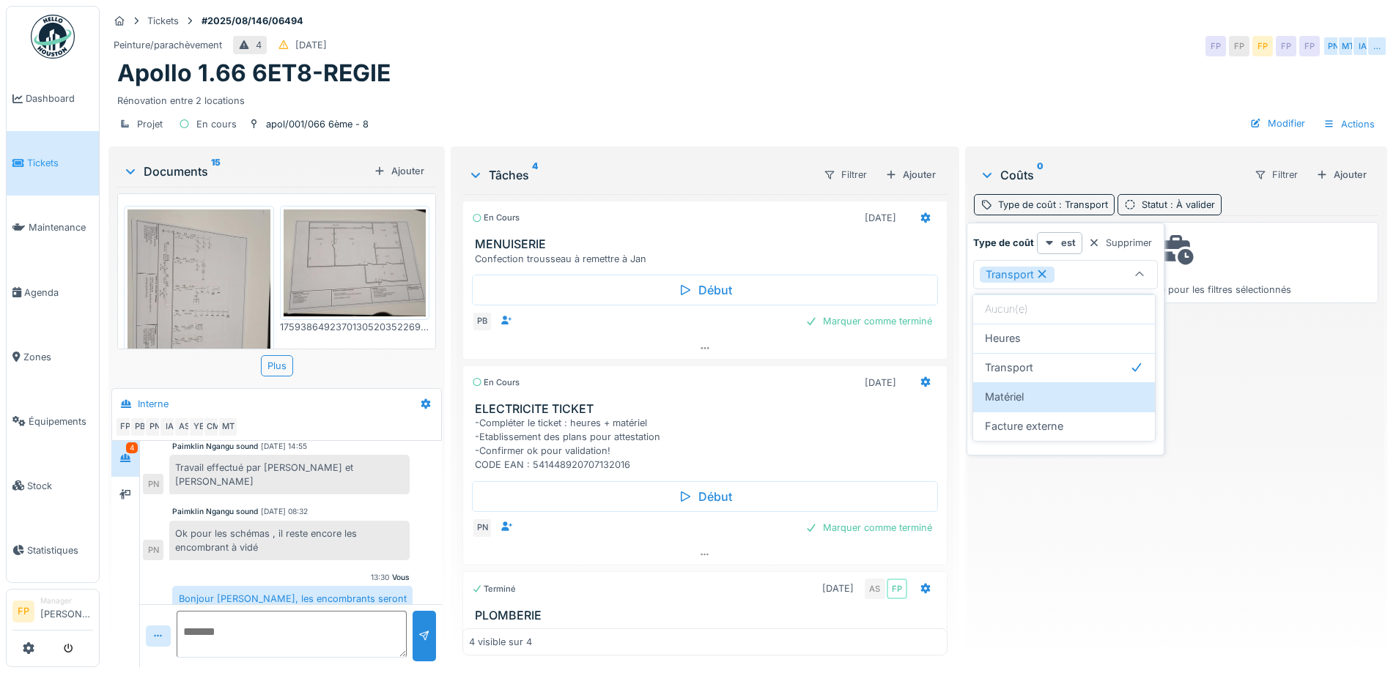
click at [1065, 270] on div "Transport" at bounding box center [1051, 275] width 143 height 16
click at [1078, 281] on div "Transport" at bounding box center [1051, 275] width 143 height 16
click at [1076, 426] on div "Facture externe" at bounding box center [1064, 426] width 158 height 16
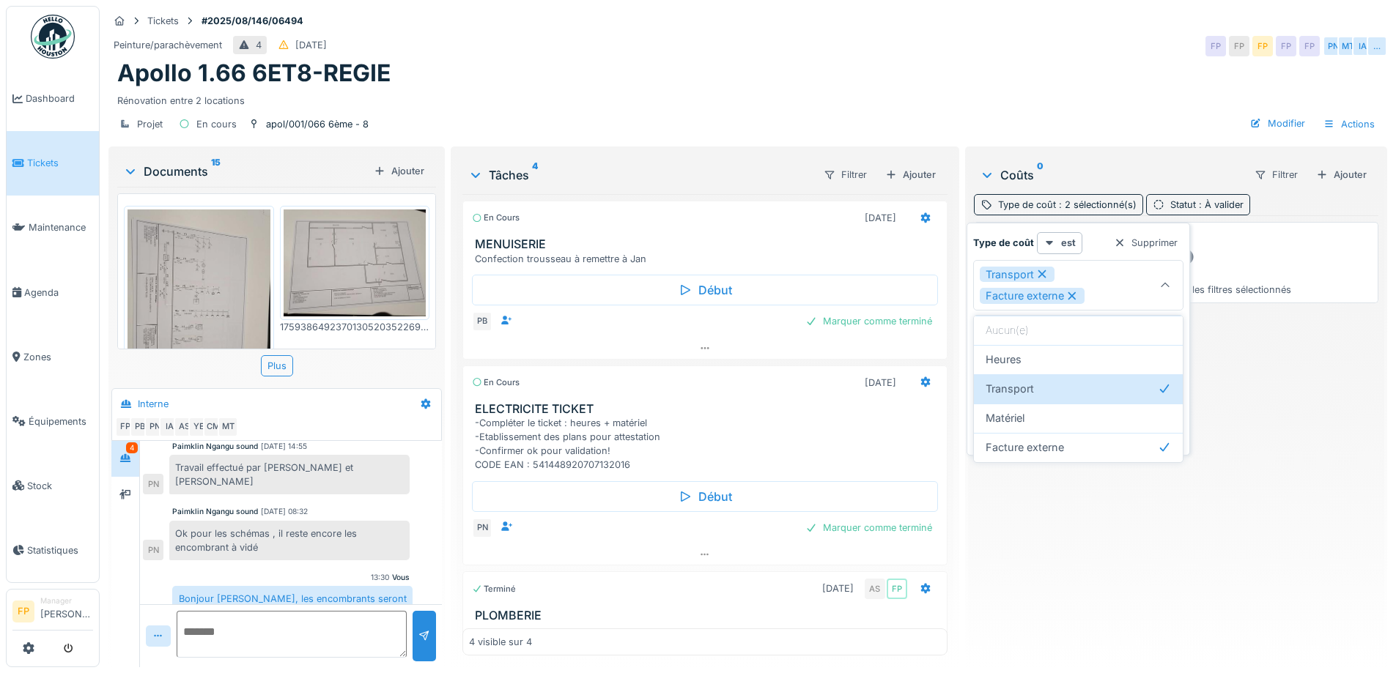
click at [1038, 262] on div "Transport Facture externe" at bounding box center [1078, 285] width 210 height 51
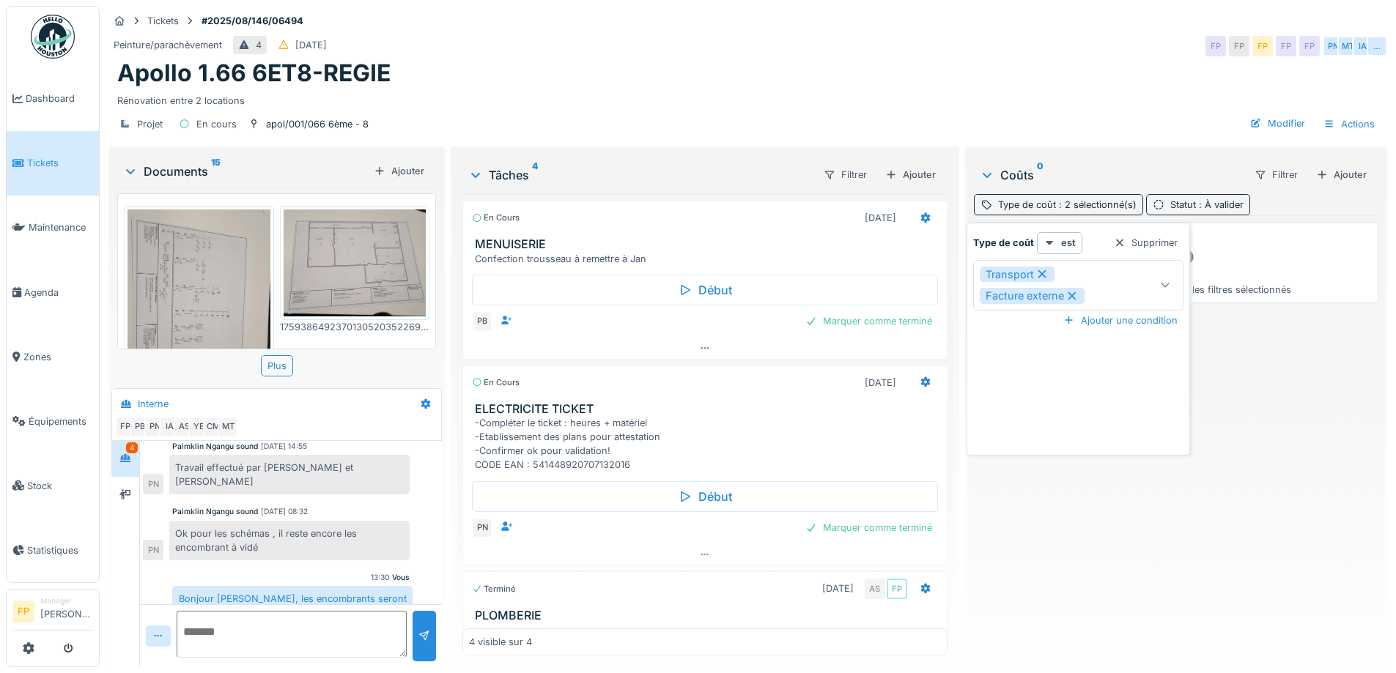
click at [1063, 289] on div "Facture externe" at bounding box center [1032, 296] width 105 height 16
type input "*********"
click at [1035, 272] on icon at bounding box center [1041, 274] width 13 height 10
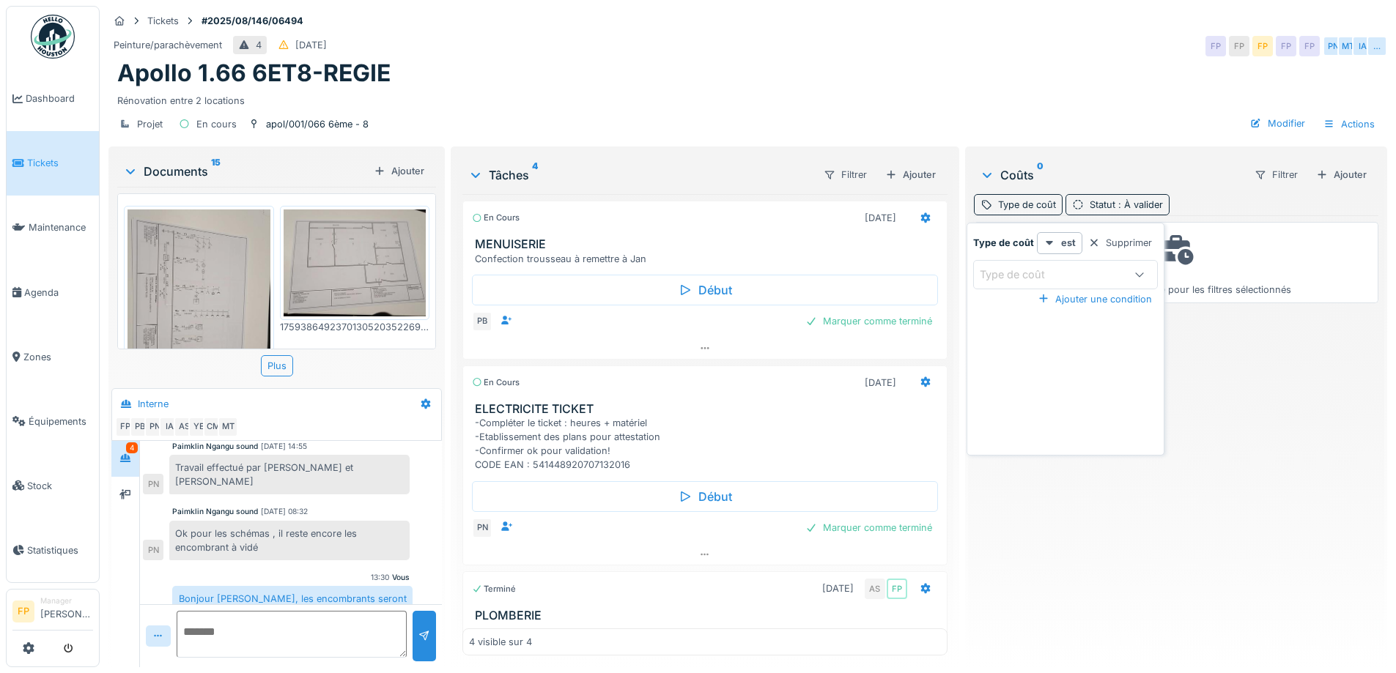
click at [990, 45] on div "Peinture/parachèvement 4 [DATE] FP FP FP FP FP PN MT IA …" at bounding box center [747, 46] width 1279 height 26
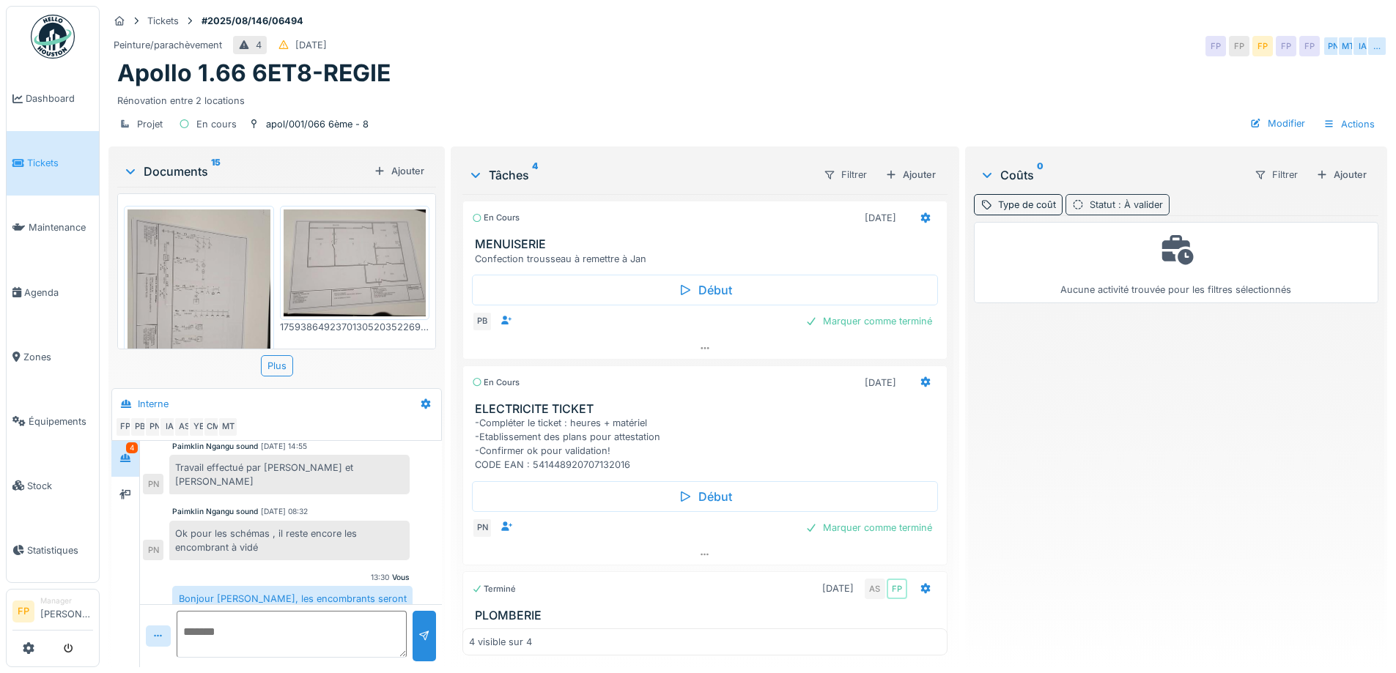
click at [1115, 204] on span ": À valider" at bounding box center [1139, 204] width 48 height 11
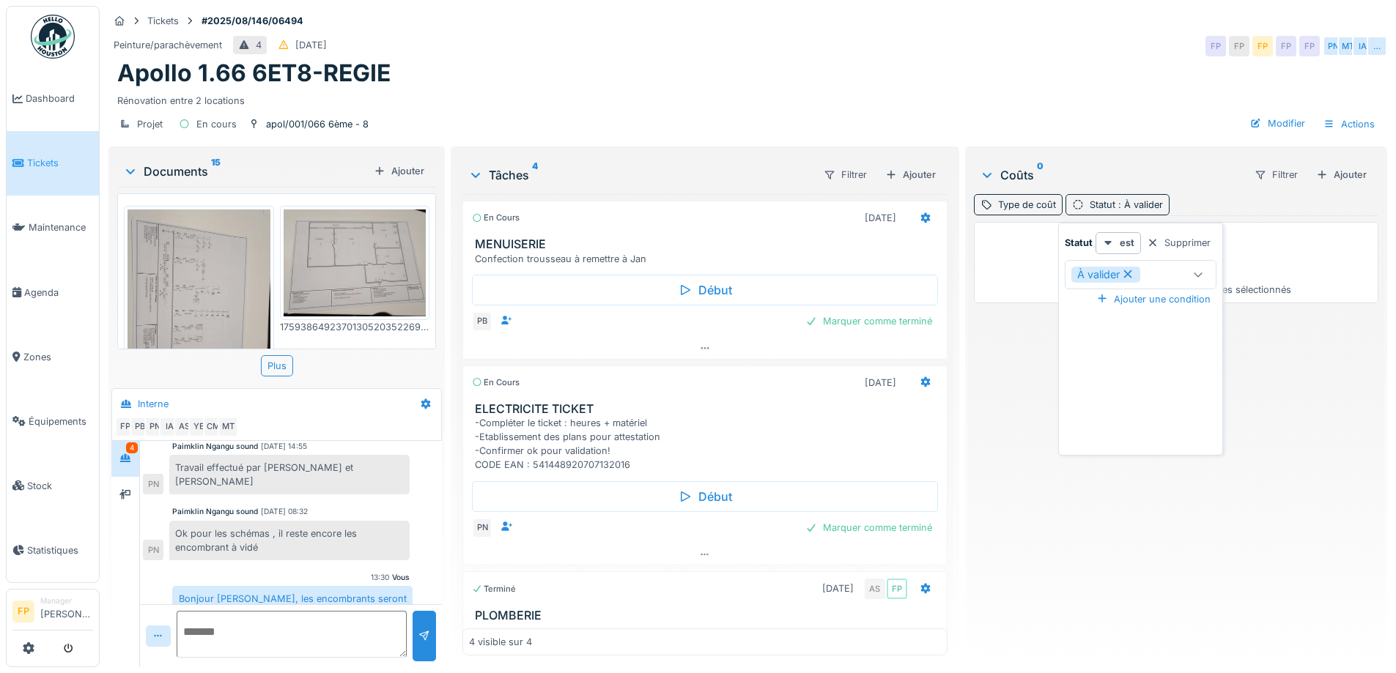
click at [1133, 271] on icon at bounding box center [1127, 274] width 13 height 10
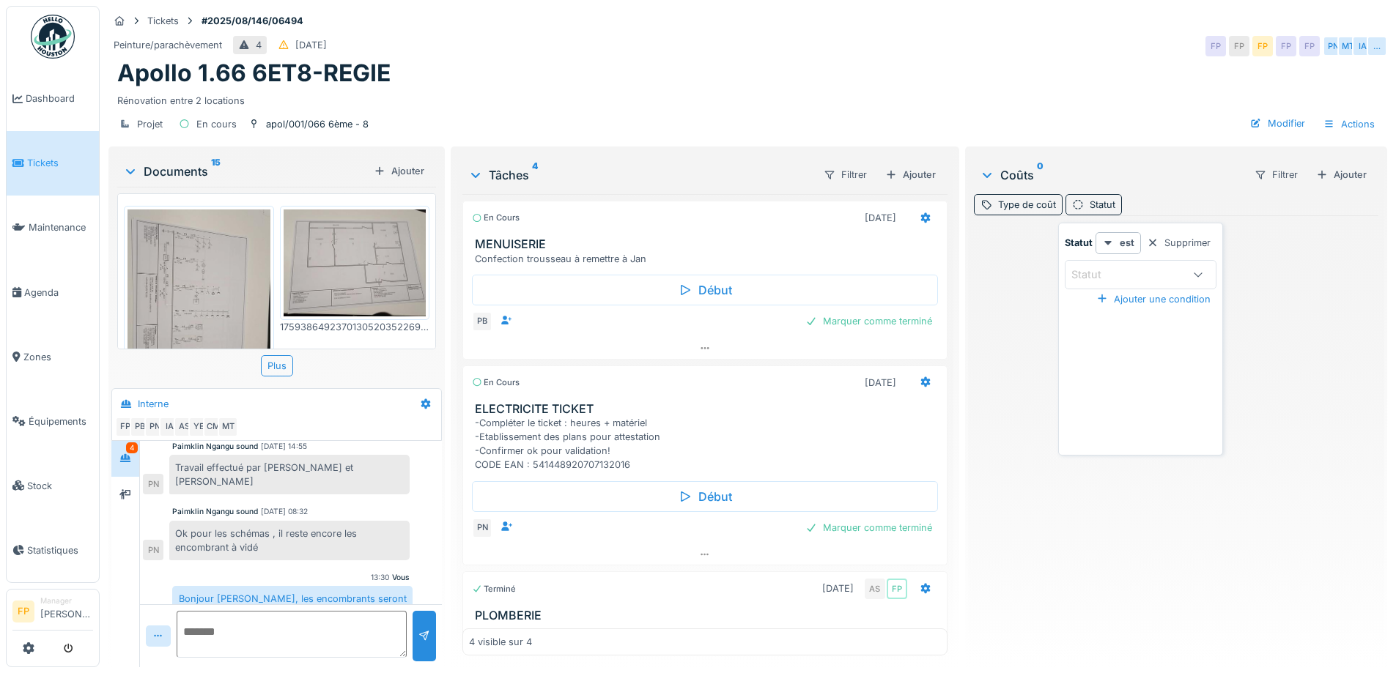
click at [1145, 277] on div "Statut" at bounding box center [1127, 275] width 113 height 16
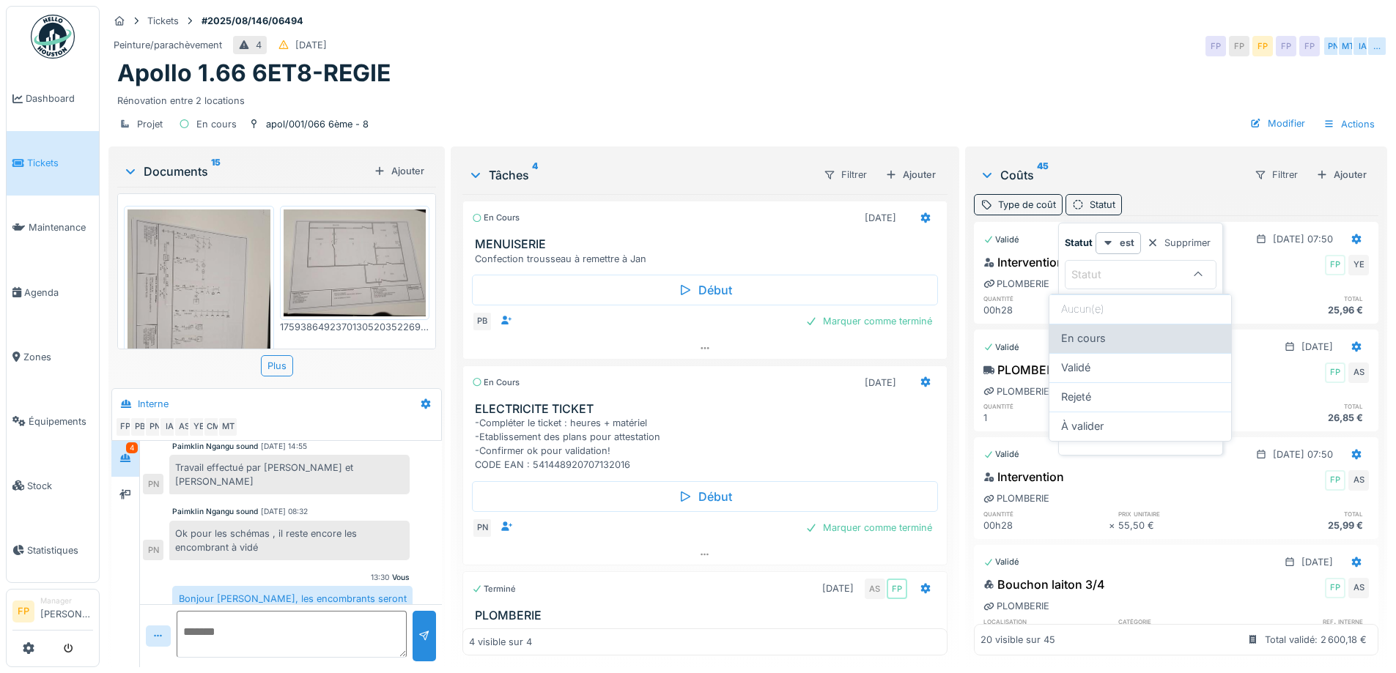
click at [1124, 341] on div "En cours" at bounding box center [1140, 338] width 158 height 16
type input "*******"
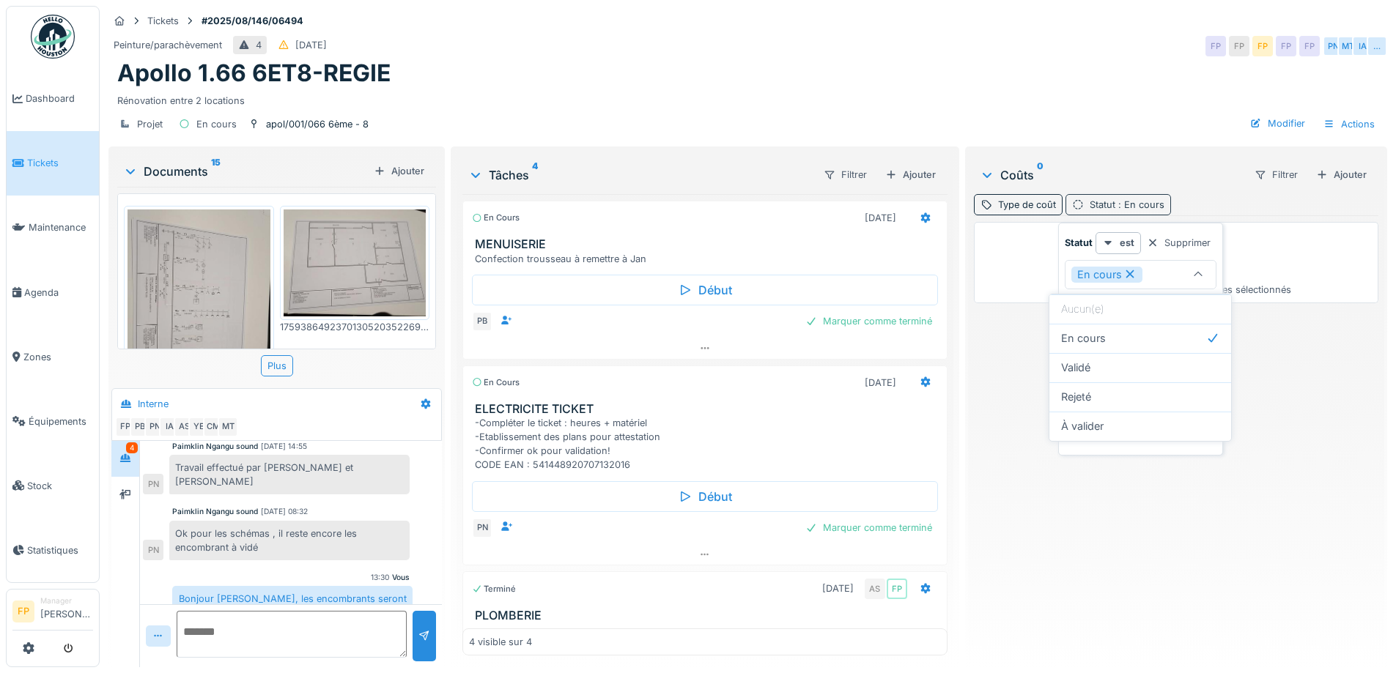
click at [1120, 199] on span ": En cours" at bounding box center [1139, 204] width 49 height 11
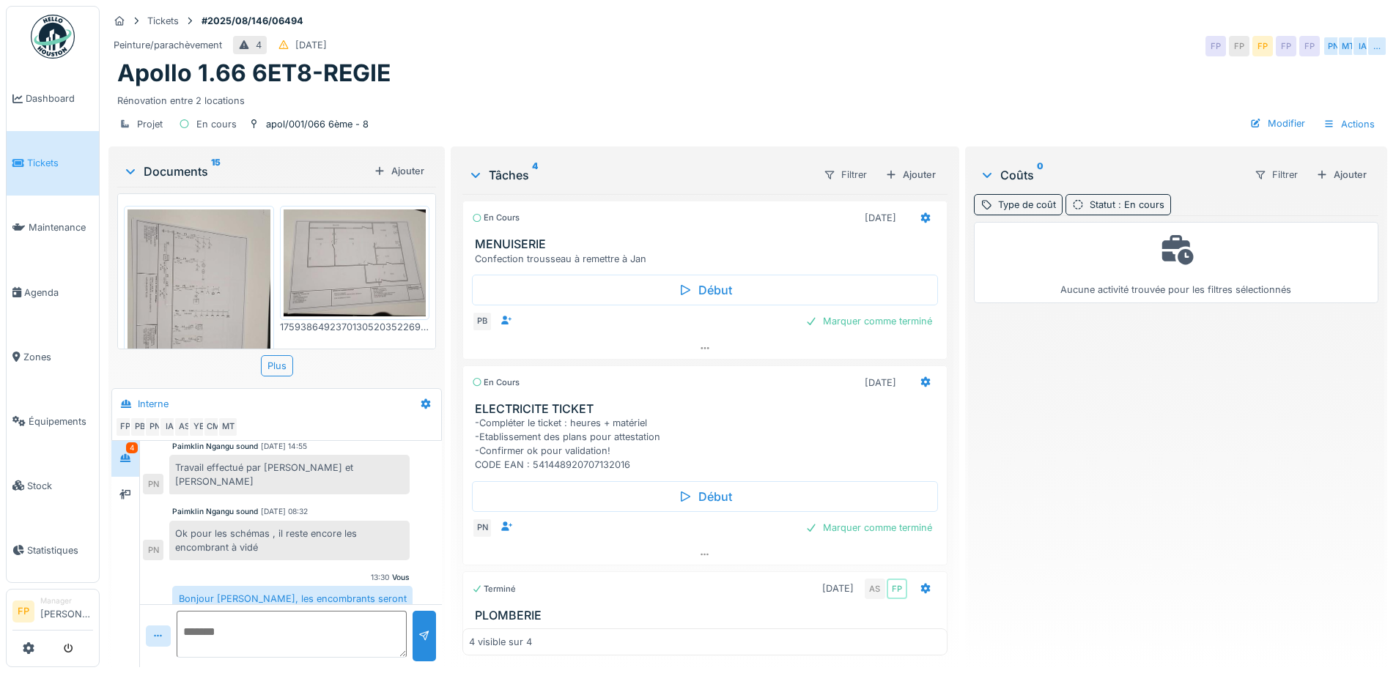
click at [1109, 388] on div "Aucune activité trouvée pour les filtres sélectionnés" at bounding box center [1176, 435] width 404 height 440
click at [1098, 201] on div "Statut : En cours" at bounding box center [1126, 205] width 75 height 14
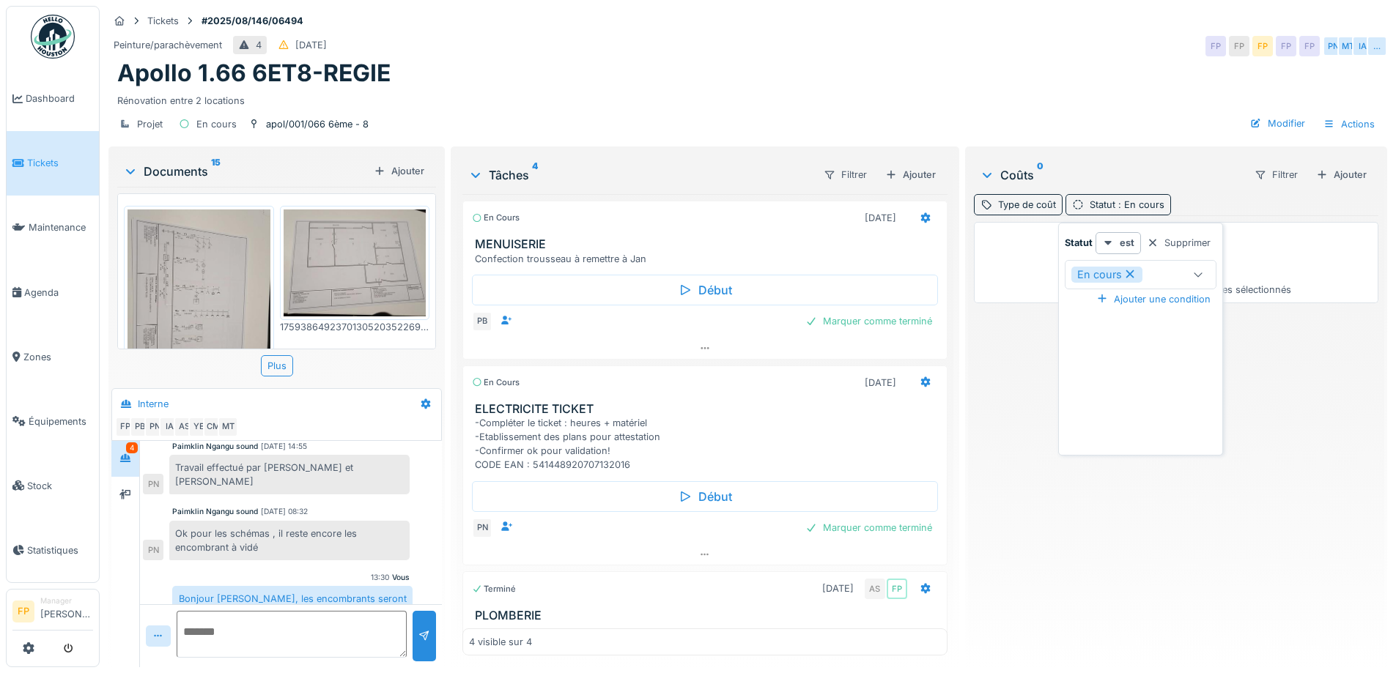
click at [1154, 267] on div "En cours" at bounding box center [1127, 275] width 113 height 16
click at [1168, 545] on div "Aucune activité trouvée pour les filtres sélectionnés" at bounding box center [1176, 435] width 404 height 440
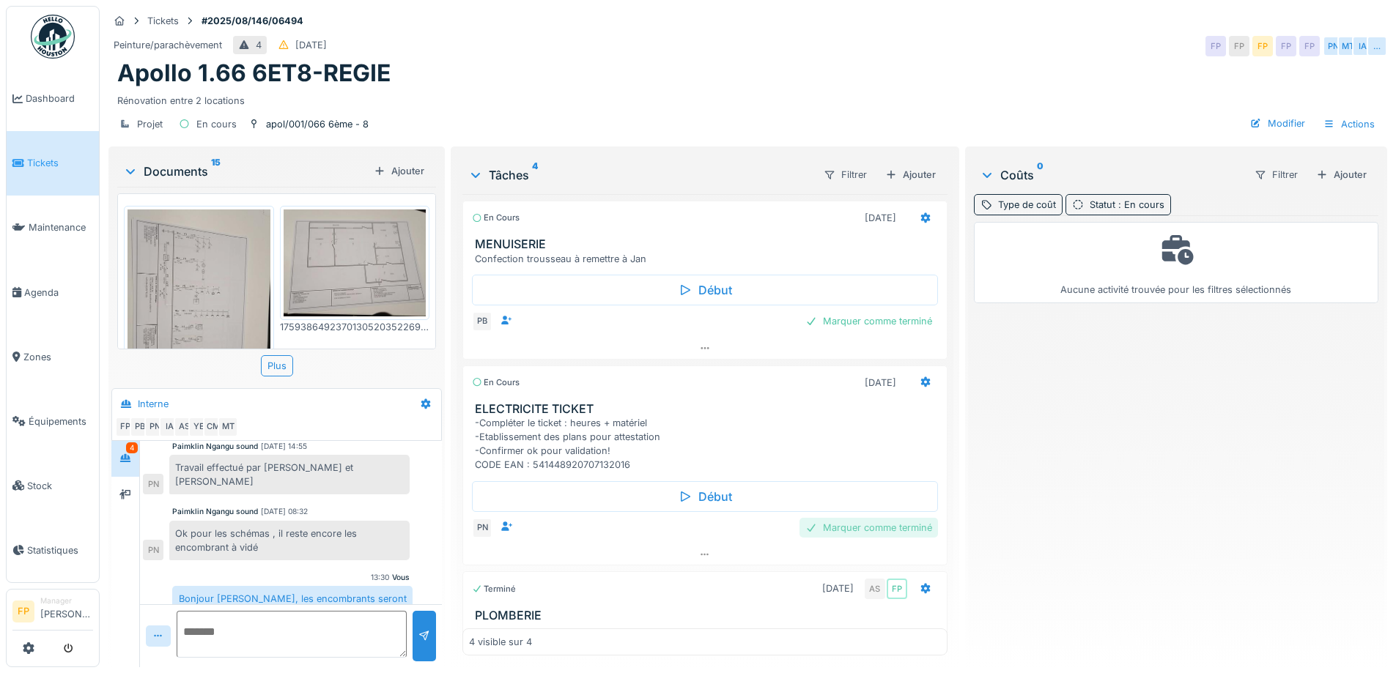
click at [873, 527] on div "Marquer comme terminé" at bounding box center [868, 528] width 138 height 20
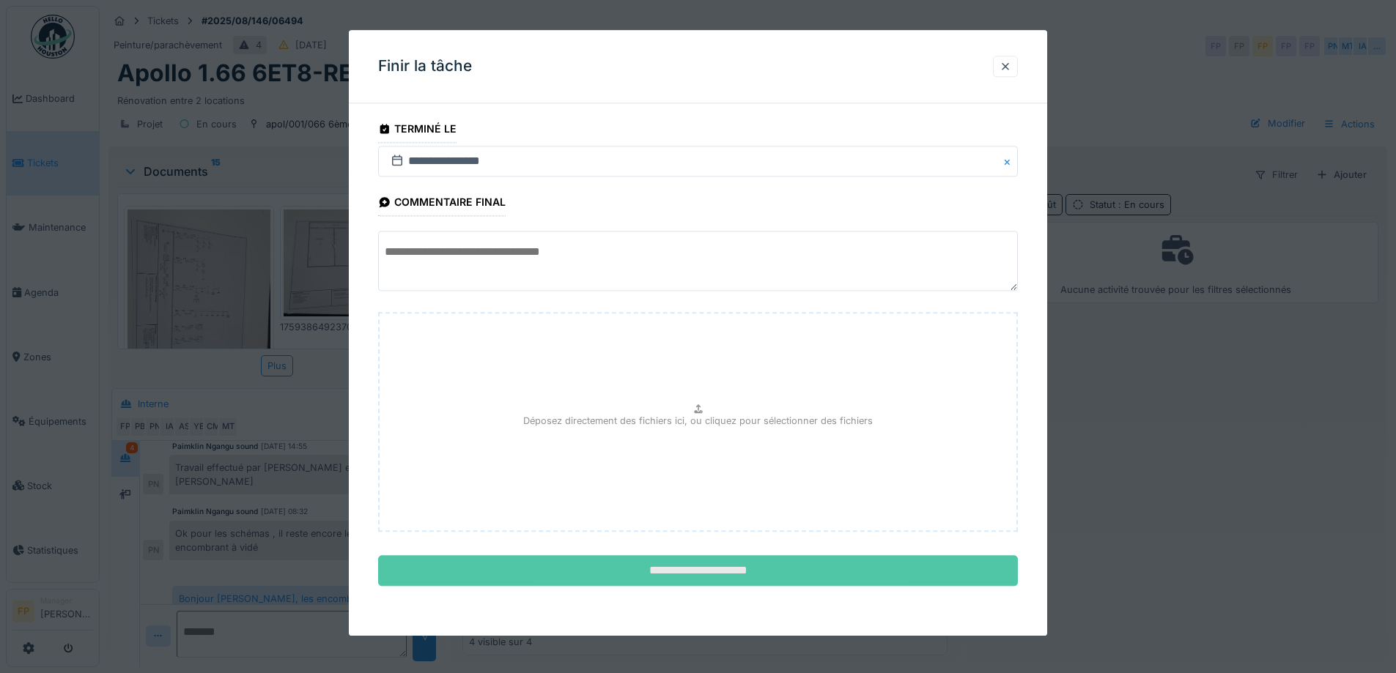
click at [761, 574] on input "**********" at bounding box center [698, 571] width 640 height 31
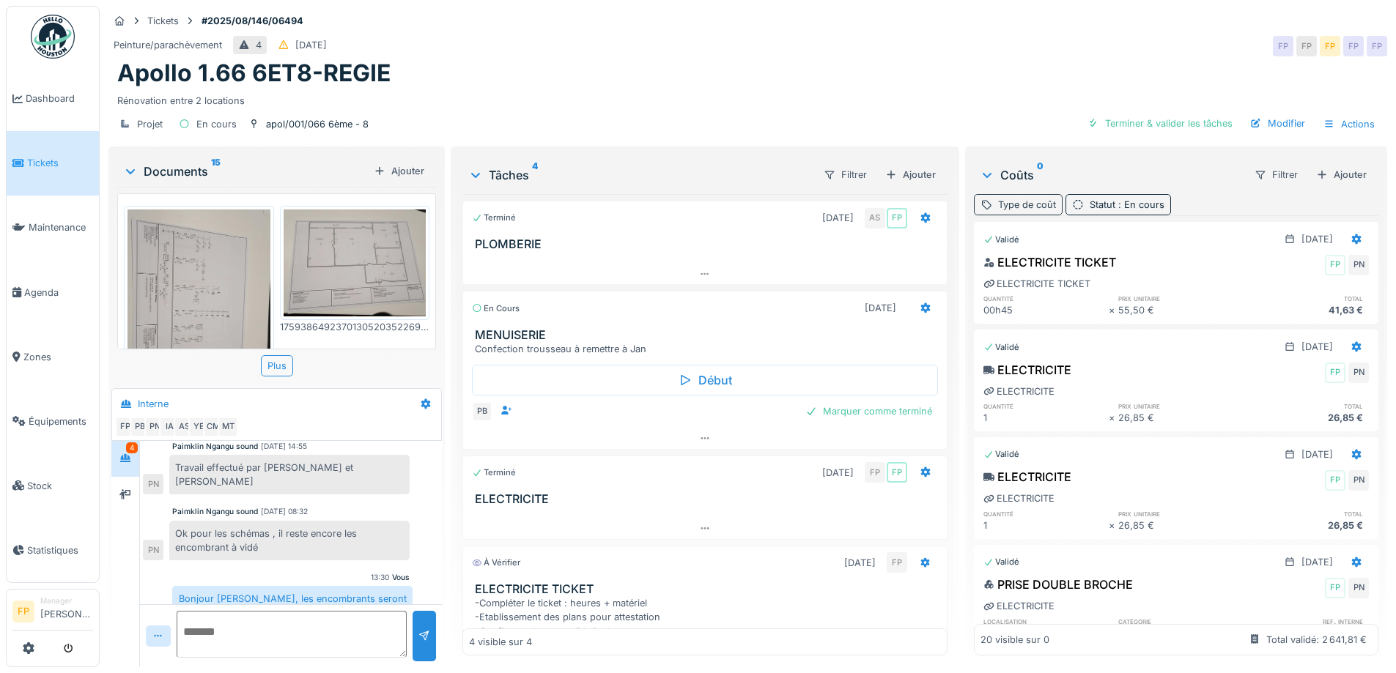
click at [1022, 209] on div "Type de coût" at bounding box center [1027, 205] width 58 height 14
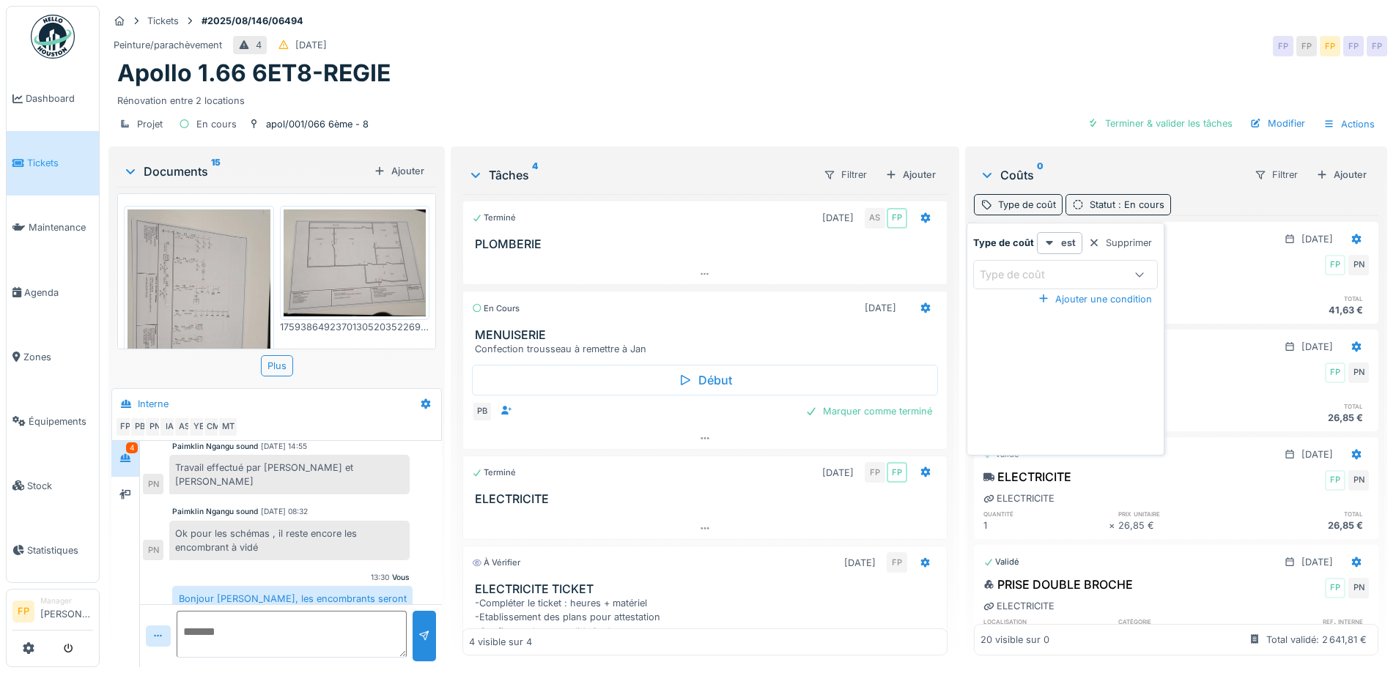
click at [1068, 49] on div "Peinture/parachèvement 4 [DATE] FP FP FP FP FP" at bounding box center [747, 46] width 1279 height 26
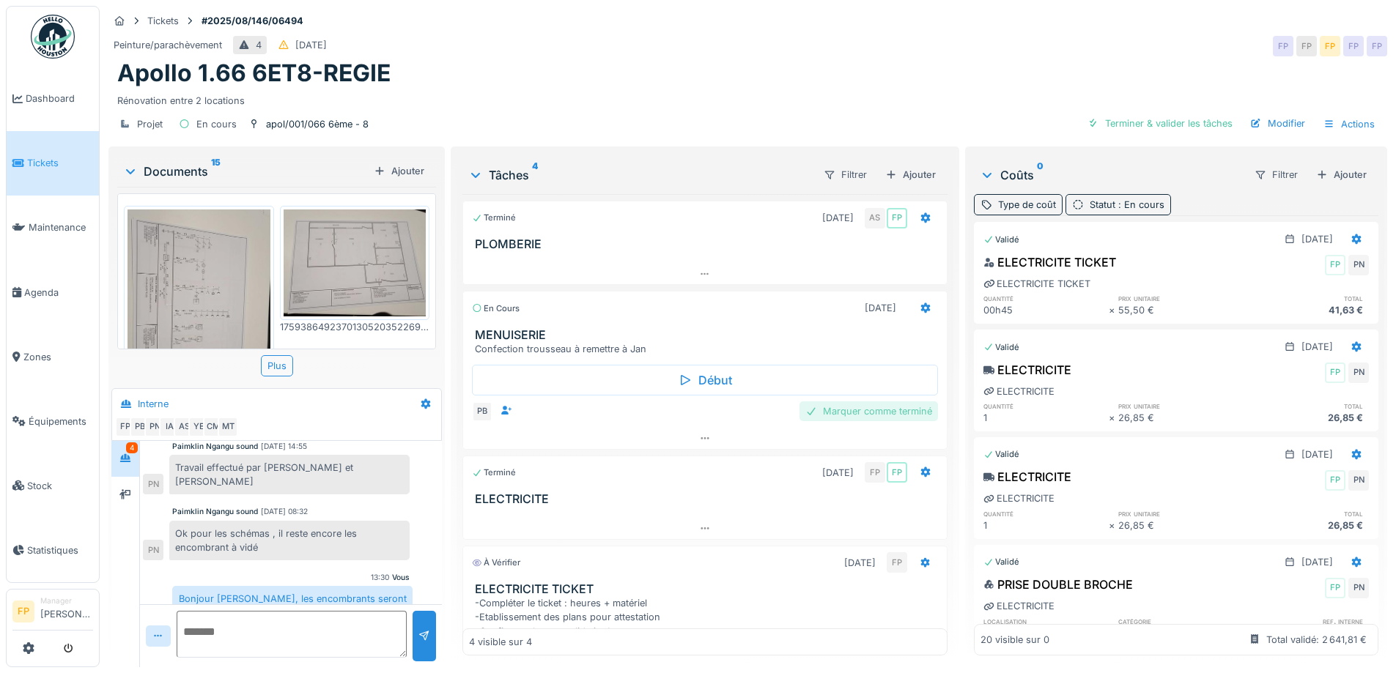
click at [877, 408] on div "Marquer comme terminé" at bounding box center [868, 412] width 138 height 20
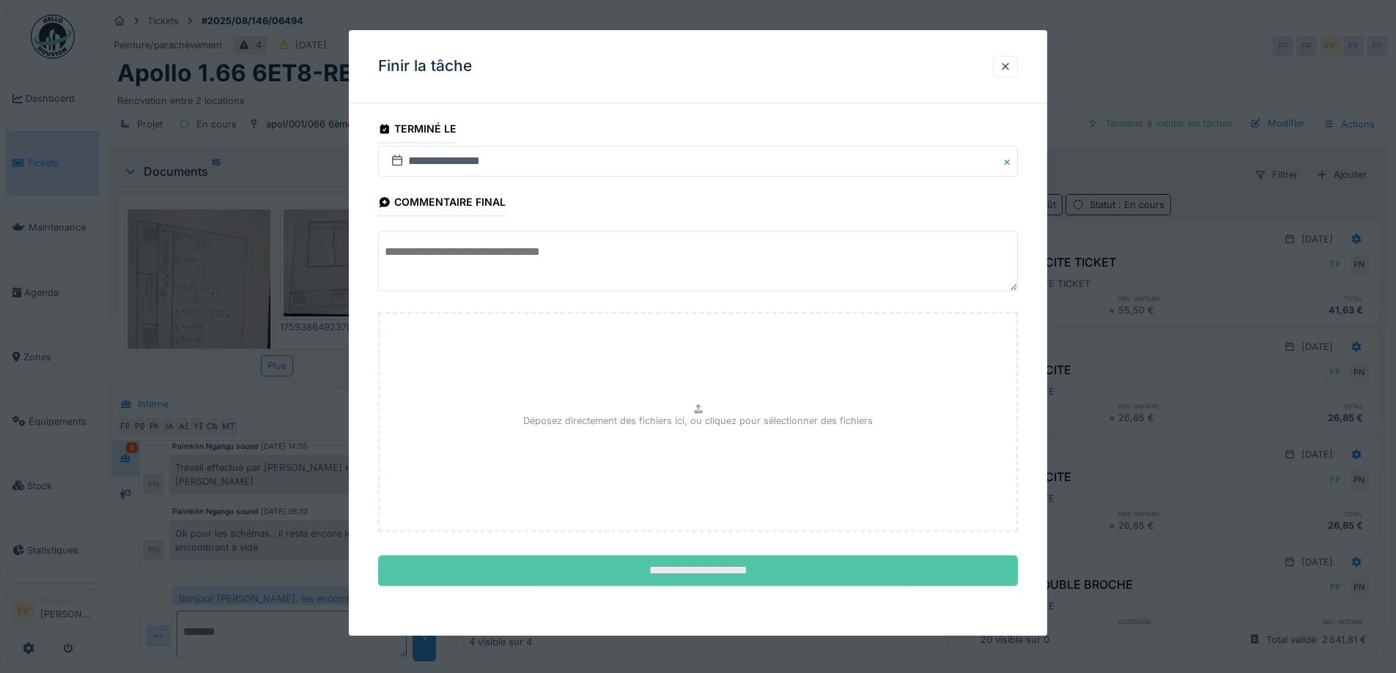
click at [768, 573] on input "**********" at bounding box center [698, 571] width 640 height 31
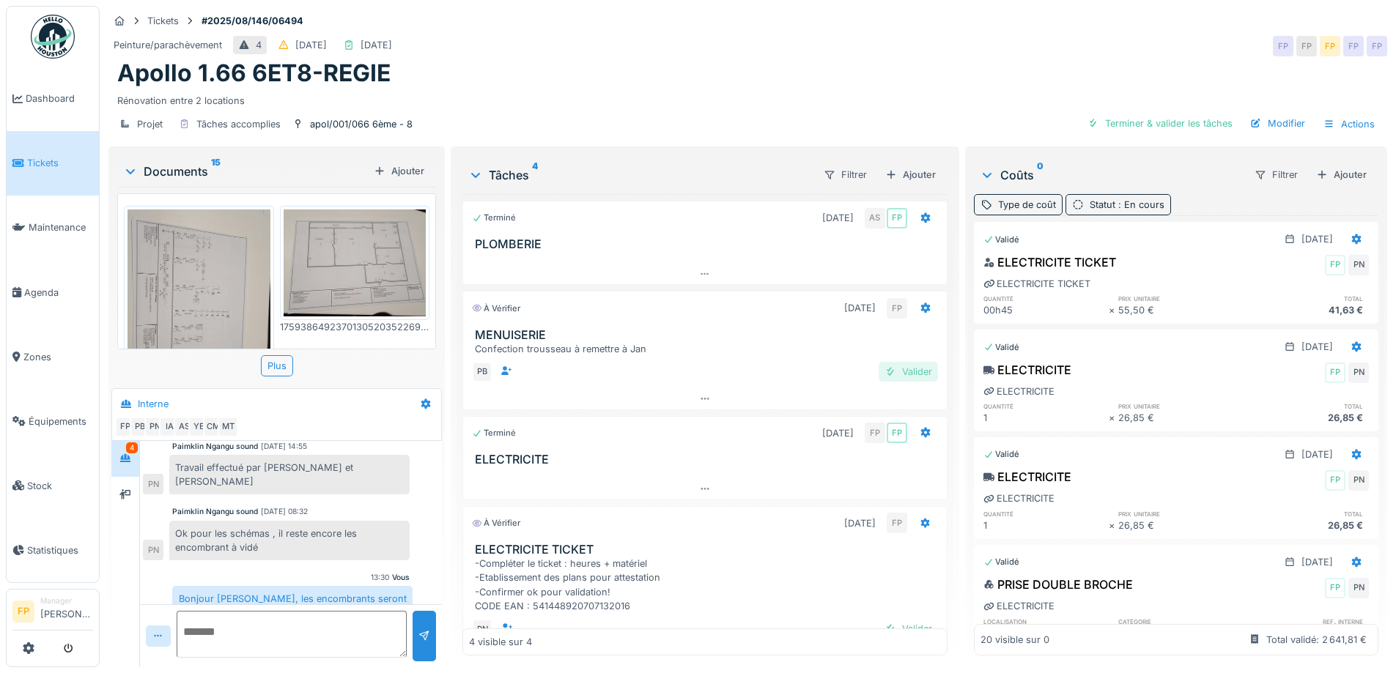
click at [898, 373] on div "Valider" at bounding box center [907, 372] width 59 height 20
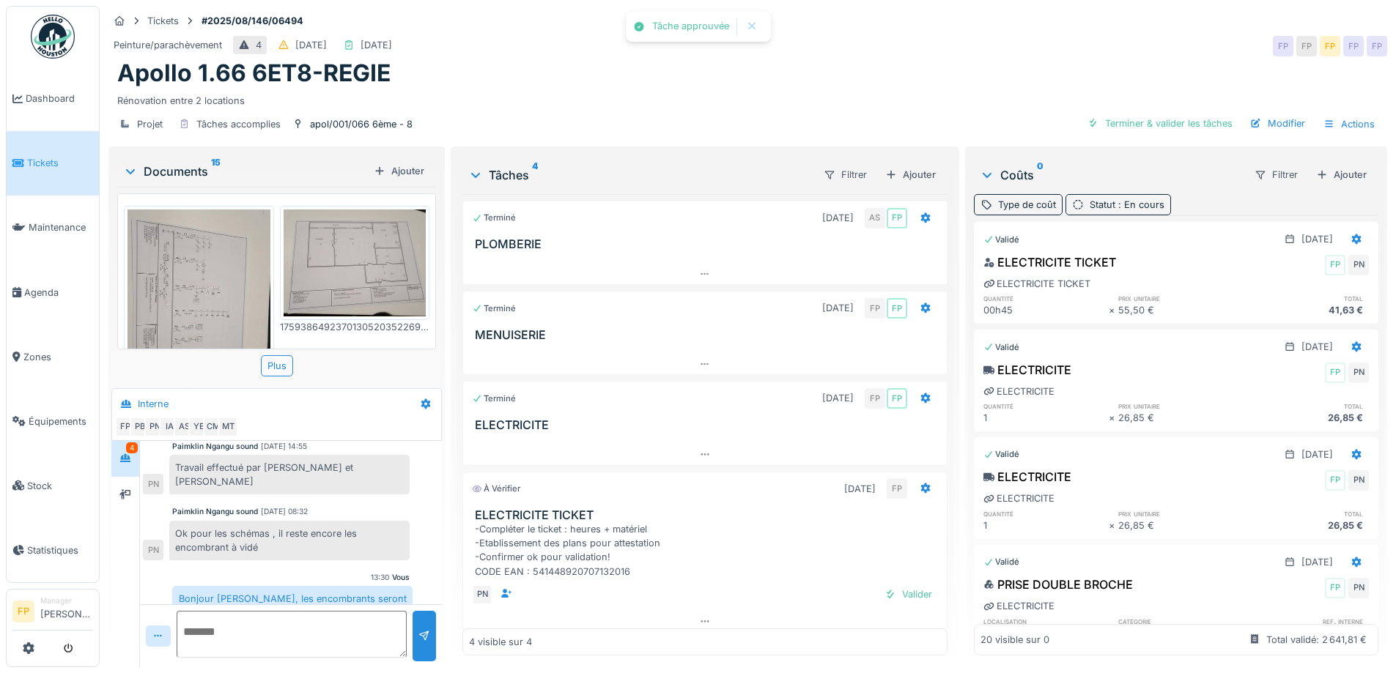
scroll to position [10, 0]
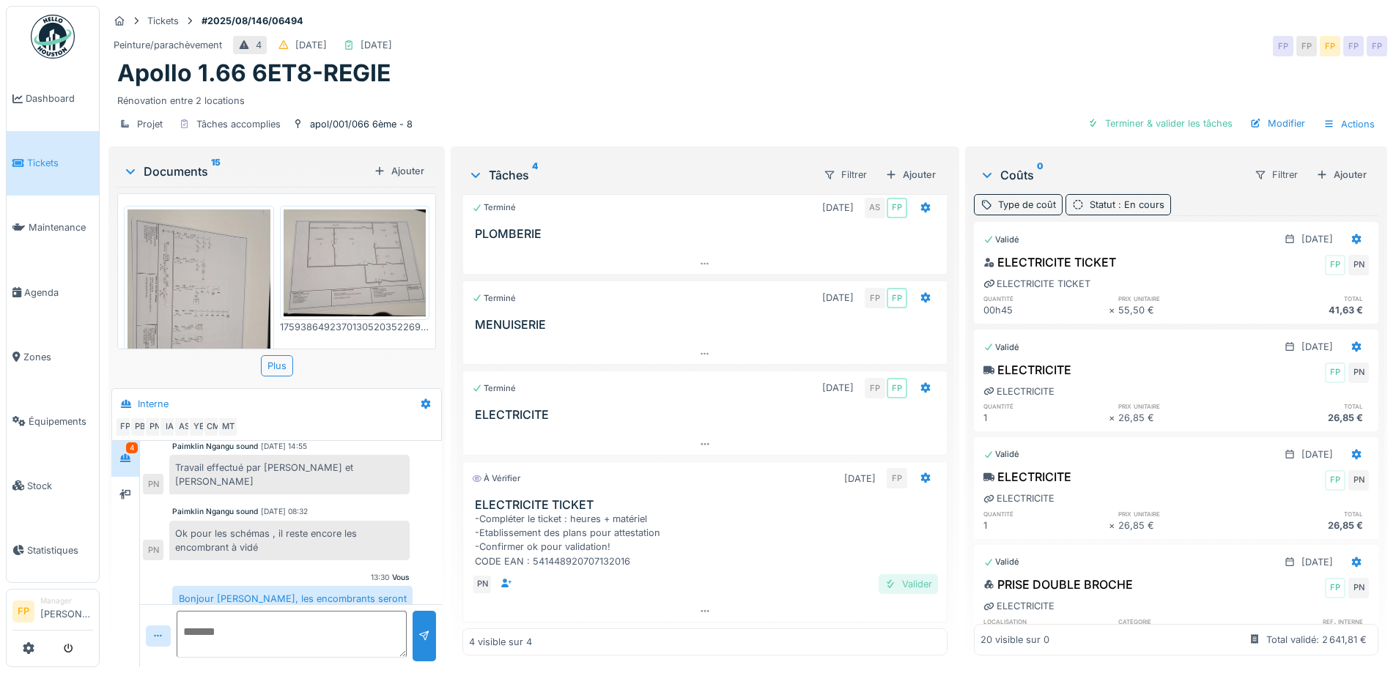
click at [903, 585] on div "Valider" at bounding box center [907, 584] width 59 height 20
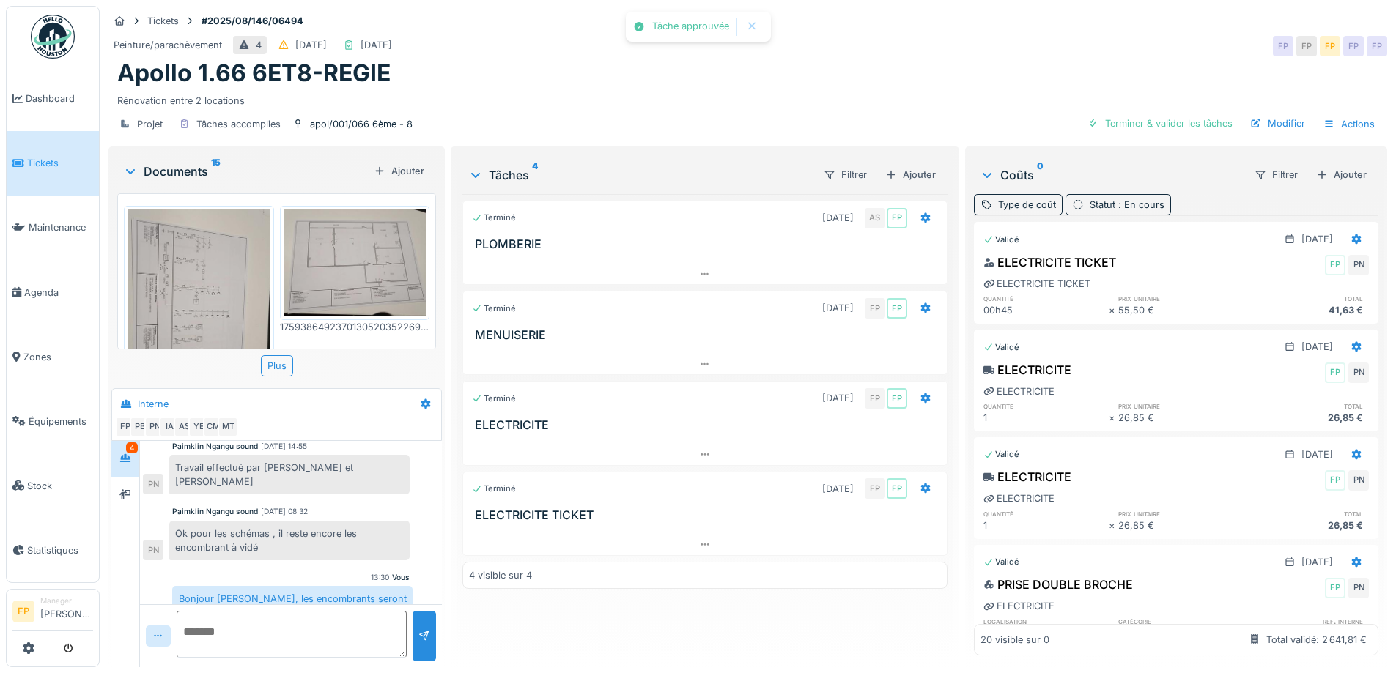
scroll to position [0, 0]
